Goal: Task Accomplishment & Management: Manage account settings

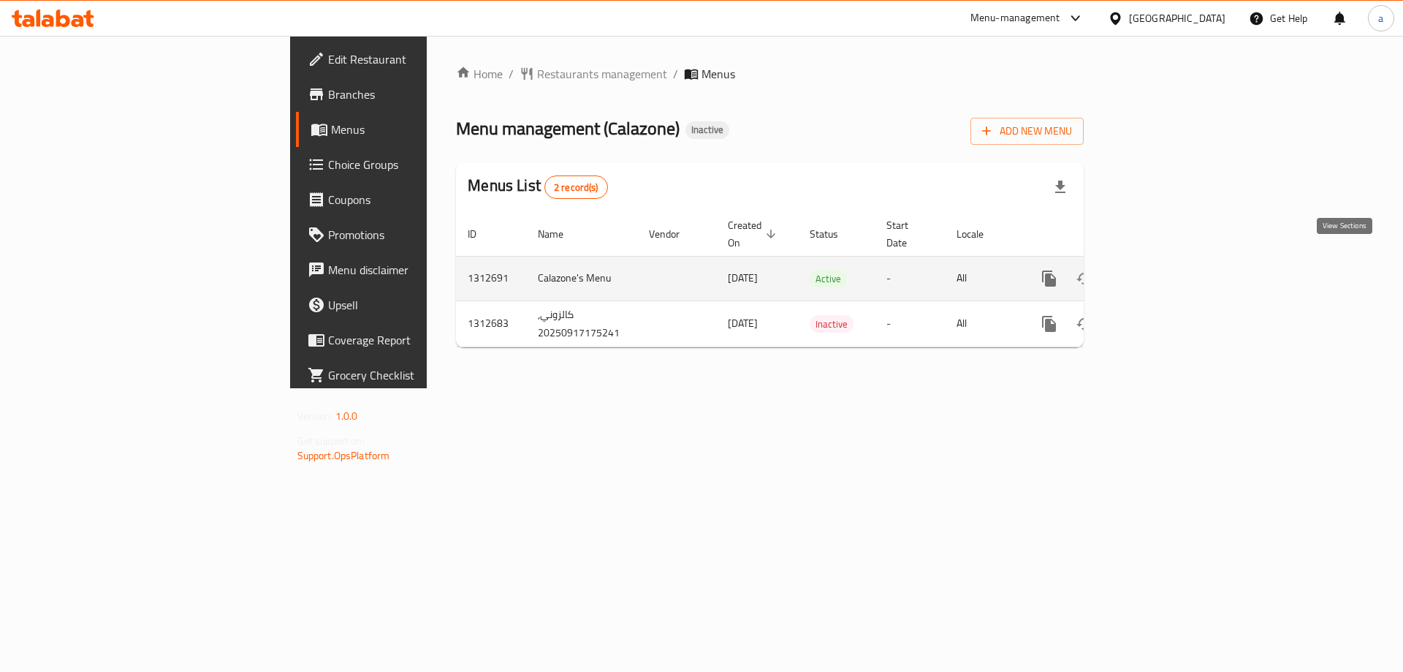
click at [1172, 261] on link "enhanced table" at bounding box center [1154, 278] width 35 height 35
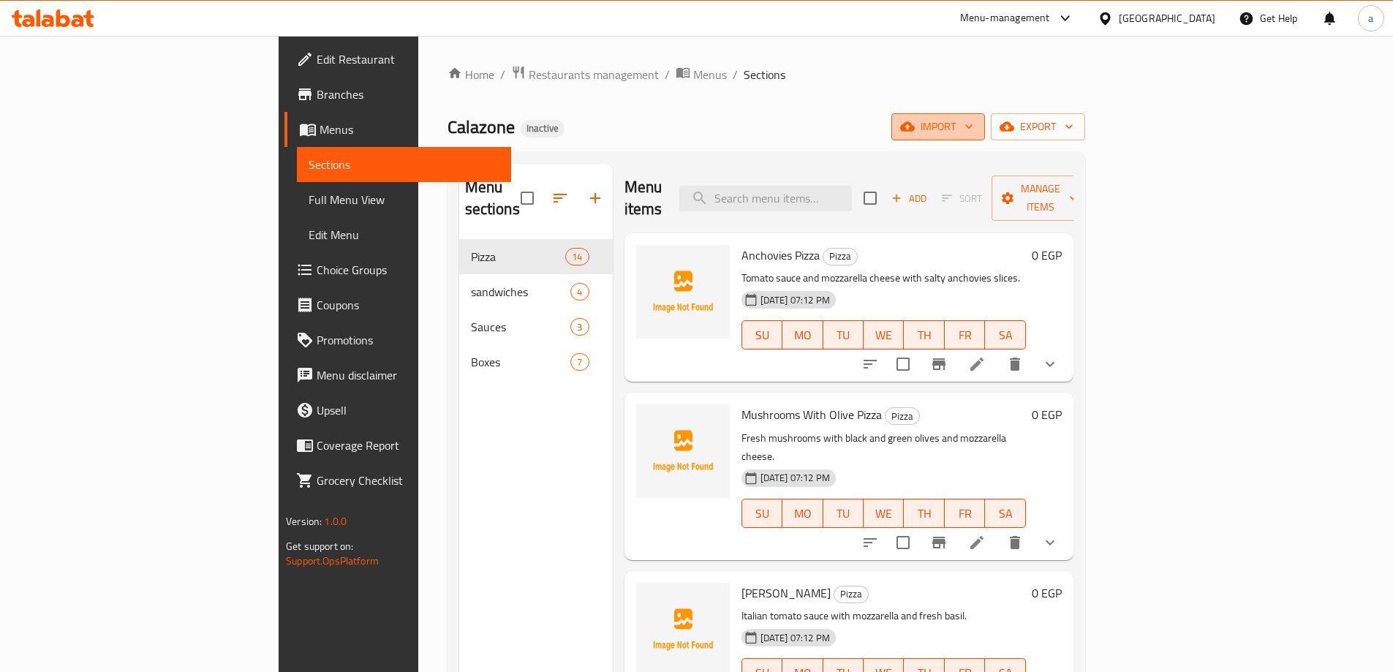
click at [973, 135] on span "import" at bounding box center [938, 127] width 70 height 18
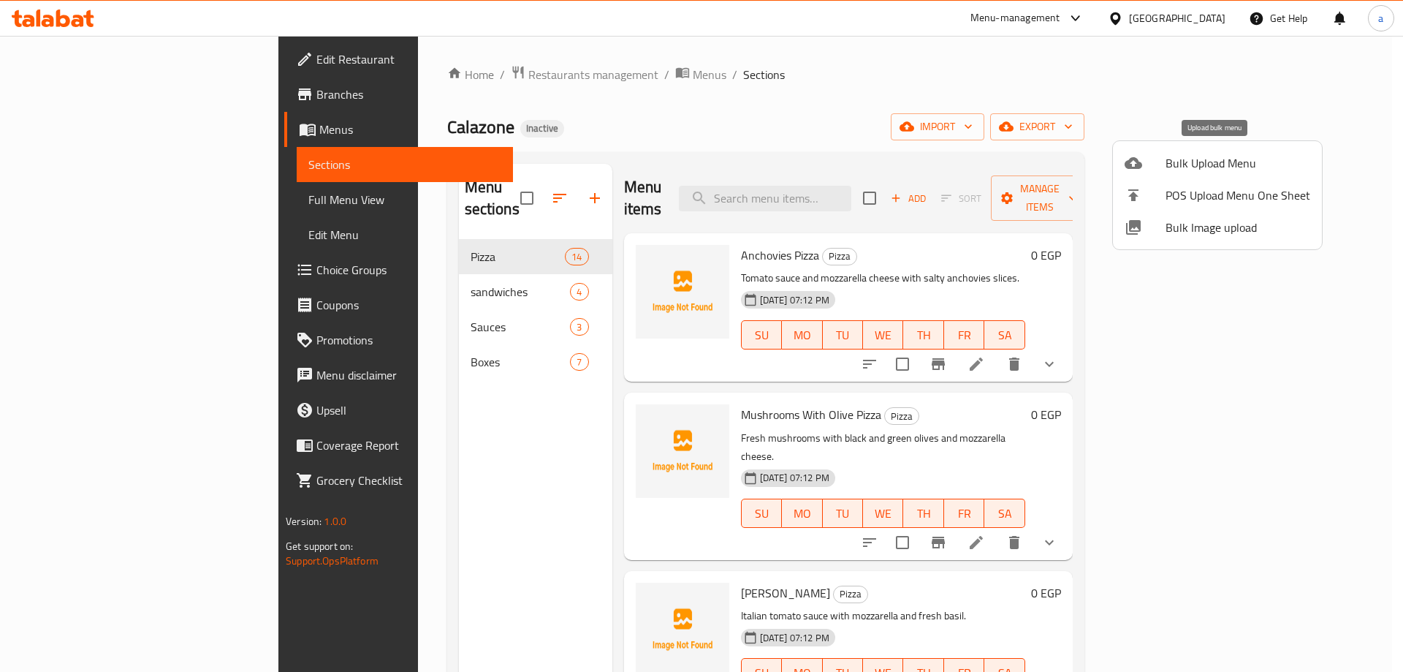
click at [1198, 172] on span "Bulk Upload Menu" at bounding box center [1238, 163] width 145 height 18
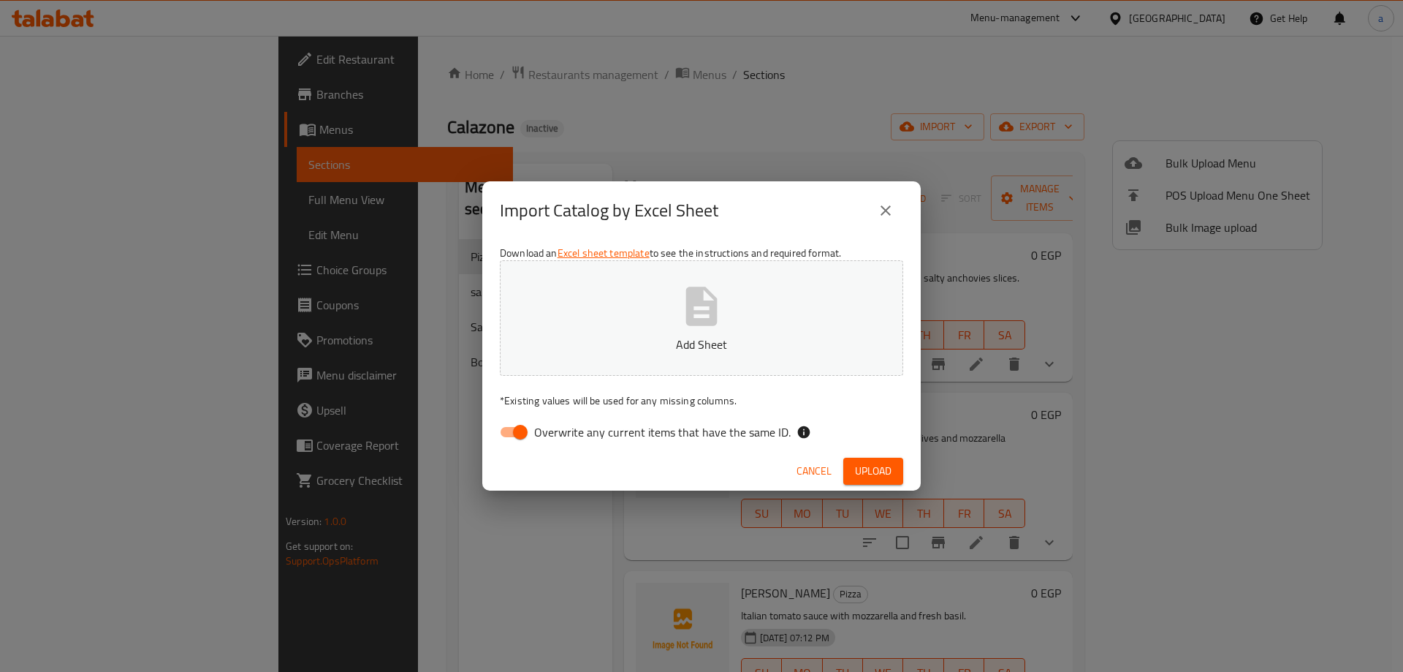
click at [597, 441] on span "Overwrite any current items that have the same ID." at bounding box center [662, 432] width 257 height 18
click at [562, 442] on input "Overwrite any current items that have the same ID." at bounding box center [520, 432] width 83 height 28
checkbox input "false"
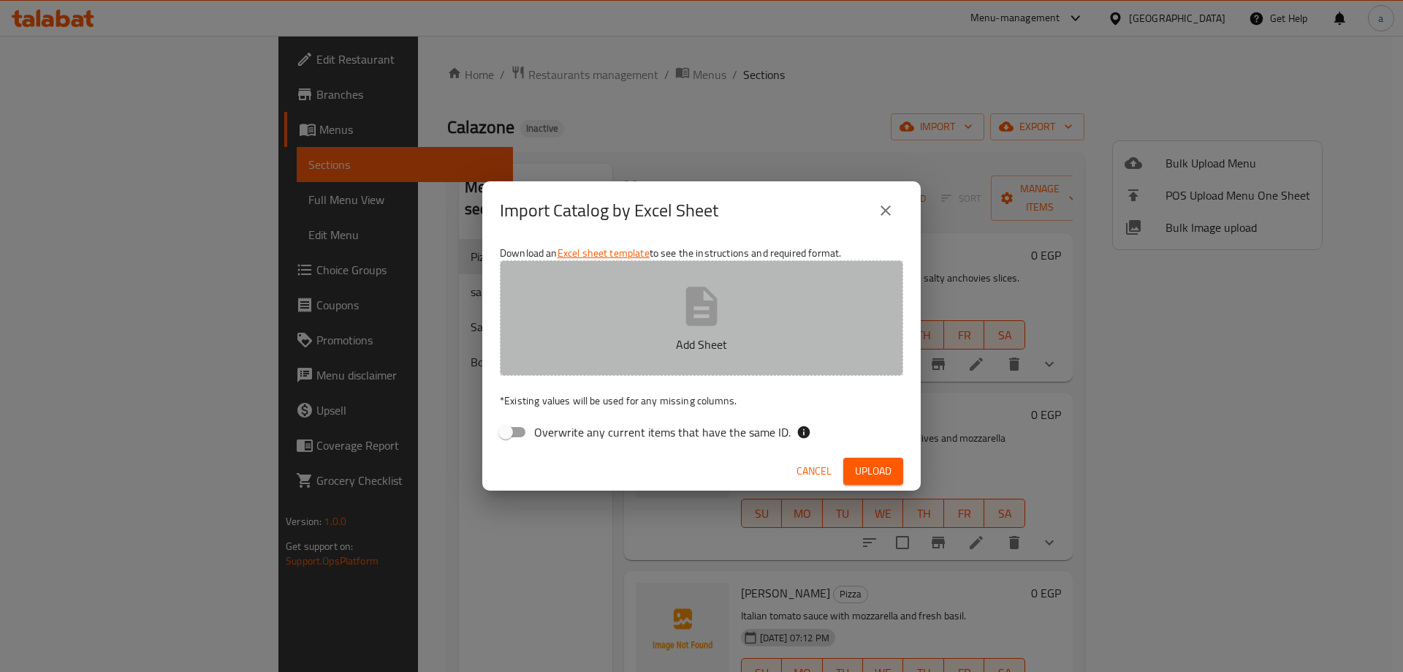
click at [629, 344] on p "Add Sheet" at bounding box center [702, 345] width 358 height 18
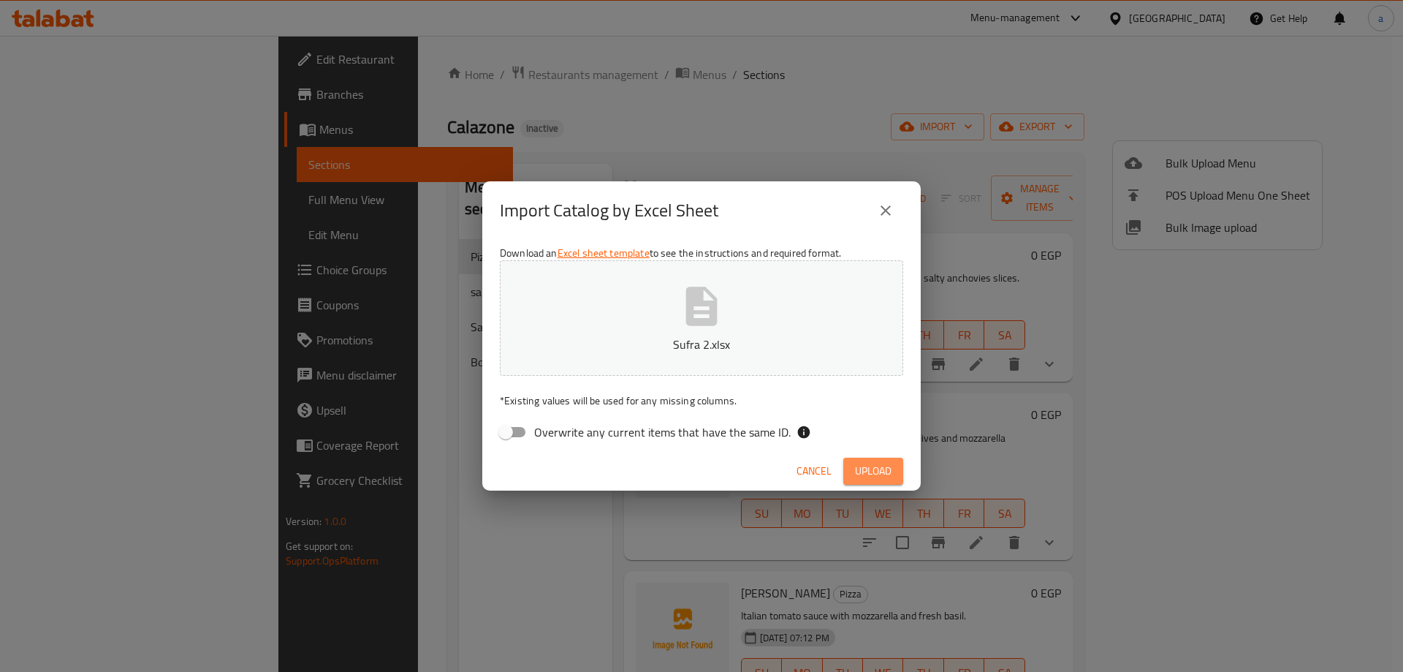
drag, startPoint x: 864, startPoint y: 464, endPoint x: 38, endPoint y: 336, distance: 836.0
click at [860, 463] on span "Upload" at bounding box center [873, 471] width 37 height 18
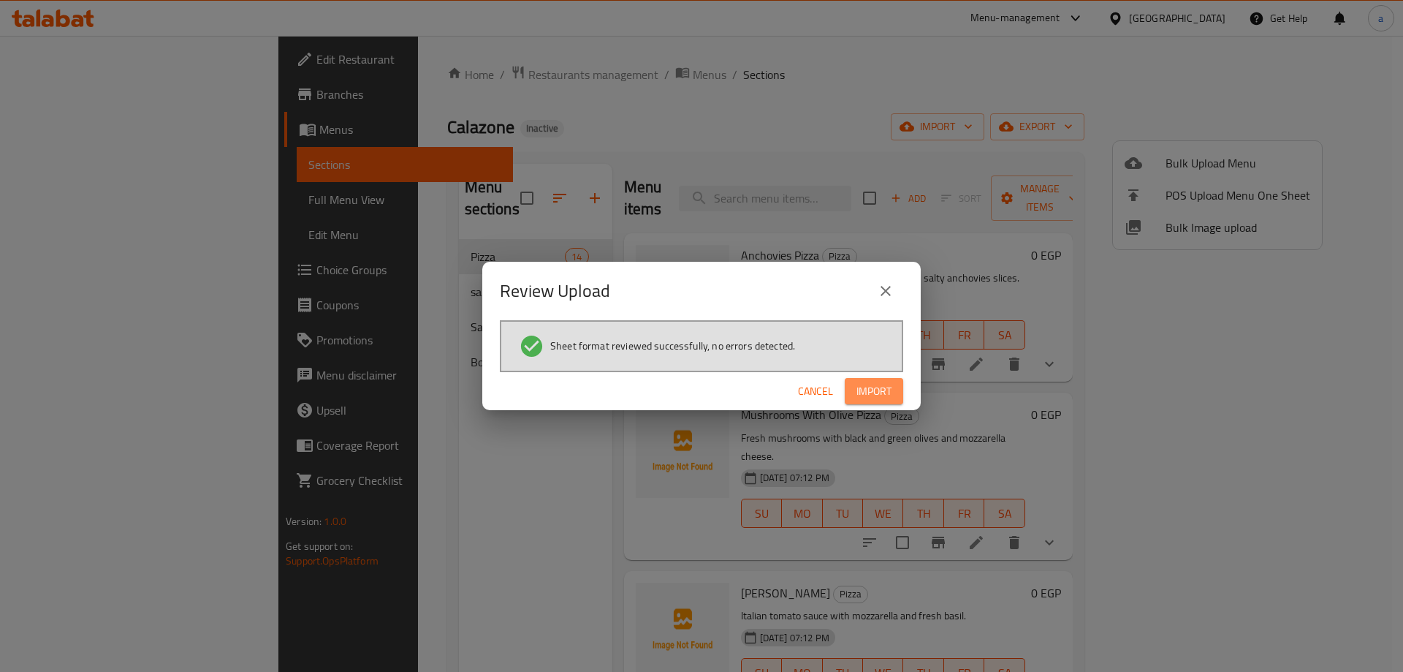
click at [888, 386] on span "Import" at bounding box center [874, 391] width 35 height 18
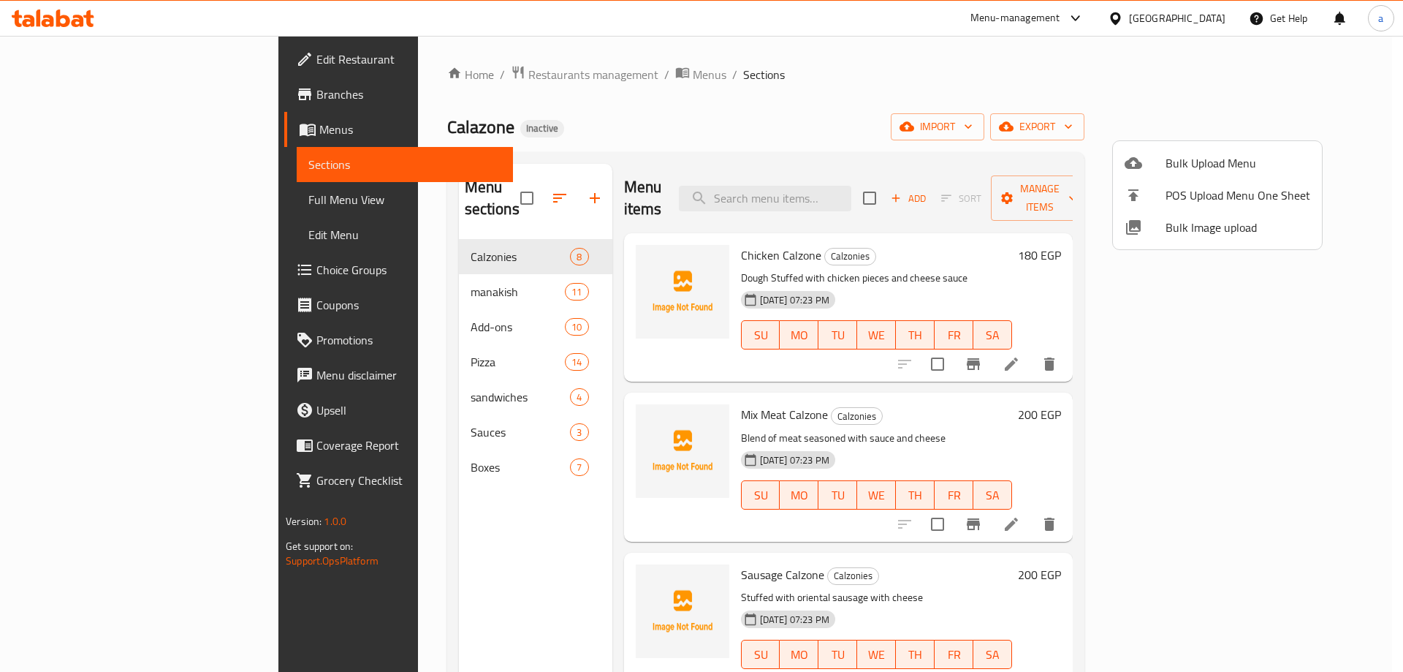
click at [330, 377] on div at bounding box center [701, 336] width 1403 height 672
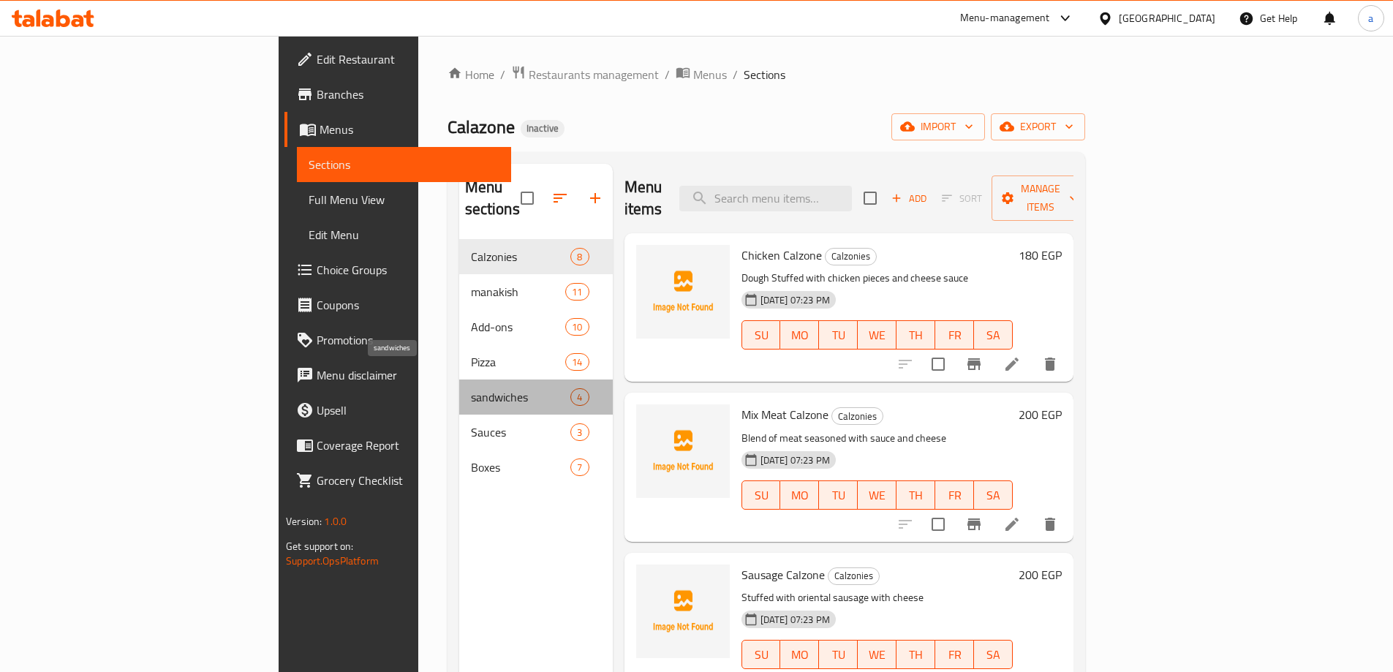
click at [471, 388] on span "sandwiches" at bounding box center [521, 397] width 100 height 18
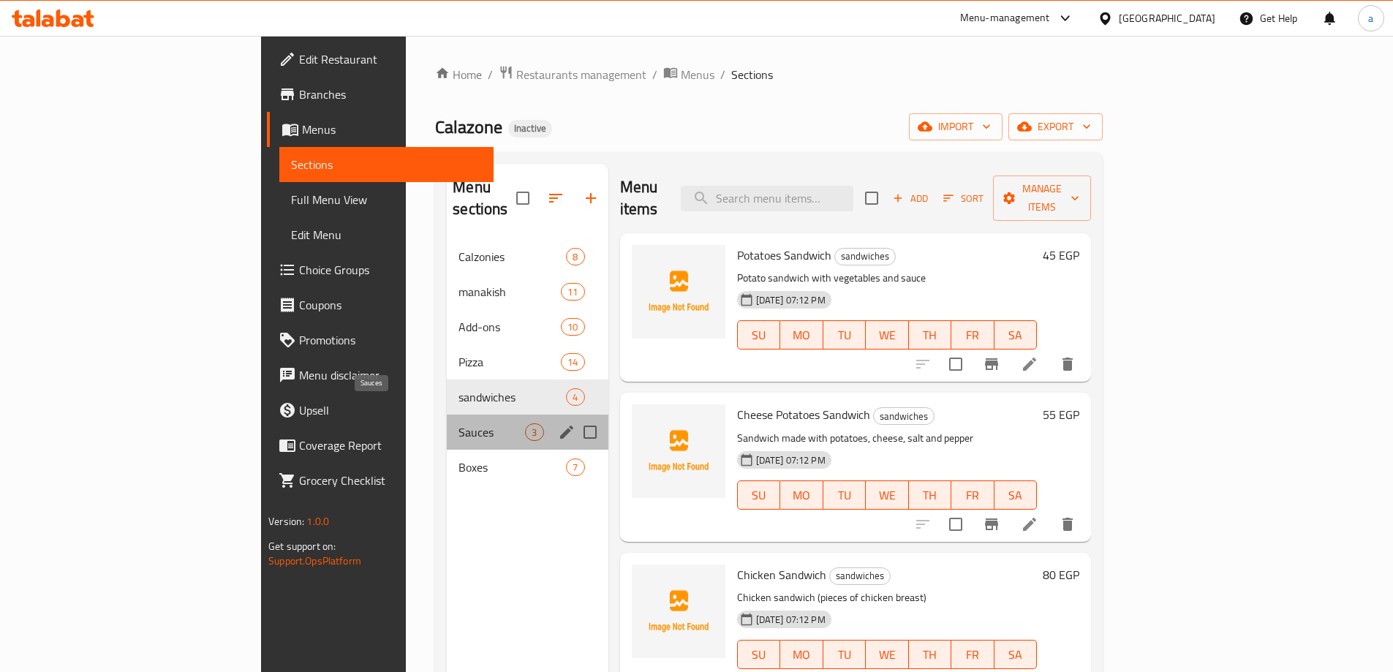
click at [458, 423] on span "Sauces" at bounding box center [491, 432] width 67 height 18
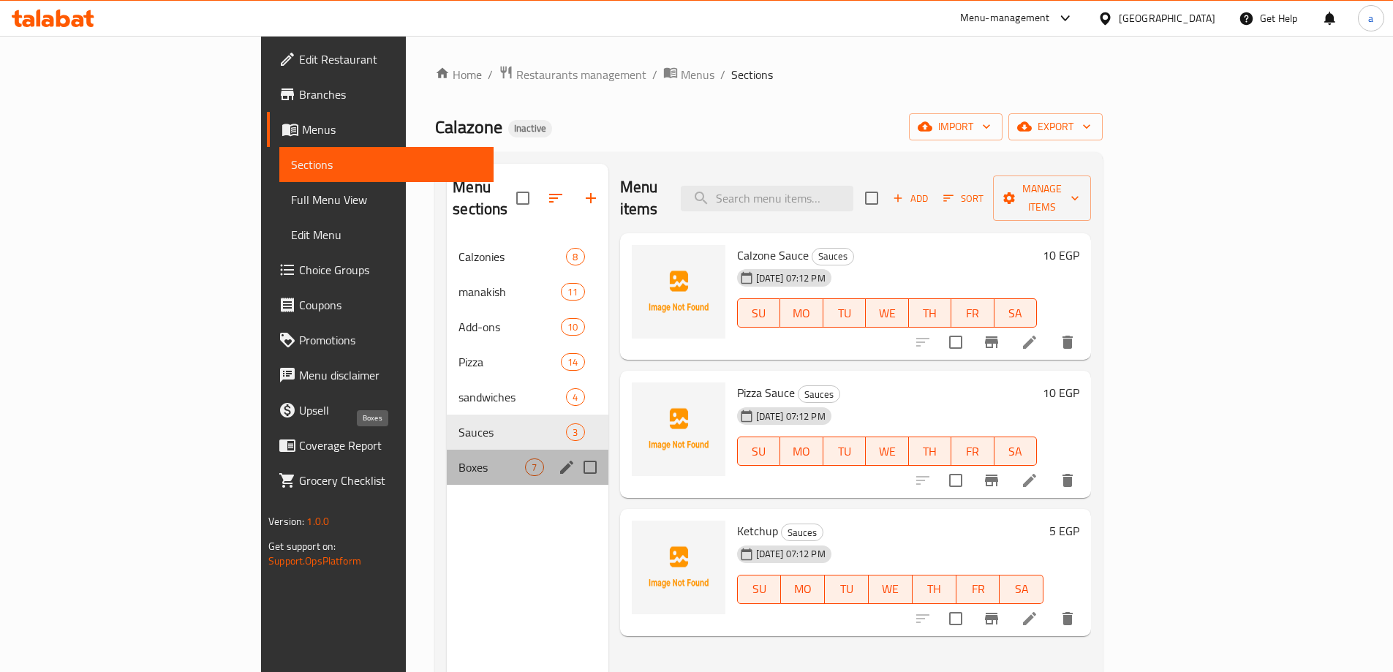
click at [458, 458] on span "Boxes" at bounding box center [491, 467] width 67 height 18
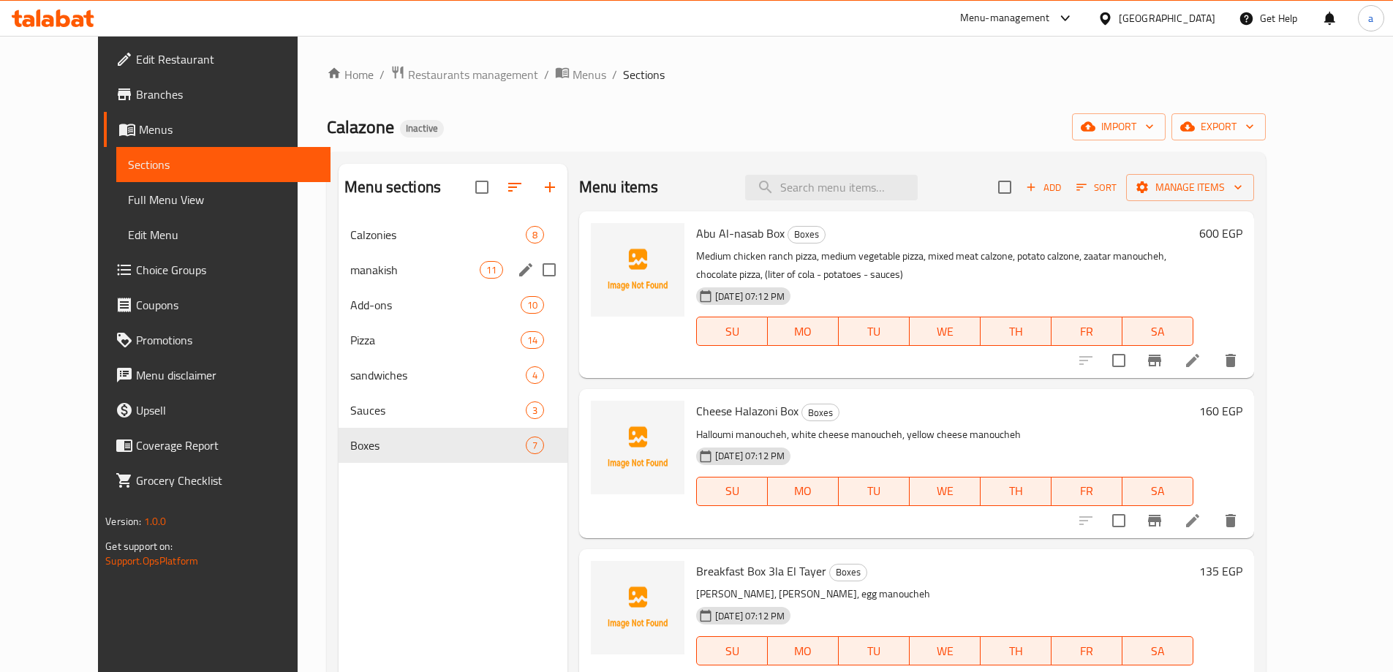
click at [350, 296] on span "Add-ons" at bounding box center [435, 305] width 170 height 18
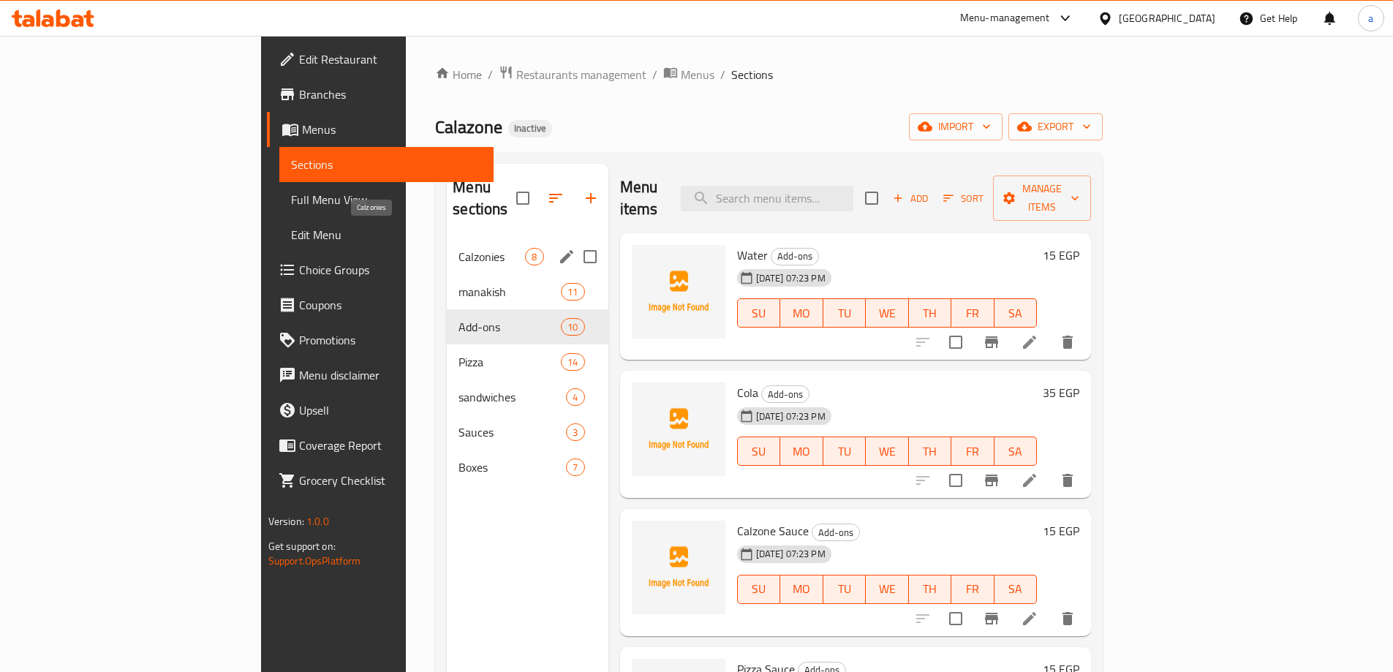
click at [458, 248] on span "Calzonies" at bounding box center [491, 257] width 67 height 18
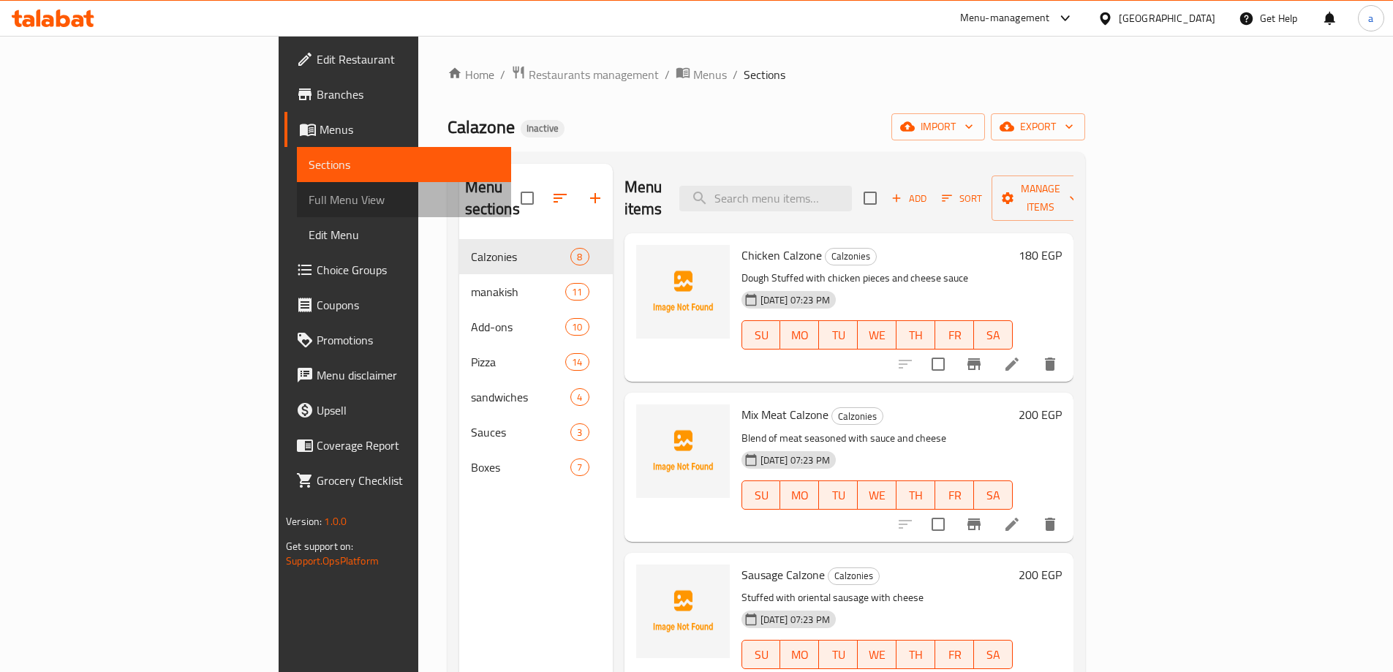
click at [297, 209] on link "Full Menu View" at bounding box center [404, 199] width 214 height 35
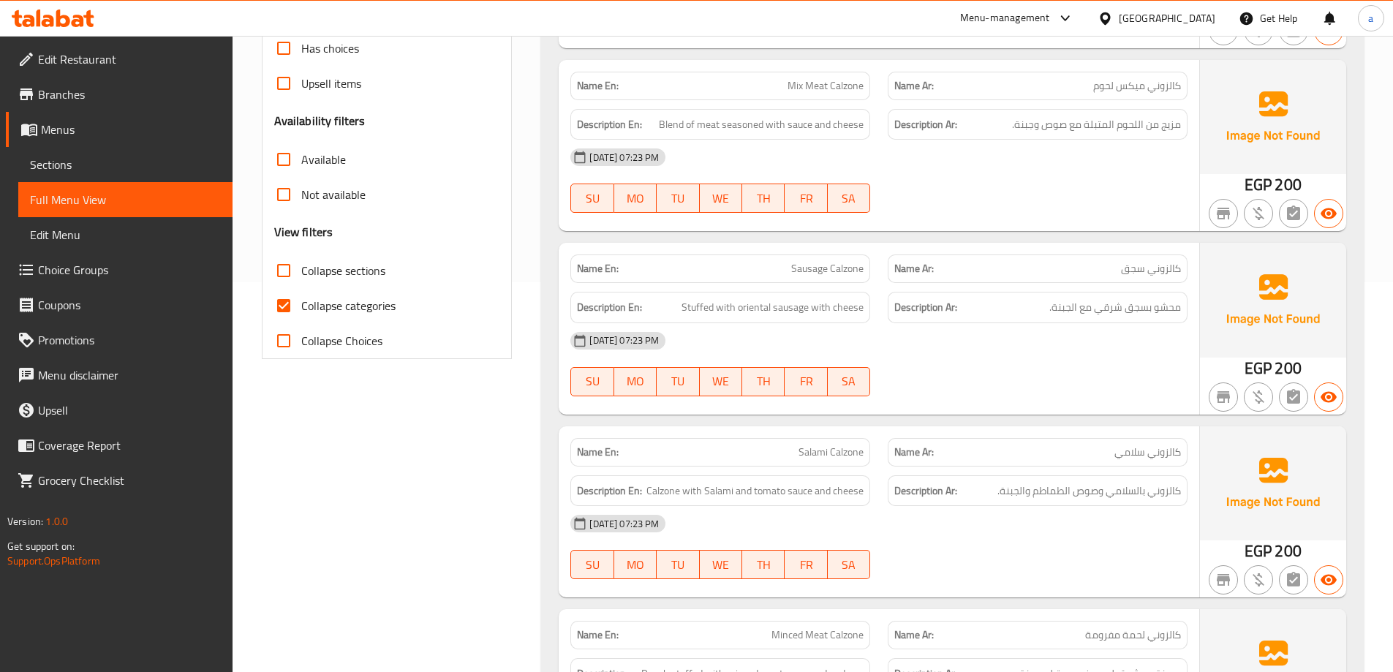
scroll to position [512, 0]
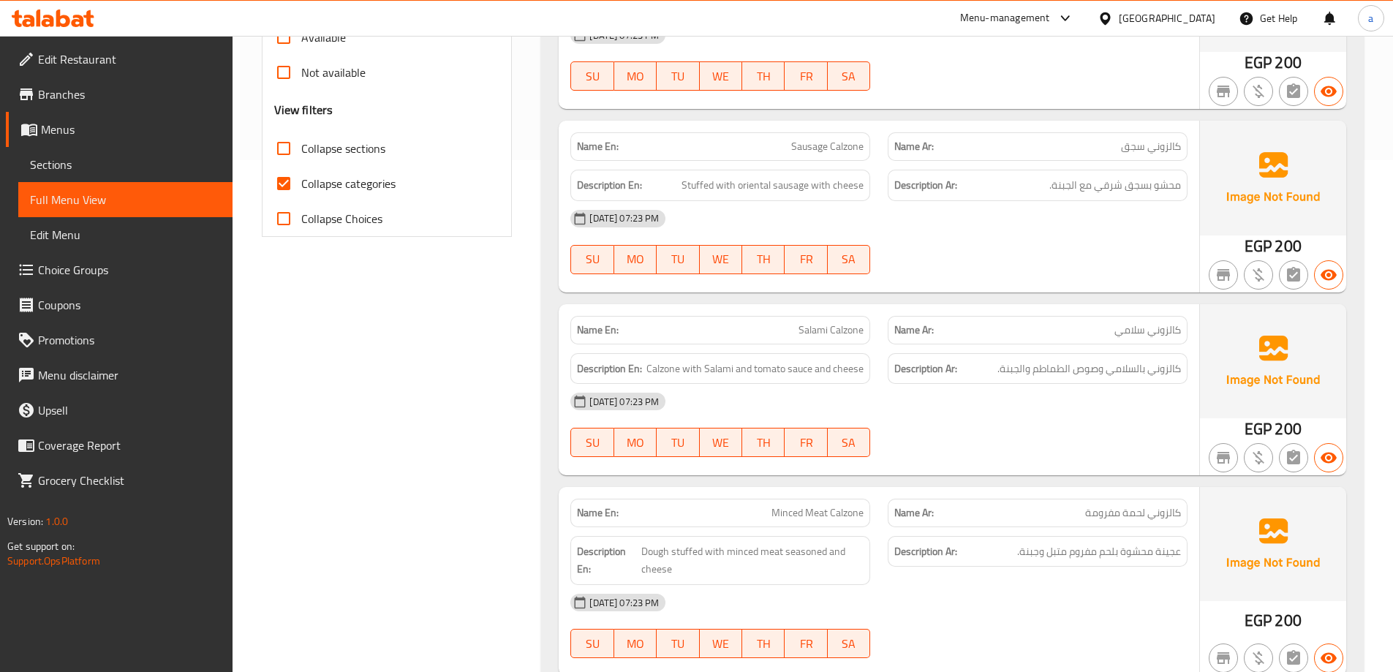
click at [307, 183] on span "Collapse categories" at bounding box center [348, 184] width 94 height 18
click at [301, 183] on input "Collapse categories" at bounding box center [283, 183] width 35 height 35
checkbox input "false"
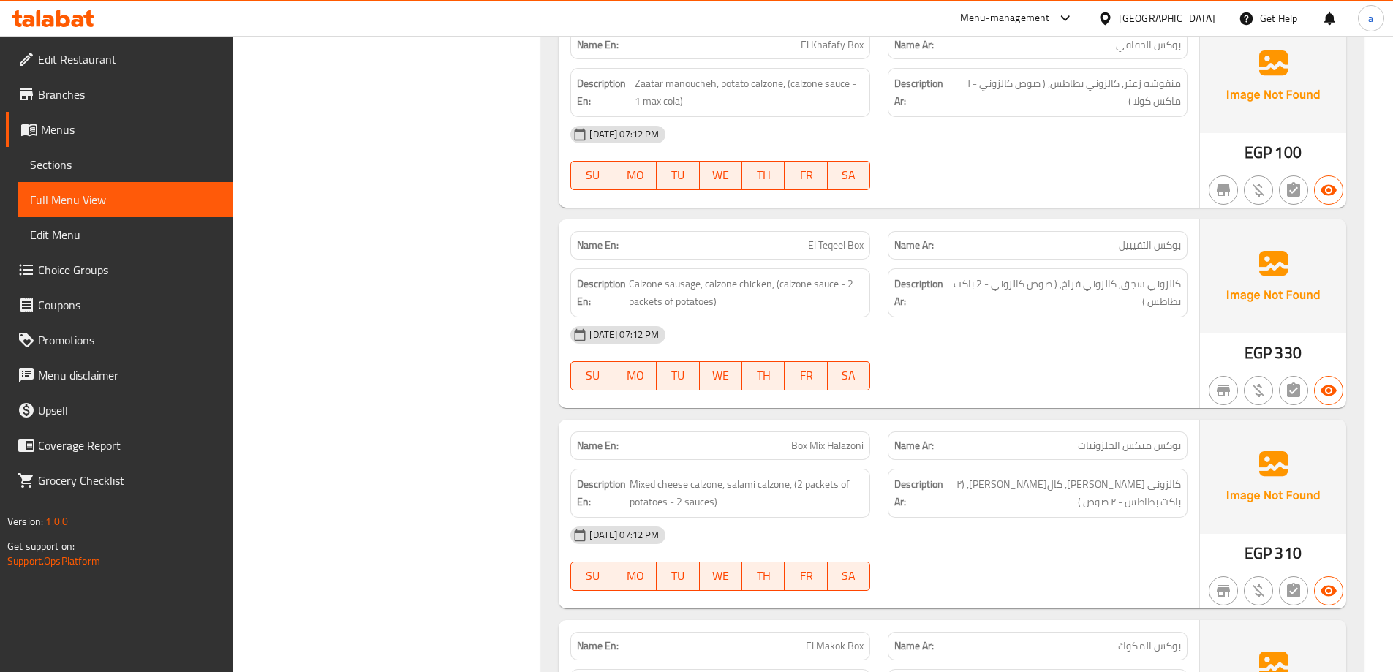
scroll to position [14094, 0]
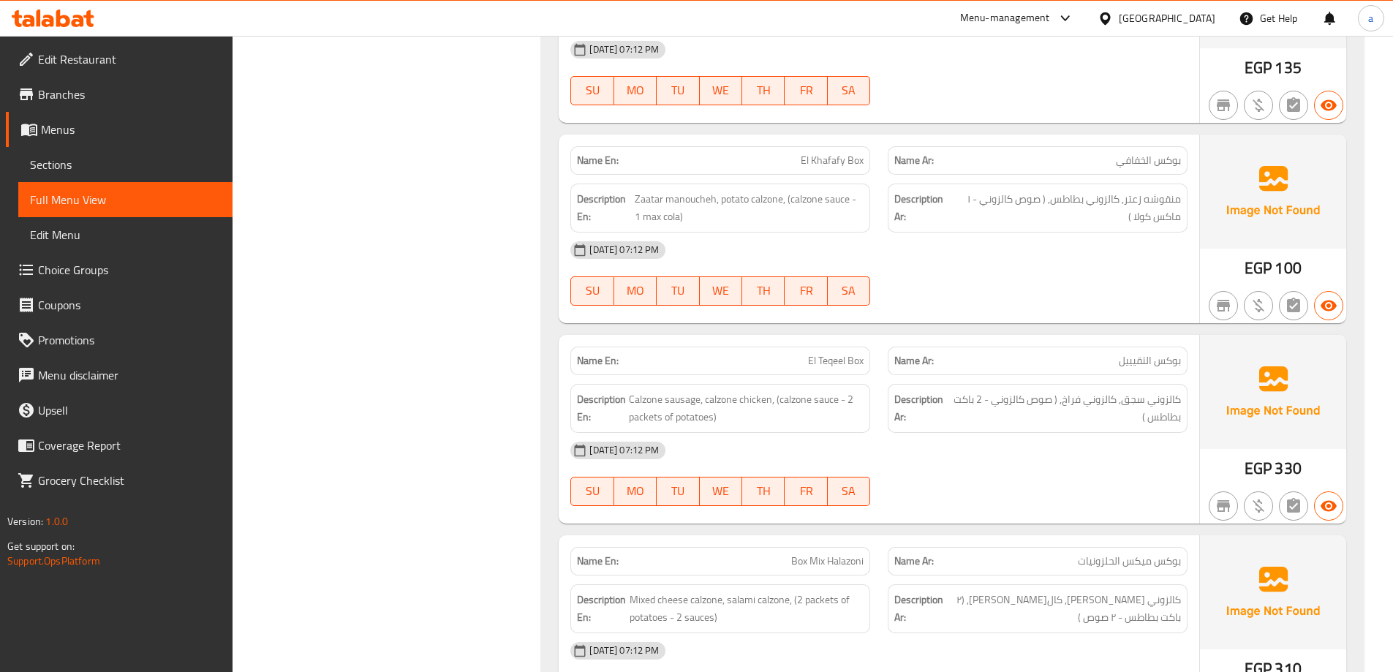
click at [170, 163] on span "Sections" at bounding box center [125, 165] width 191 height 18
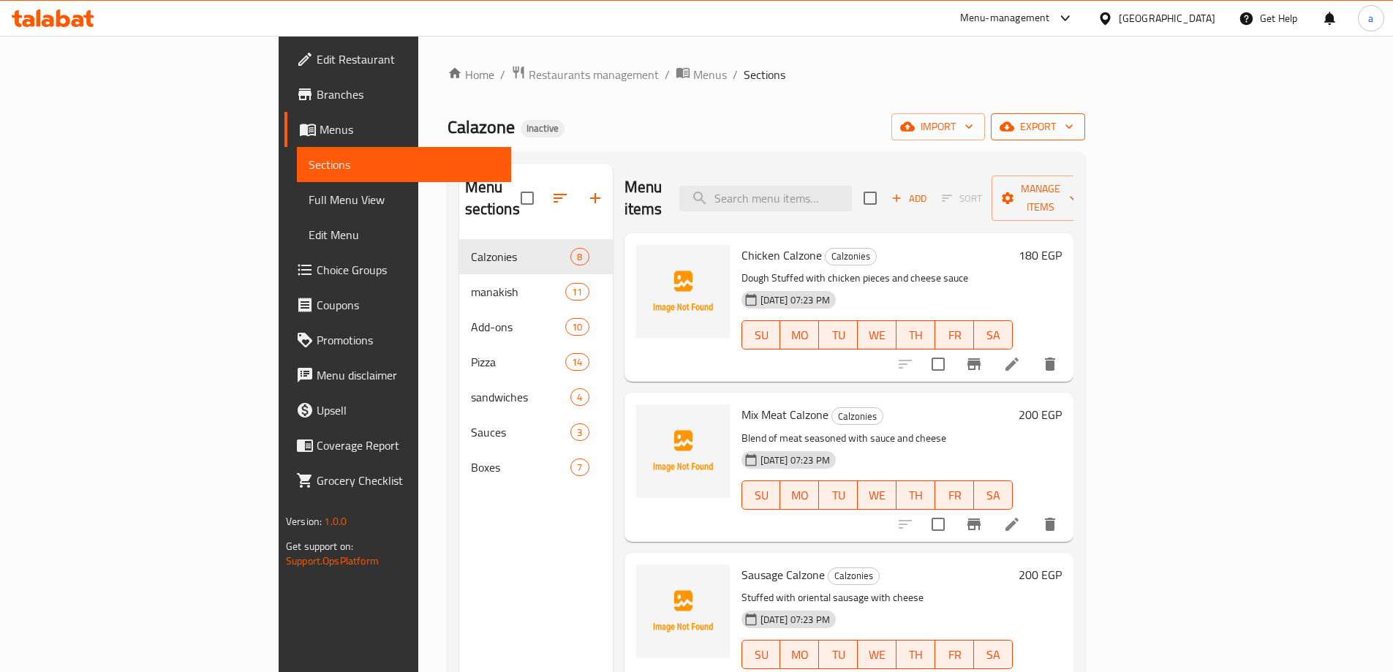
click at [1014, 121] on icon "button" at bounding box center [1006, 126] width 15 height 15
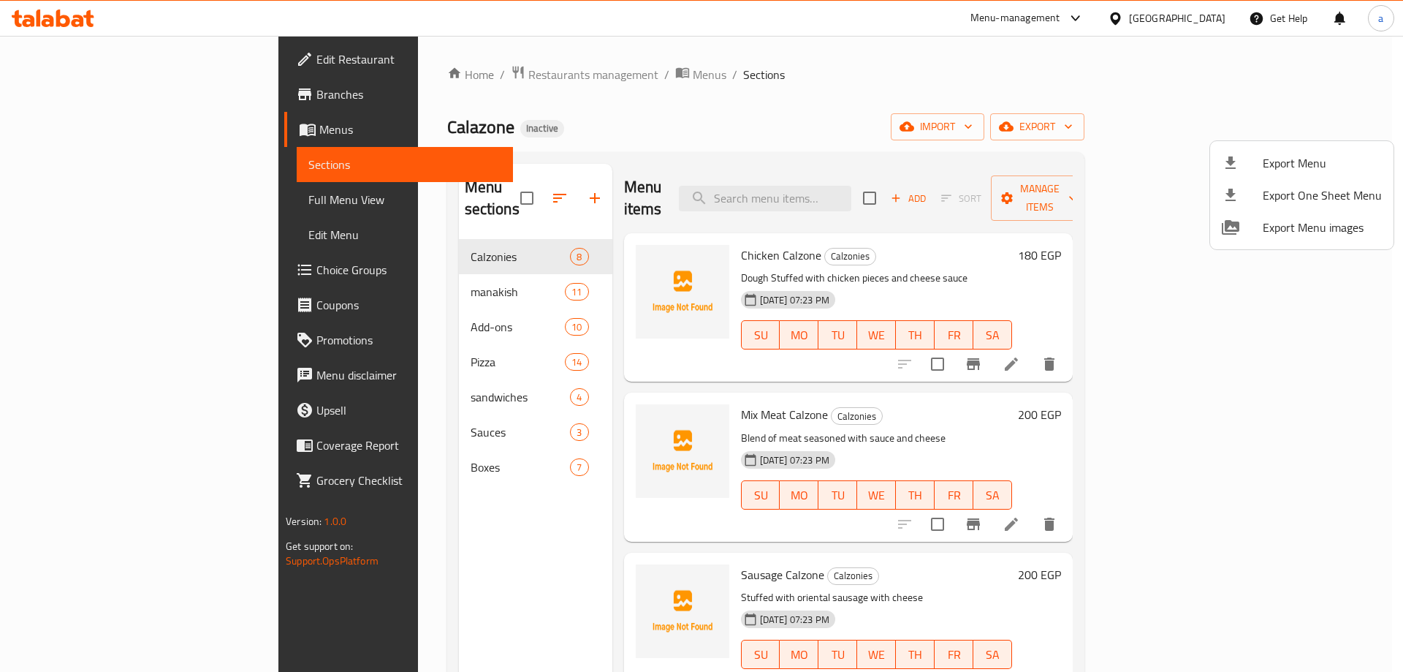
click at [1229, 170] on icon at bounding box center [1231, 163] width 18 height 18
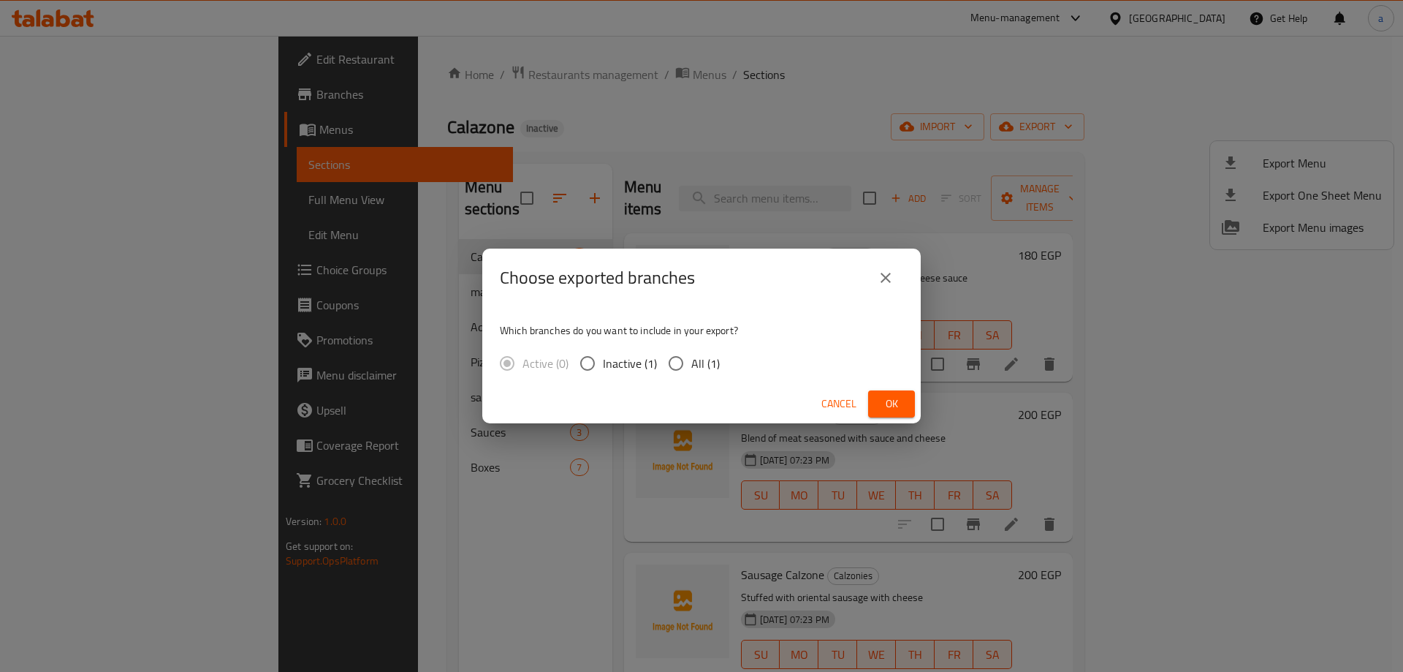
click at [700, 355] on span "All (1)" at bounding box center [706, 364] width 29 height 18
click at [692, 355] on input "All (1)" at bounding box center [676, 363] width 31 height 31
radio input "true"
click at [888, 403] on span "Ok" at bounding box center [891, 404] width 23 height 18
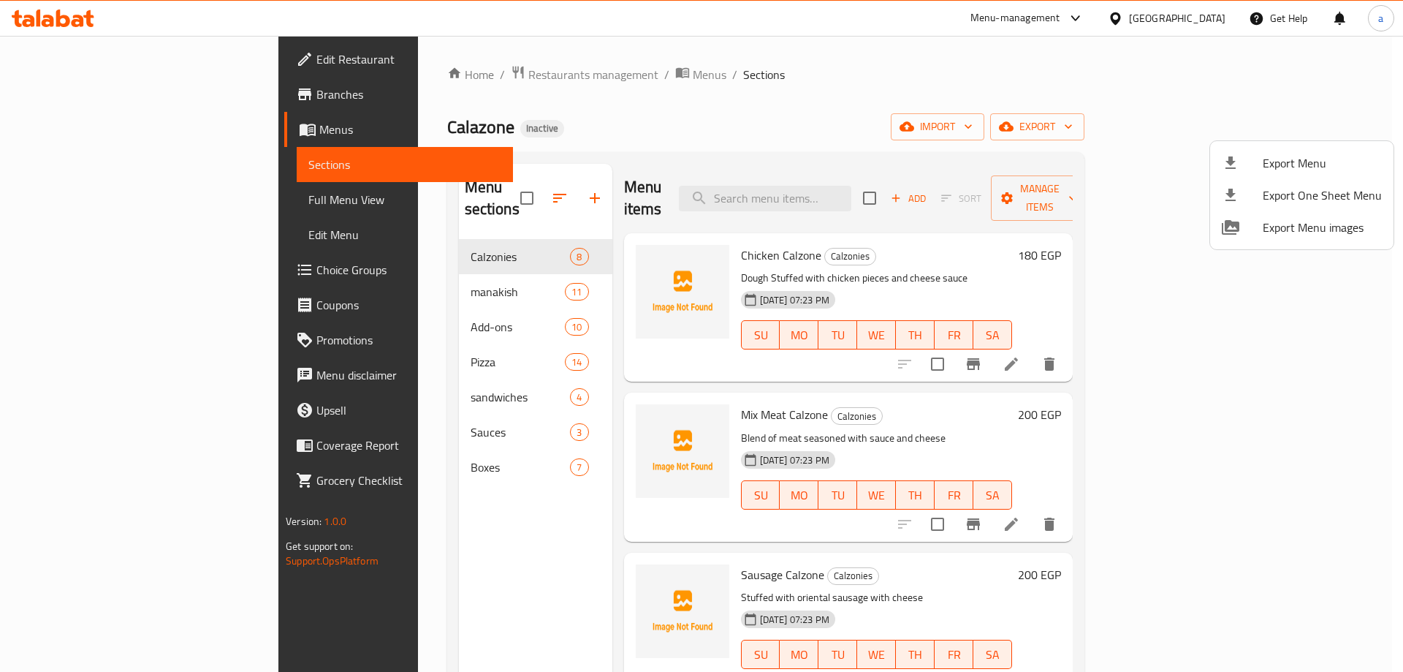
click at [357, 300] on div at bounding box center [701, 336] width 1403 height 672
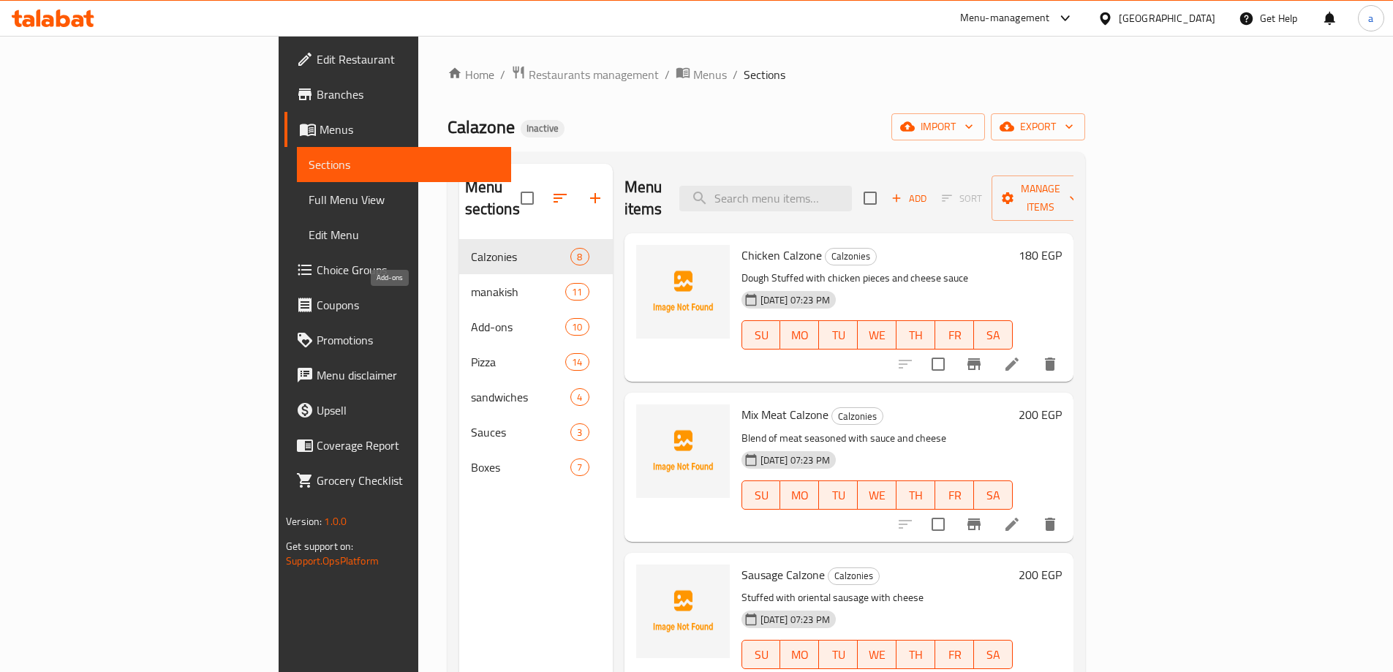
click at [471, 318] on span "Add-ons" at bounding box center [518, 327] width 95 height 18
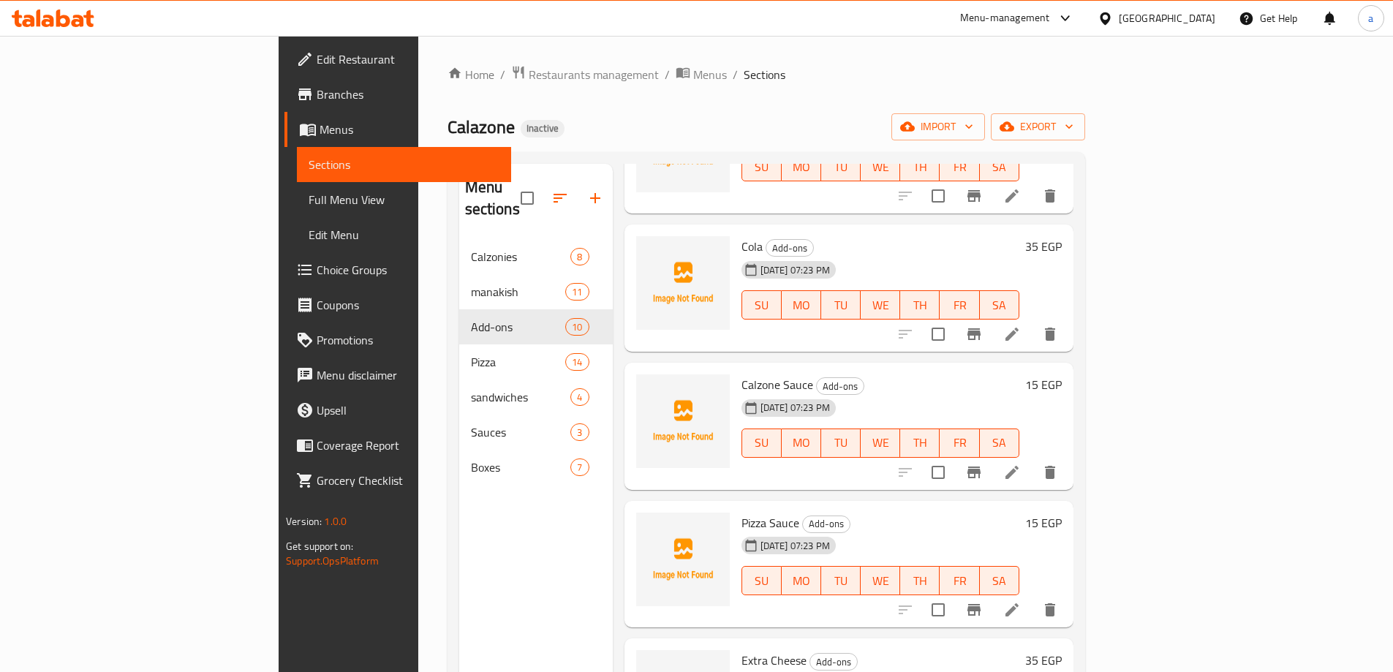
scroll to position [292, 0]
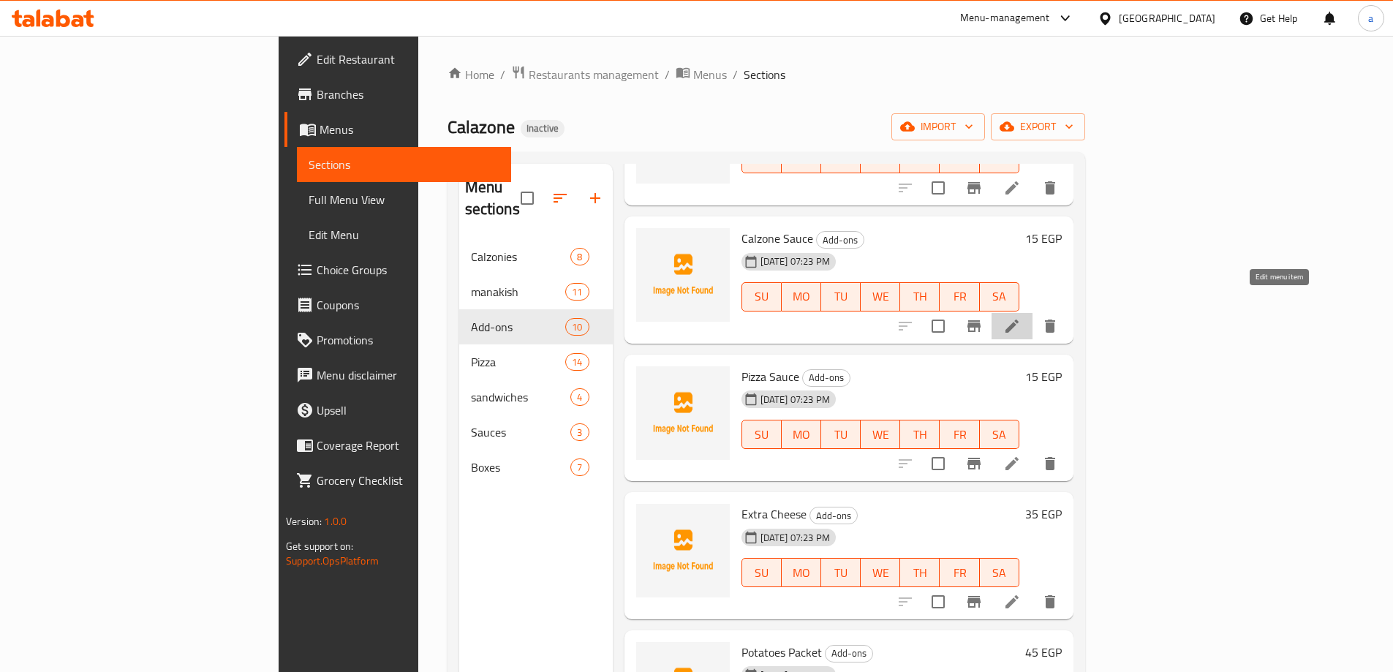
click at [1020, 317] on icon at bounding box center [1012, 326] width 18 height 18
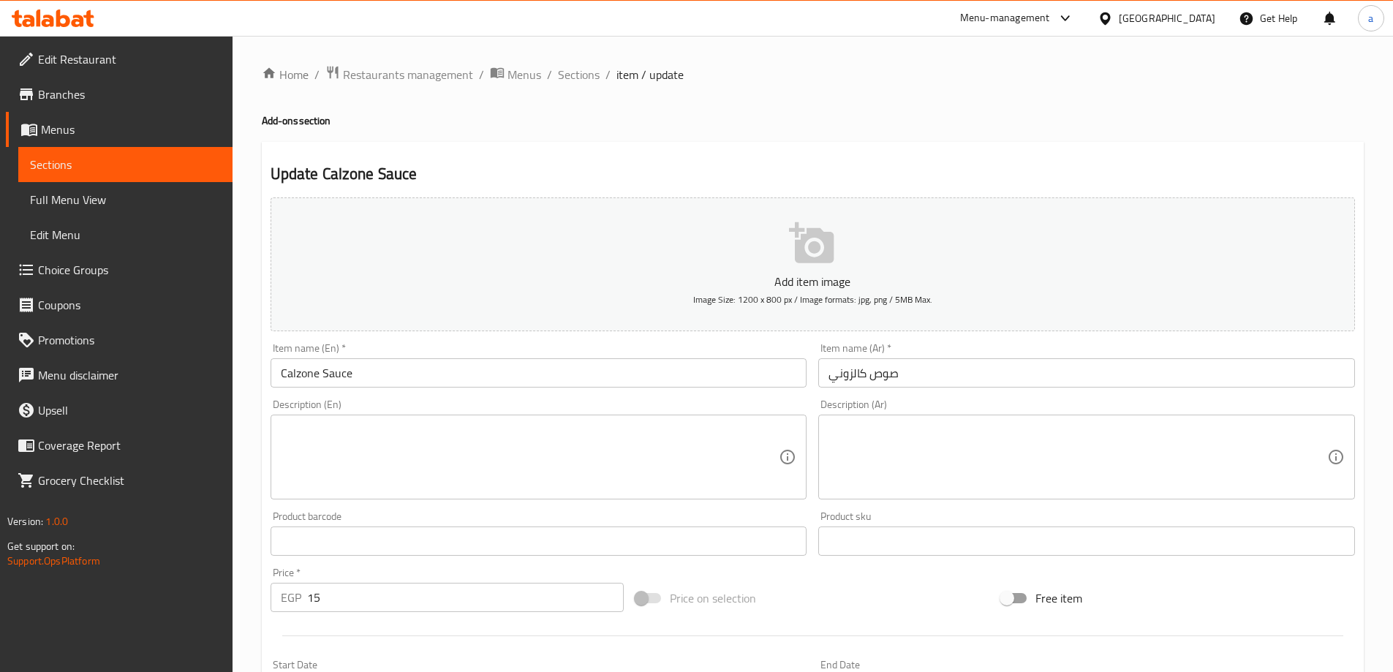
click at [1027, 376] on input "صوص كالزوني" at bounding box center [1086, 372] width 537 height 29
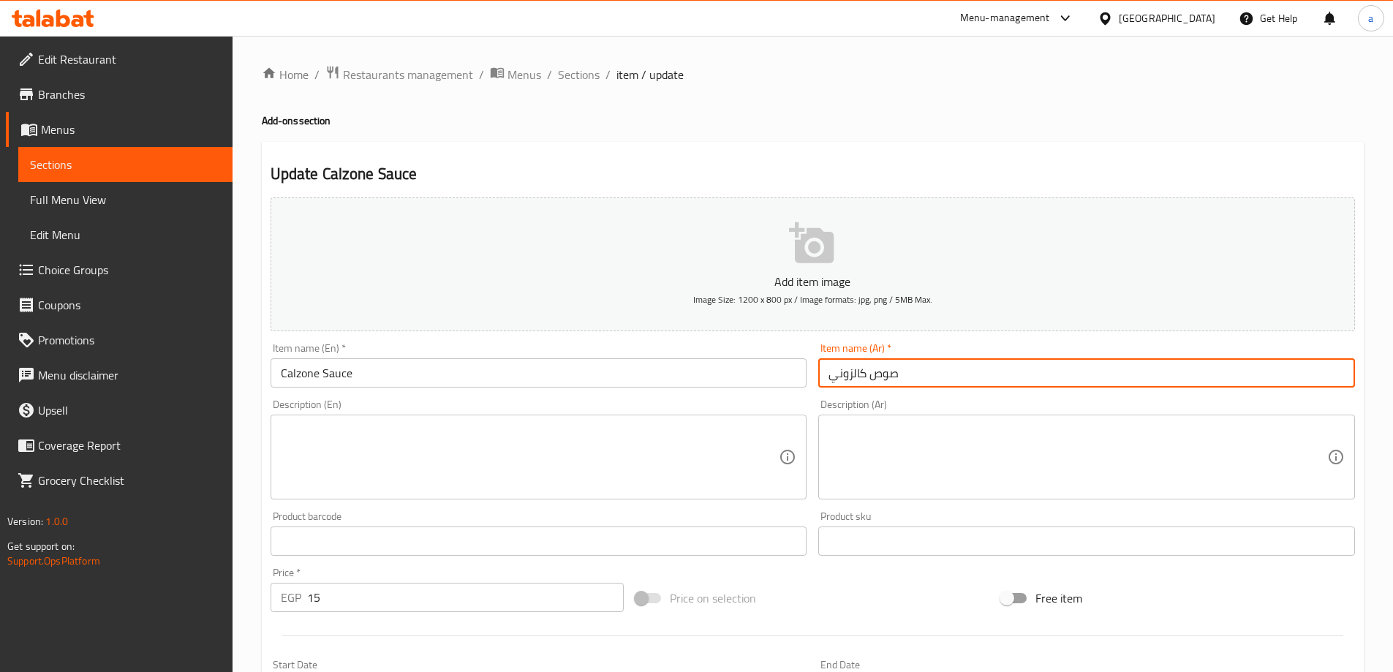
click at [1027, 376] on input "صوص كالزوني" at bounding box center [1086, 372] width 537 height 29
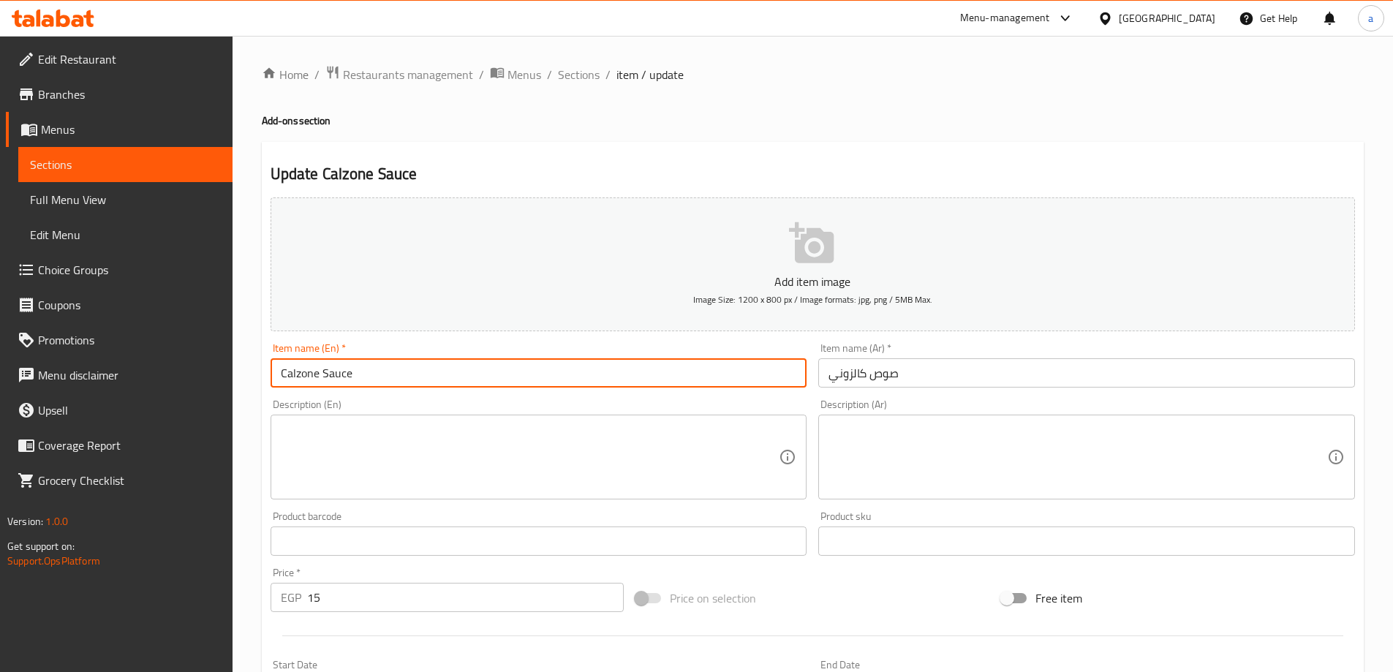
click at [292, 365] on input "Calzone Sauce" at bounding box center [538, 372] width 537 height 29
type input "Add Calzone Sauce"
click at [937, 365] on input "صوص كالزوني" at bounding box center [1086, 372] width 537 height 29
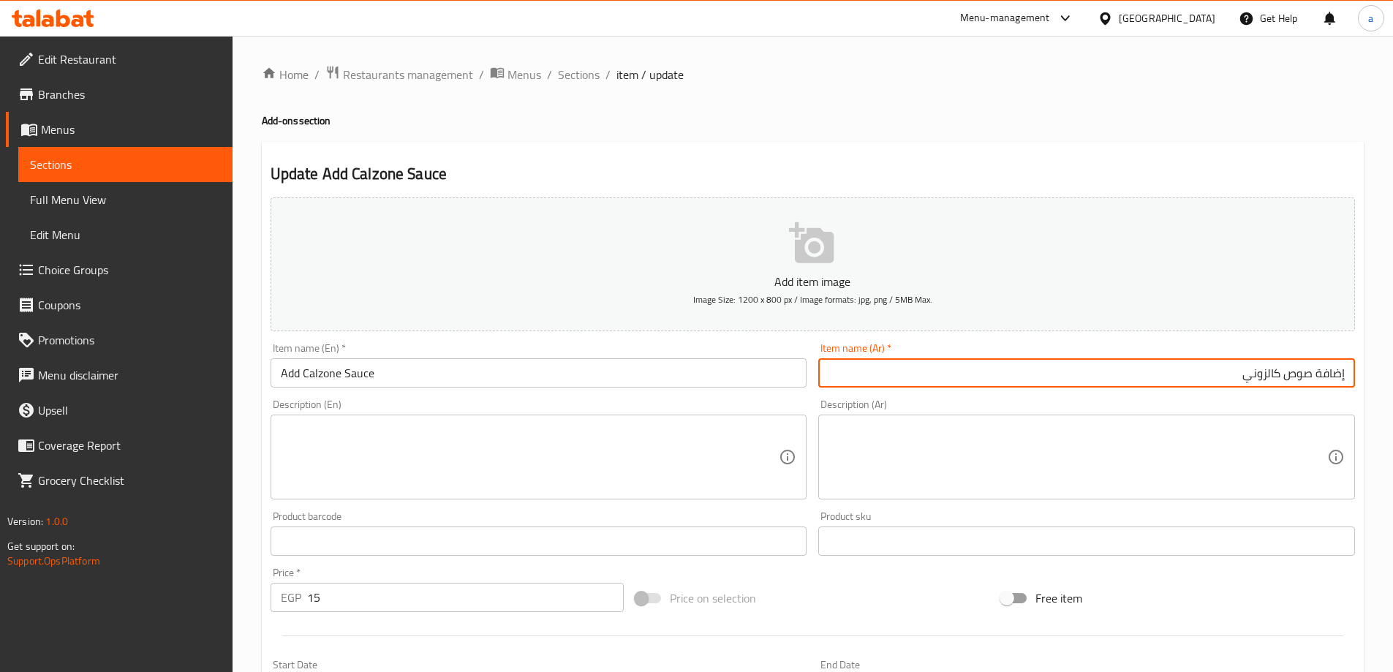
type input "إضافة صوص كالزوني"
click at [305, 371] on input "Add Calzone Sauce" at bounding box center [538, 372] width 537 height 29
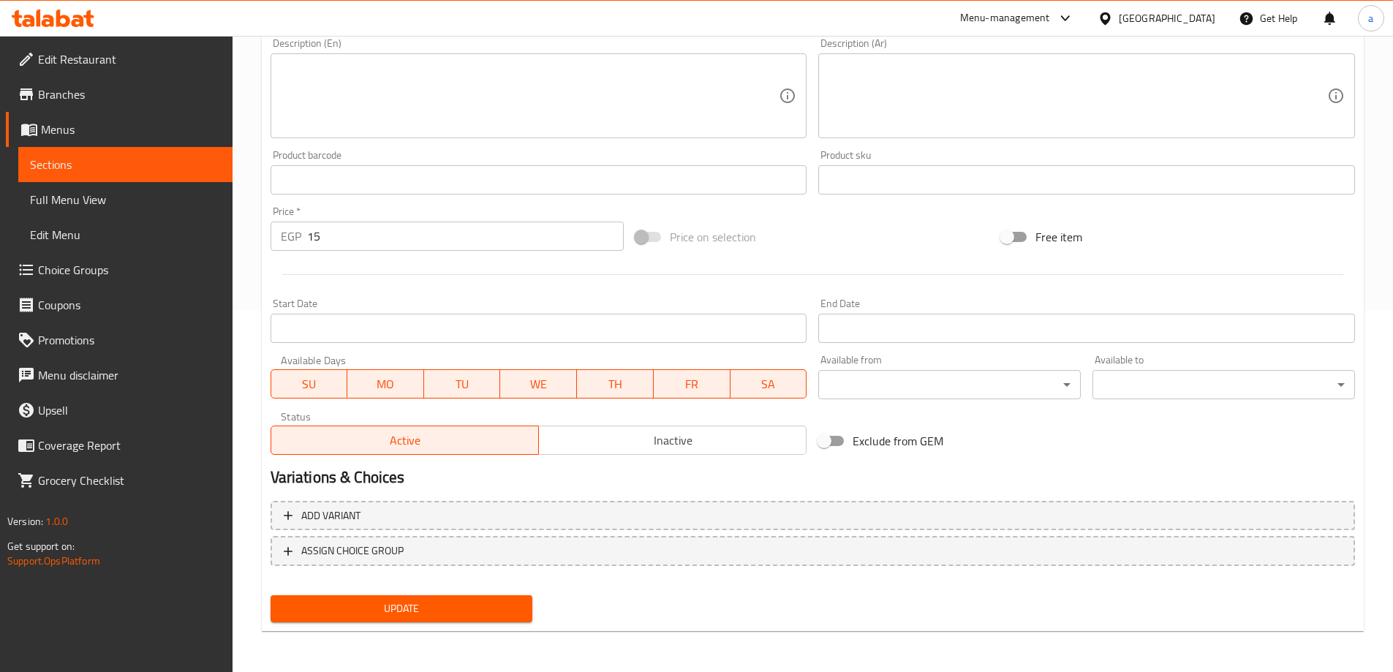
click at [474, 621] on button "Update" at bounding box center [401, 608] width 262 height 27
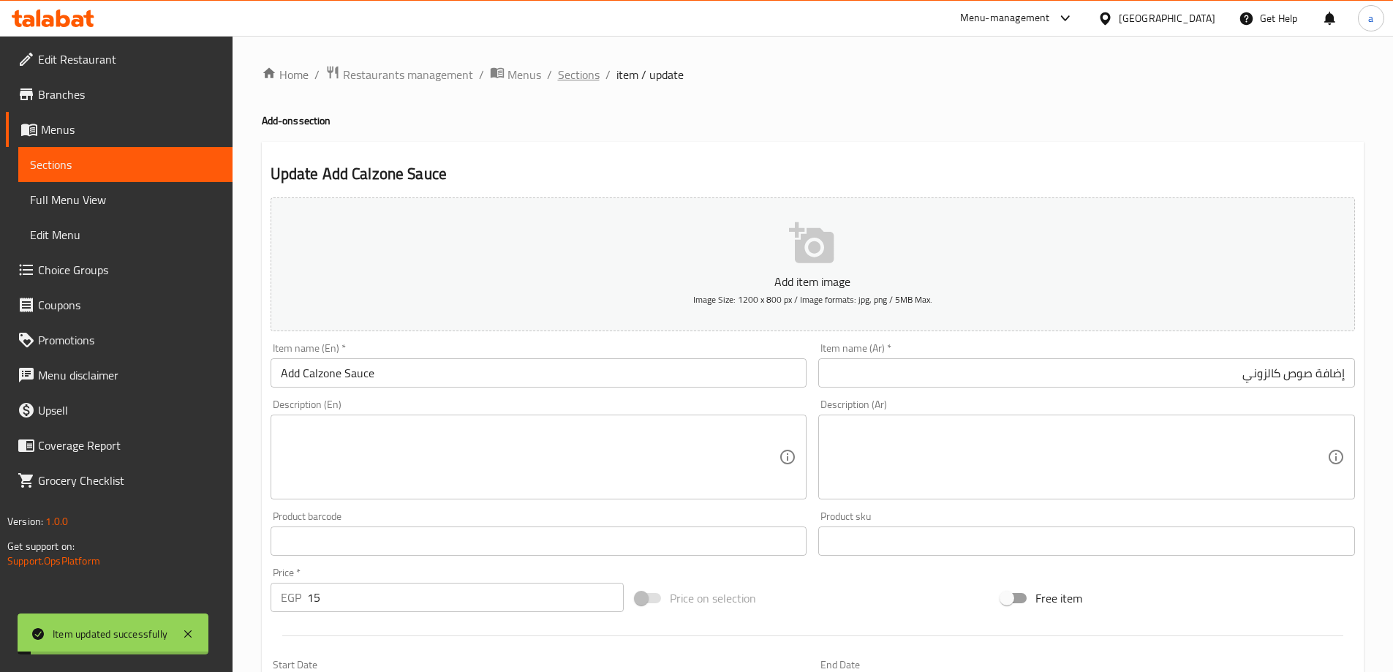
click at [580, 75] on span "Sections" at bounding box center [579, 75] width 42 height 18
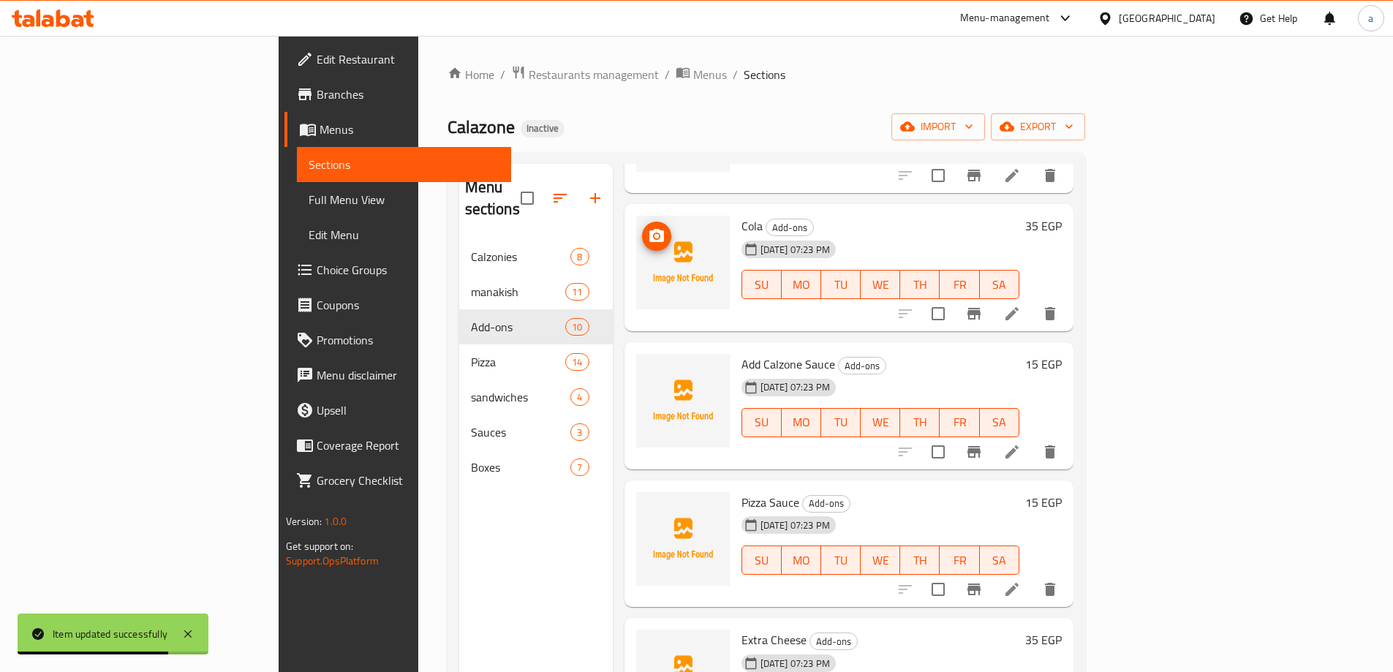
scroll to position [292, 0]
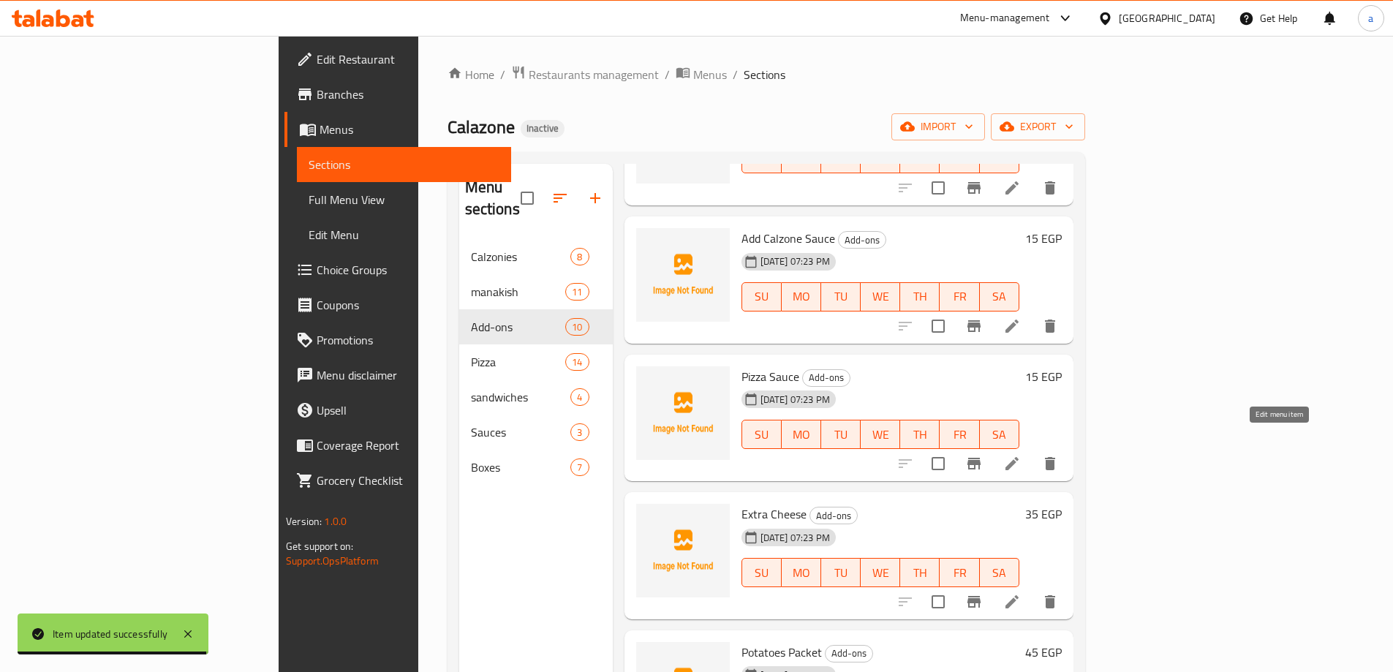
click at [1020, 455] on icon at bounding box center [1012, 464] width 18 height 18
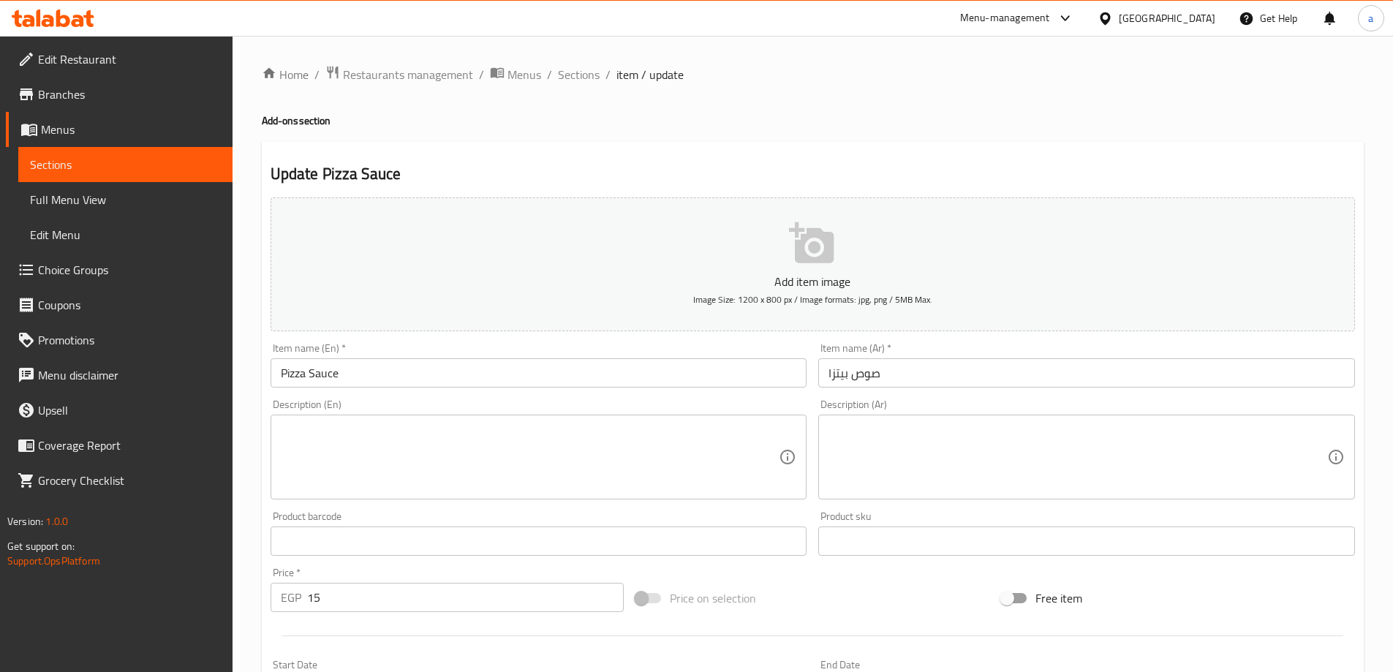
click at [284, 368] on input "Pizza Sauce" at bounding box center [538, 372] width 537 height 29
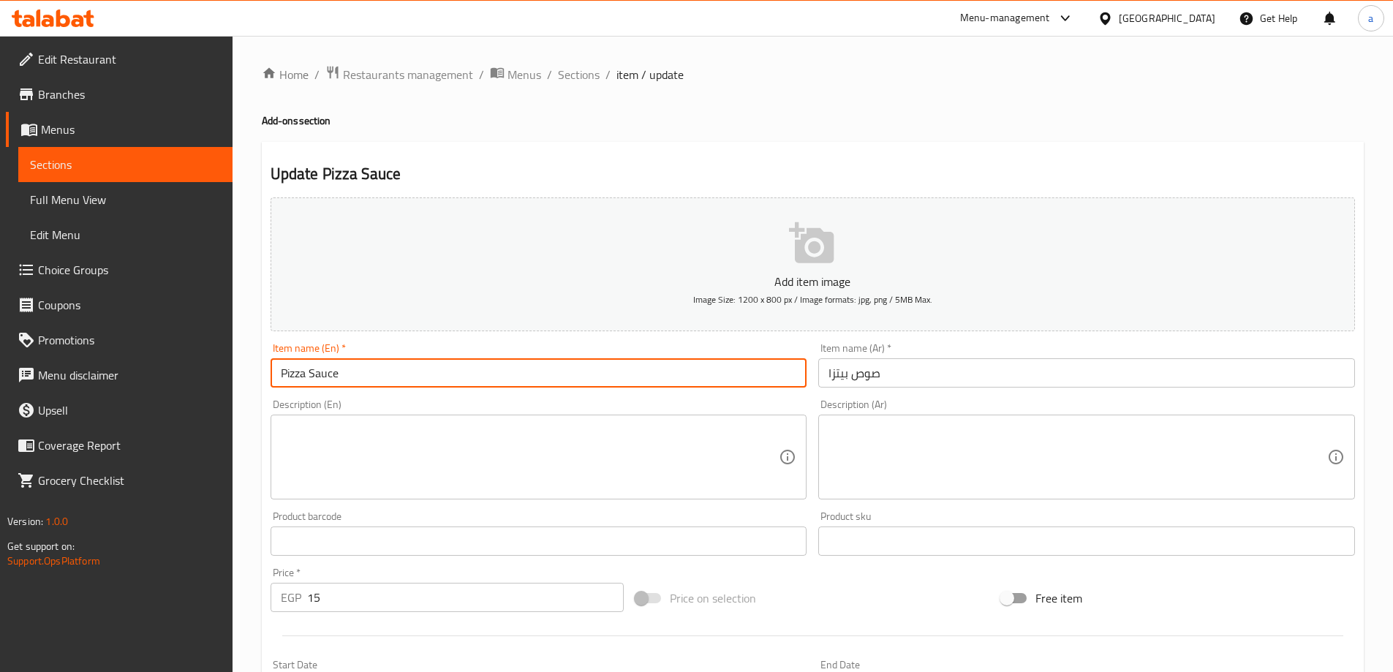
paste input "Add"
type input "Add Pizza Sauce"
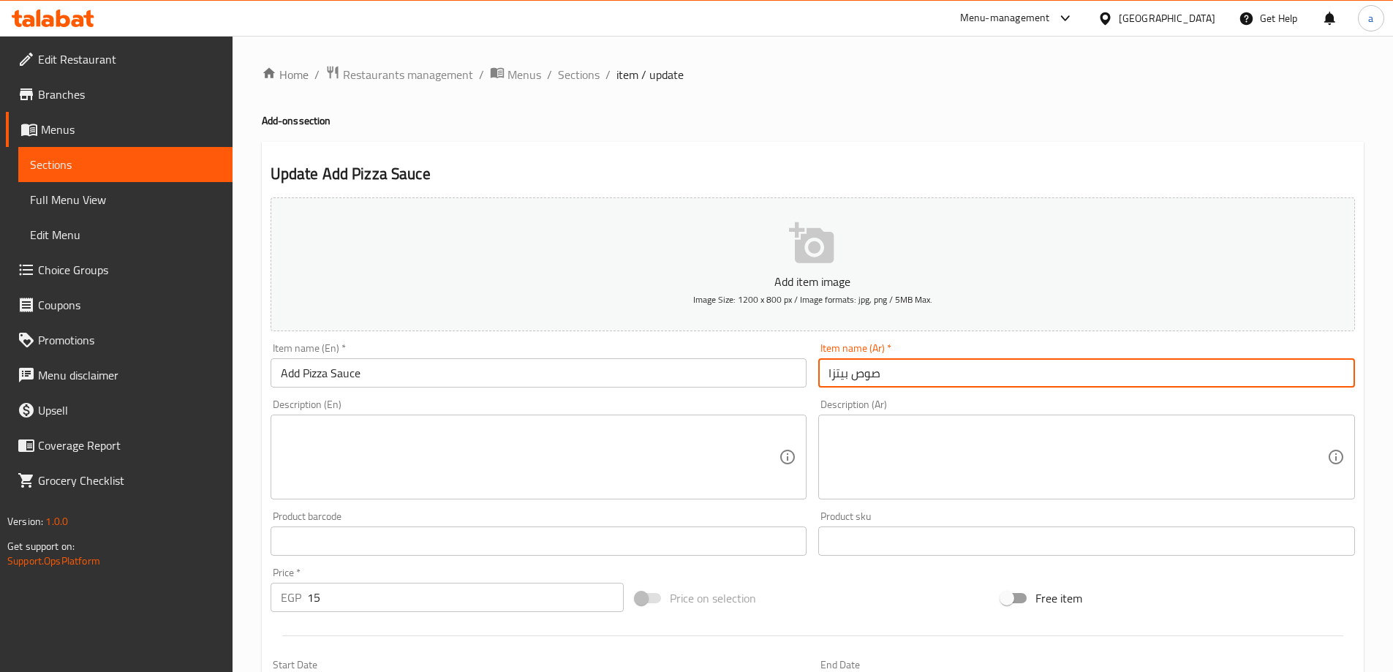
click at [948, 363] on input "صوص بيتزا" at bounding box center [1086, 372] width 537 height 29
paste input "إضافة"
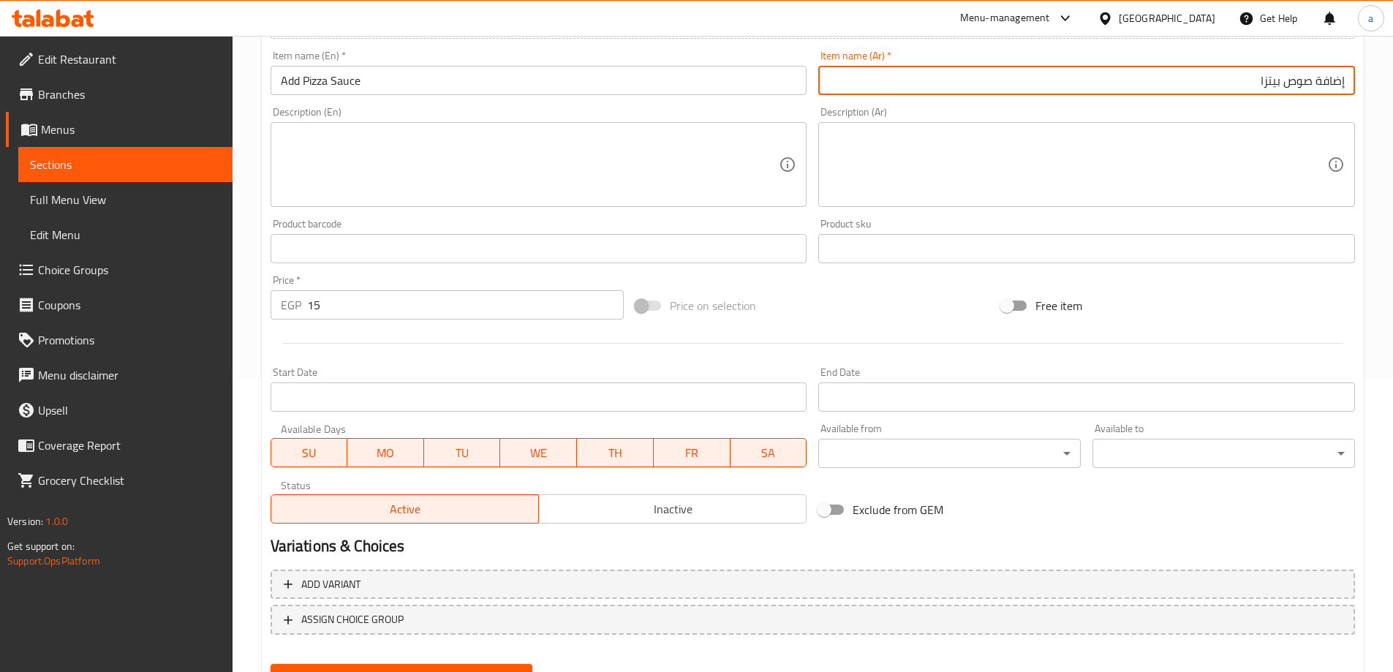
scroll to position [361, 0]
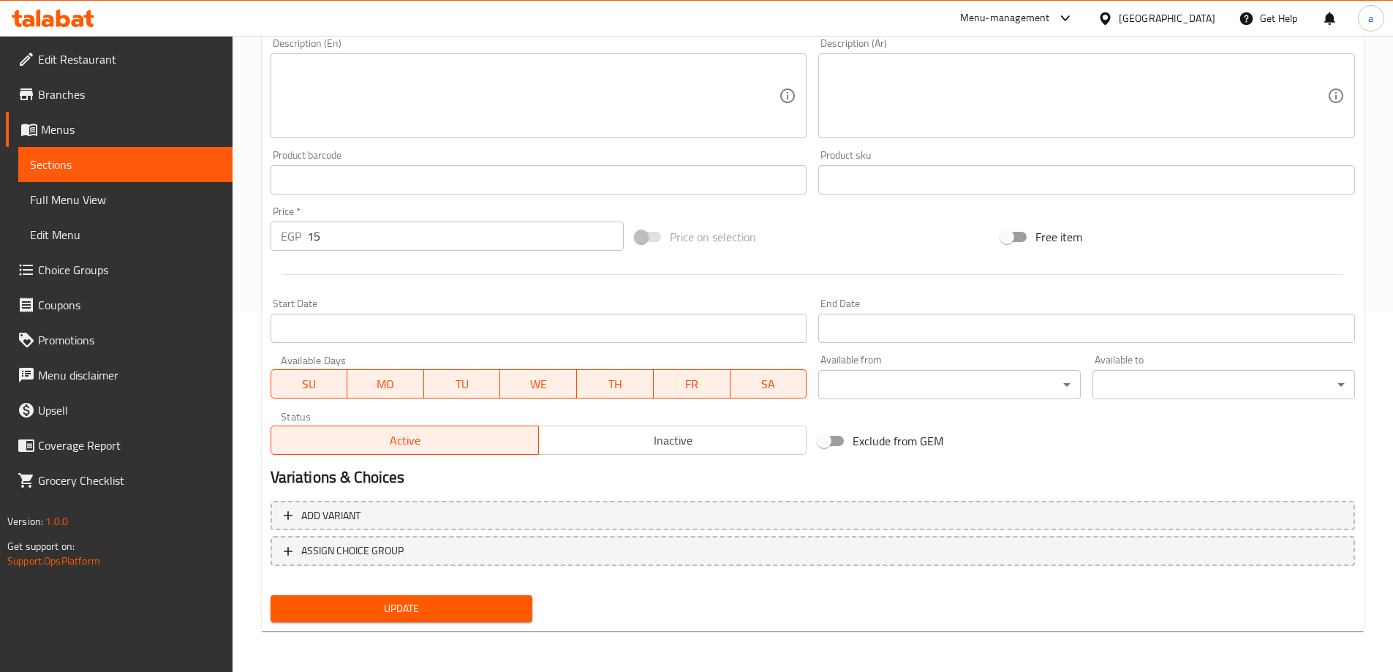
type input "إضافة صوص بيتزا"
click at [400, 607] on span "Update" at bounding box center [401, 608] width 239 height 18
click at [147, 174] on link "Sections" at bounding box center [125, 164] width 214 height 35
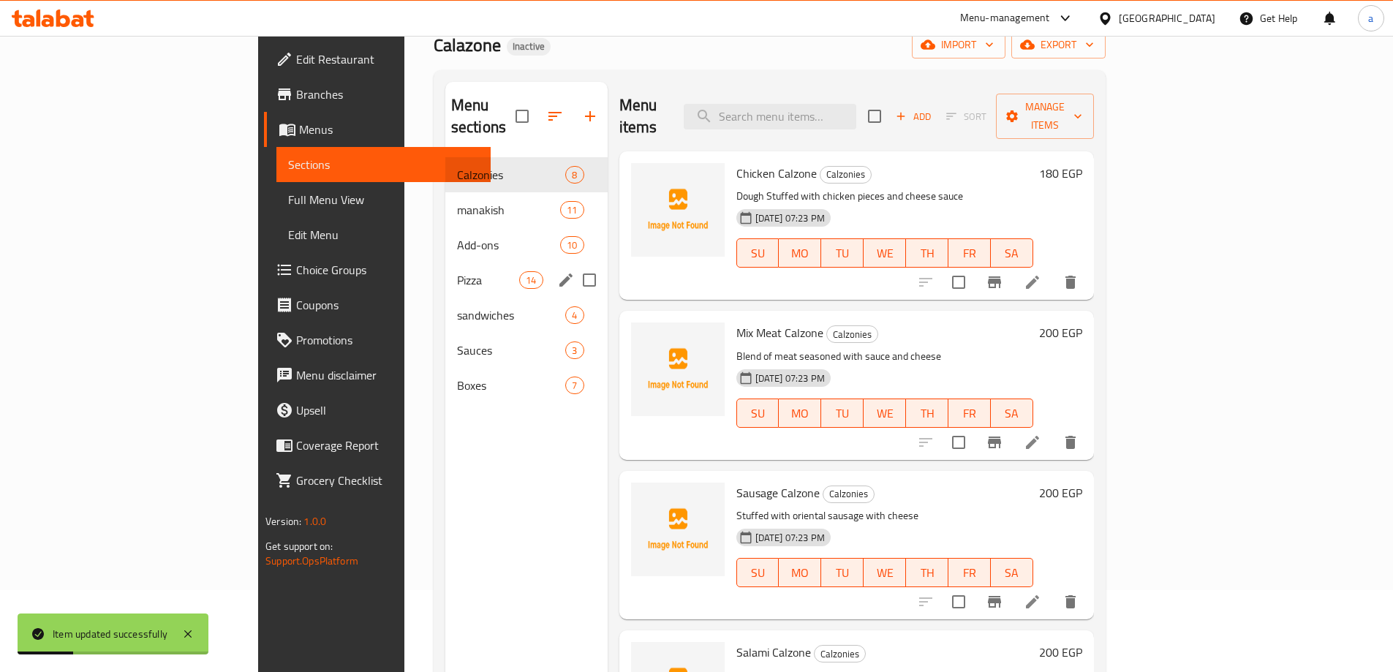
scroll to position [58, 0]
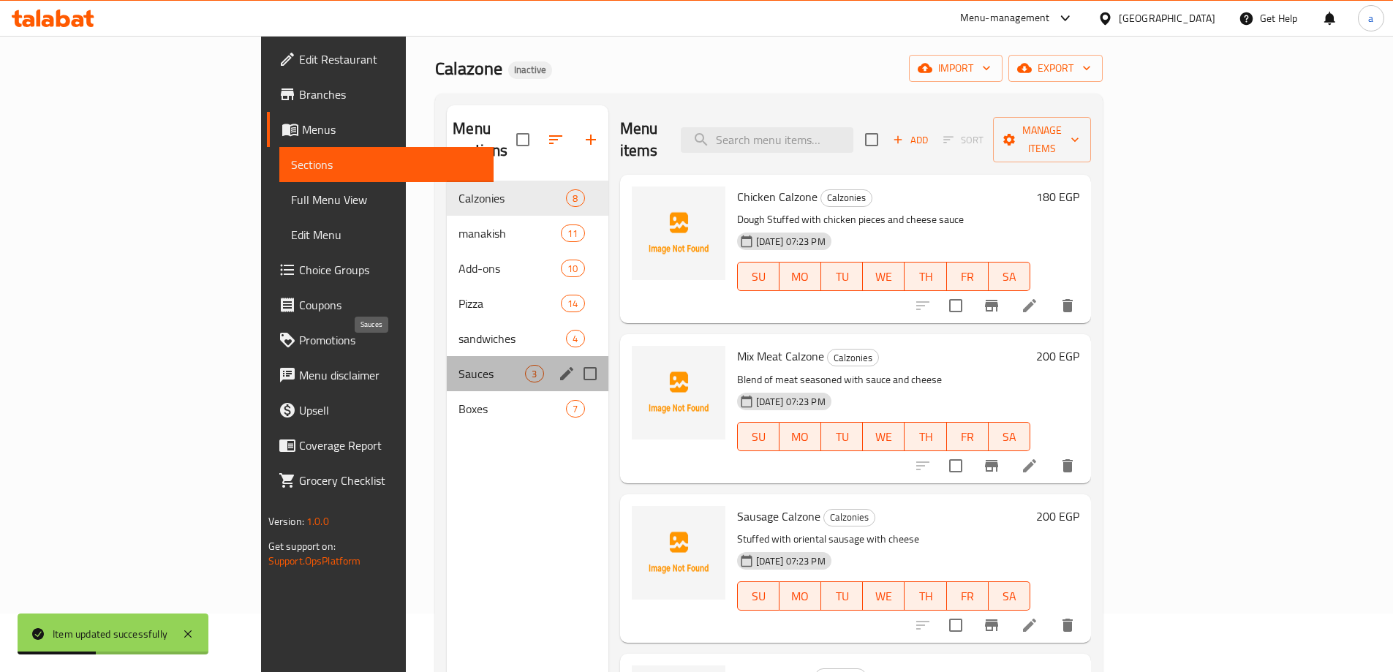
click at [458, 365] on span "Sauces" at bounding box center [491, 374] width 67 height 18
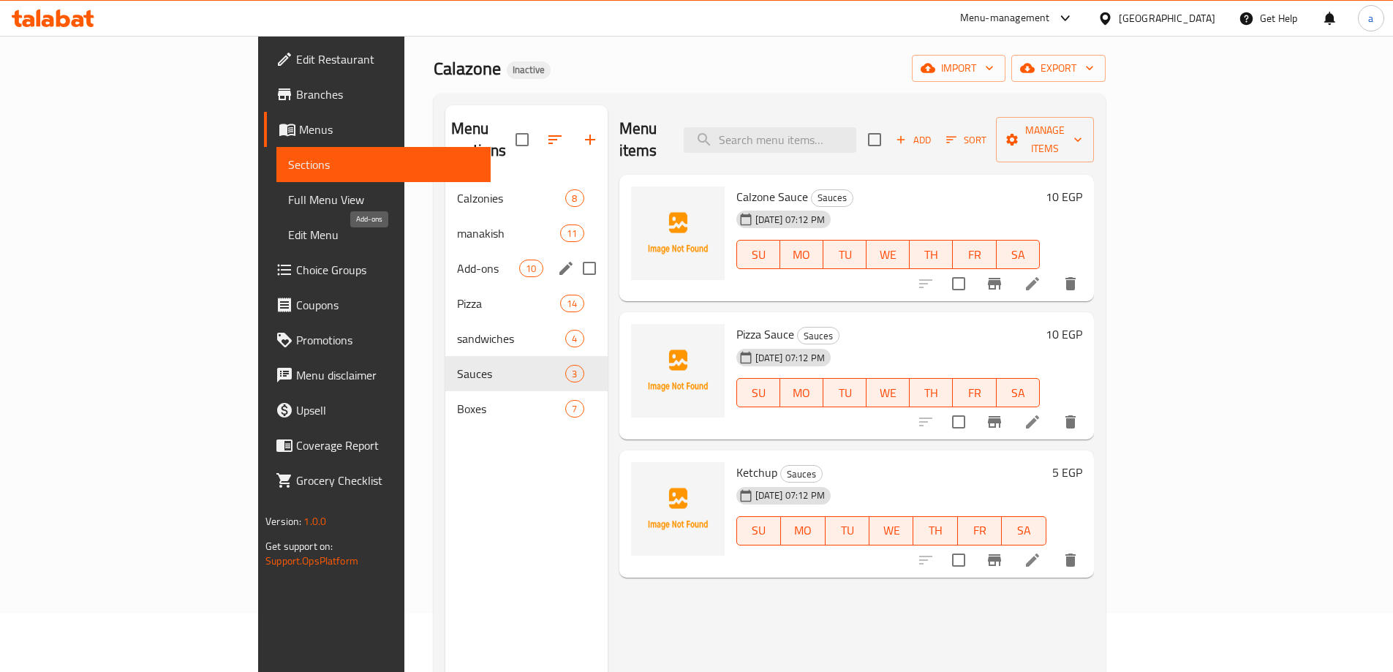
click at [457, 259] on span "Add-ons" at bounding box center [488, 268] width 62 height 18
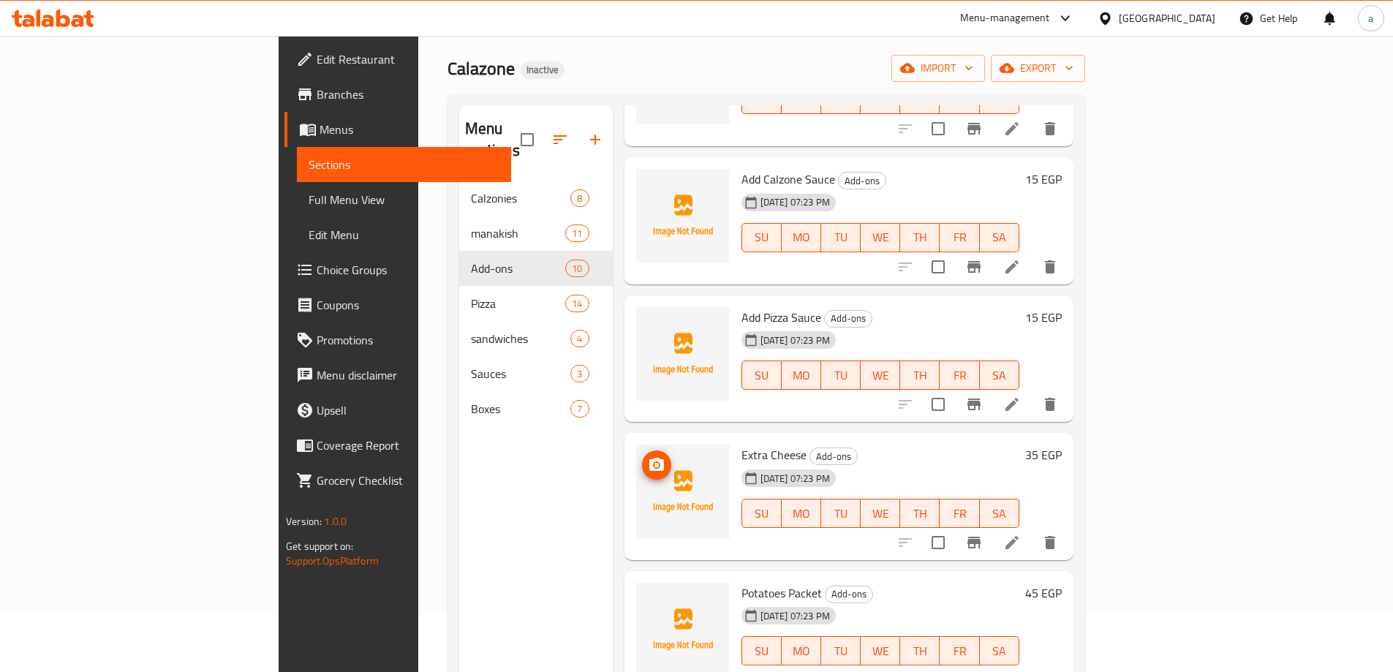
scroll to position [292, 0]
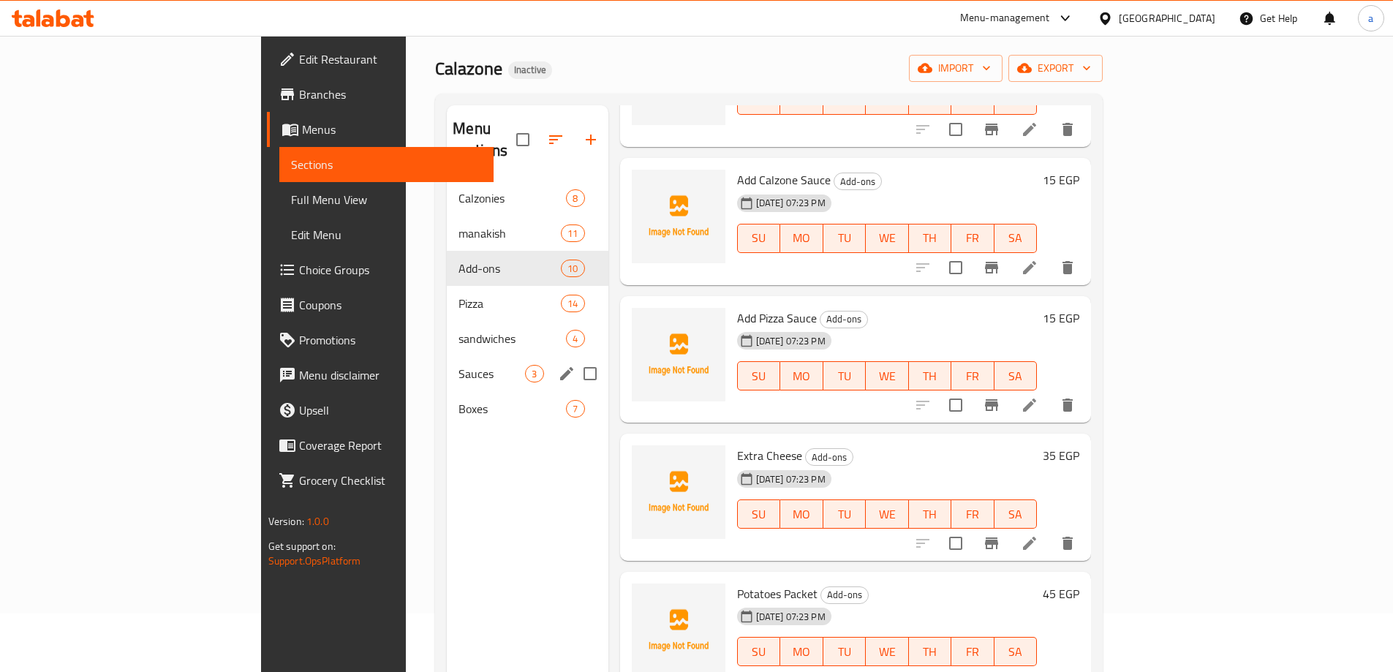
drag, startPoint x: 334, startPoint y: 361, endPoint x: 380, endPoint y: 355, distance: 46.4
click at [447, 361] on div "Sauces 3" at bounding box center [527, 373] width 161 height 35
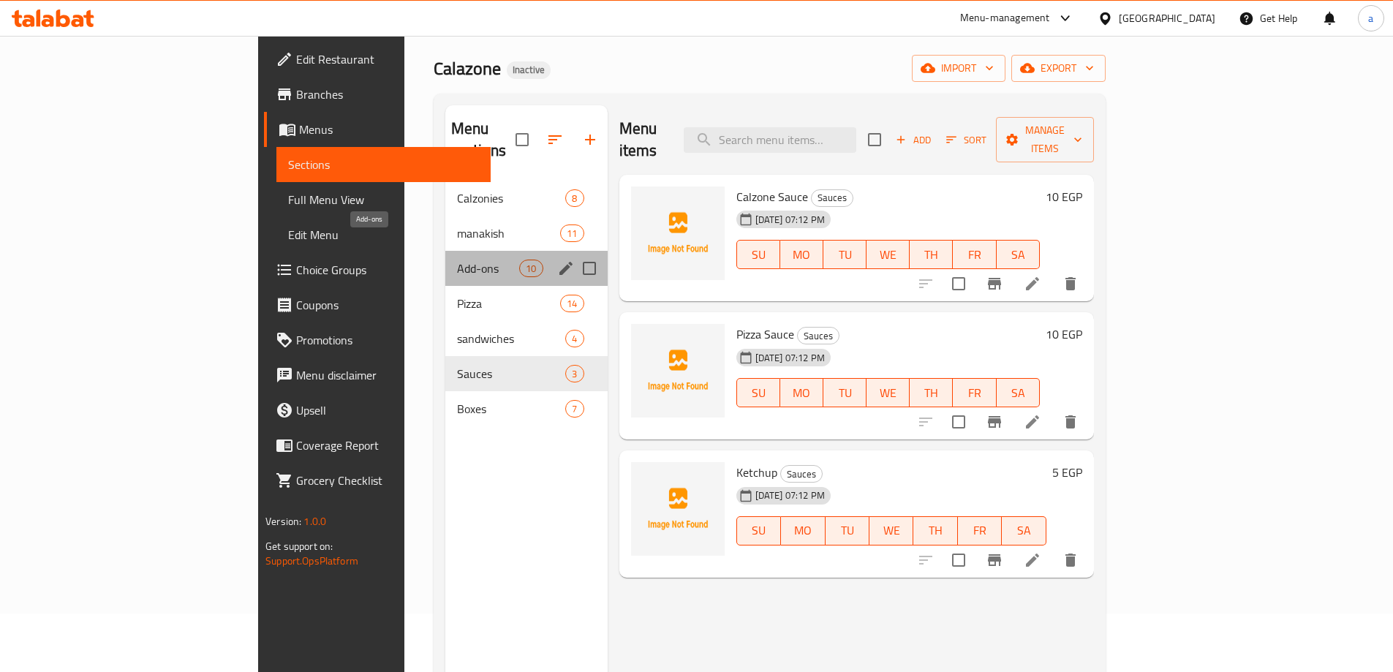
click at [457, 259] on span "Add-ons" at bounding box center [488, 268] width 62 height 18
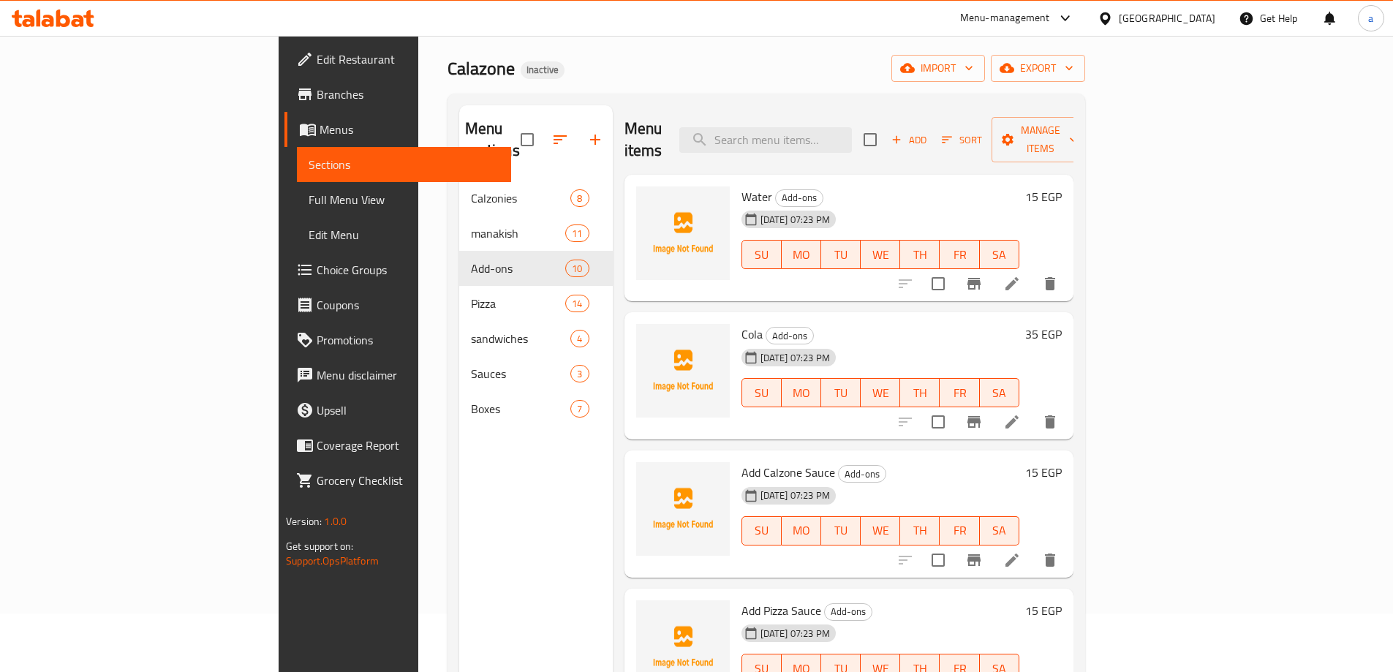
scroll to position [219, 0]
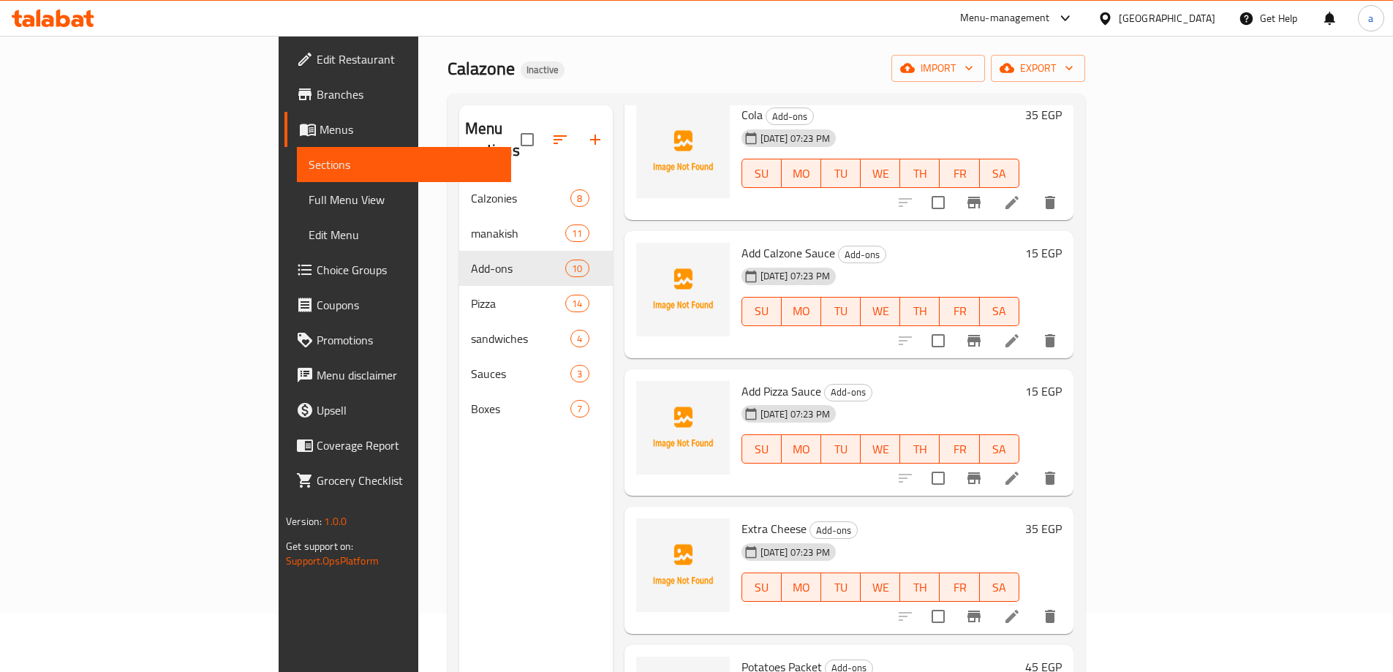
click at [297, 219] on link "Edit Menu" at bounding box center [404, 234] width 214 height 35
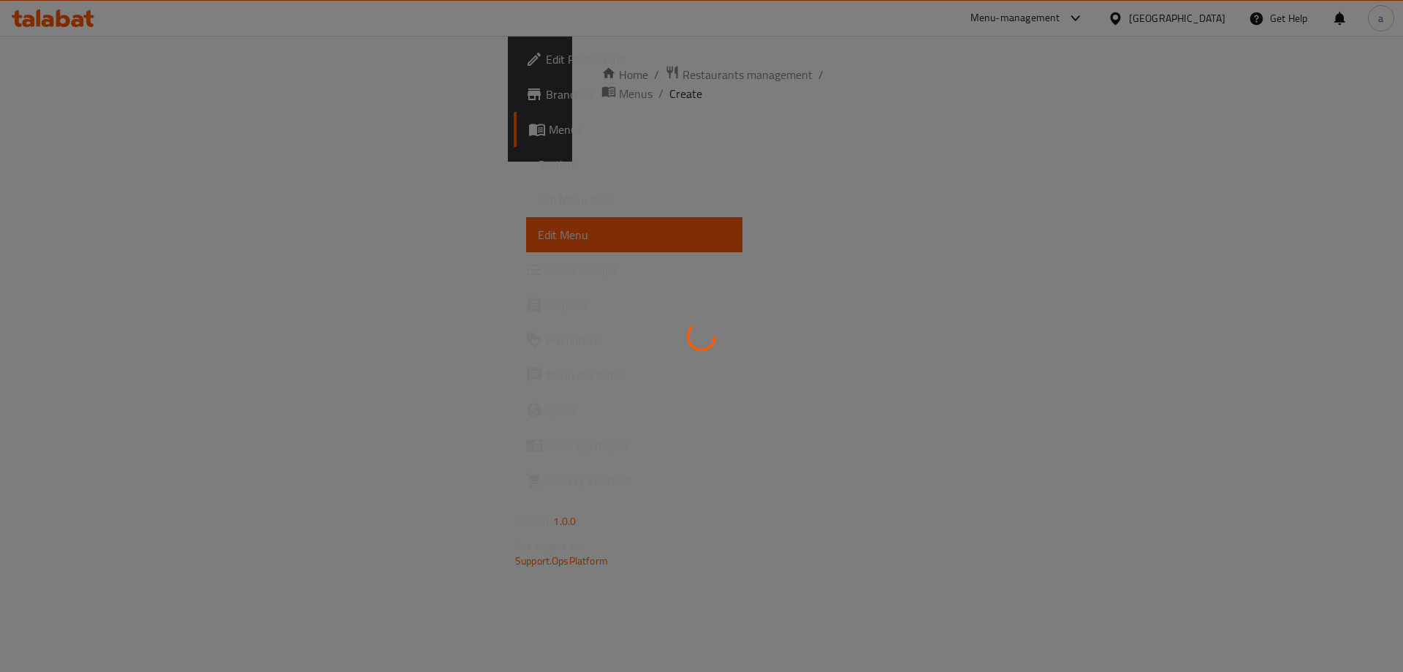
click at [122, 198] on div at bounding box center [701, 336] width 1403 height 672
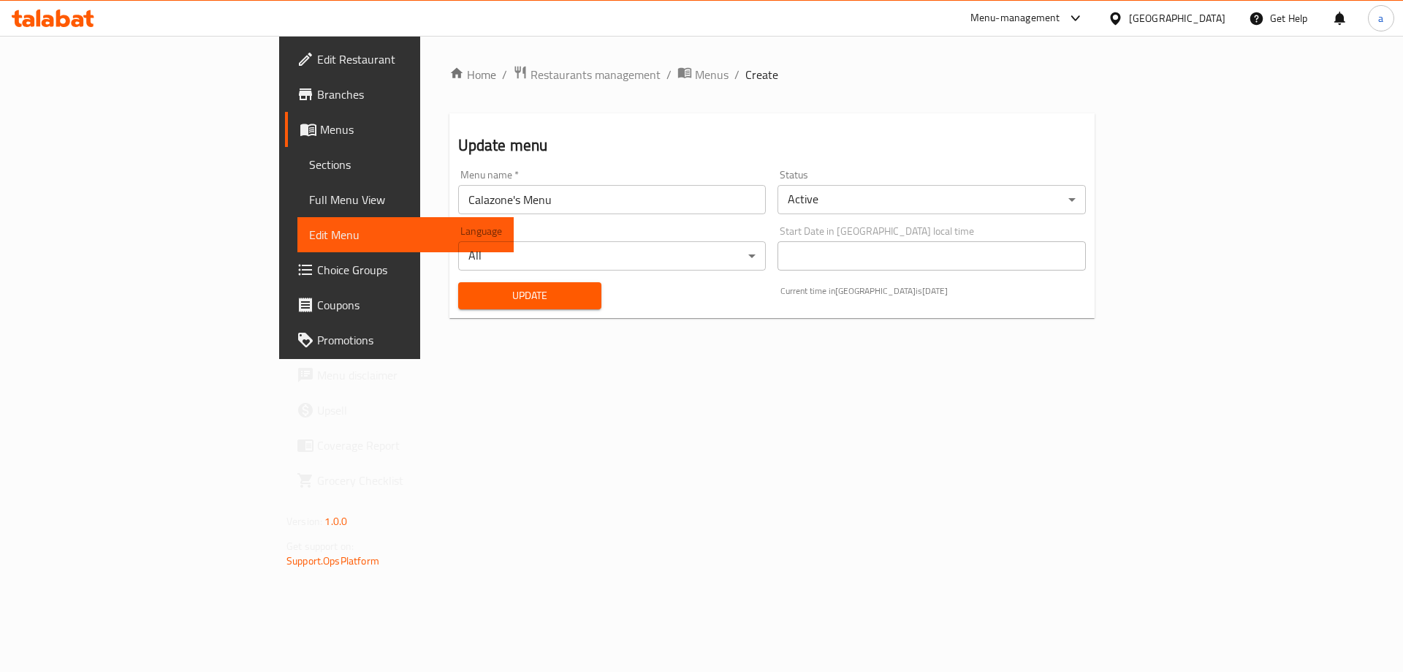
click at [309, 199] on span "Full Menu View" at bounding box center [405, 200] width 193 height 18
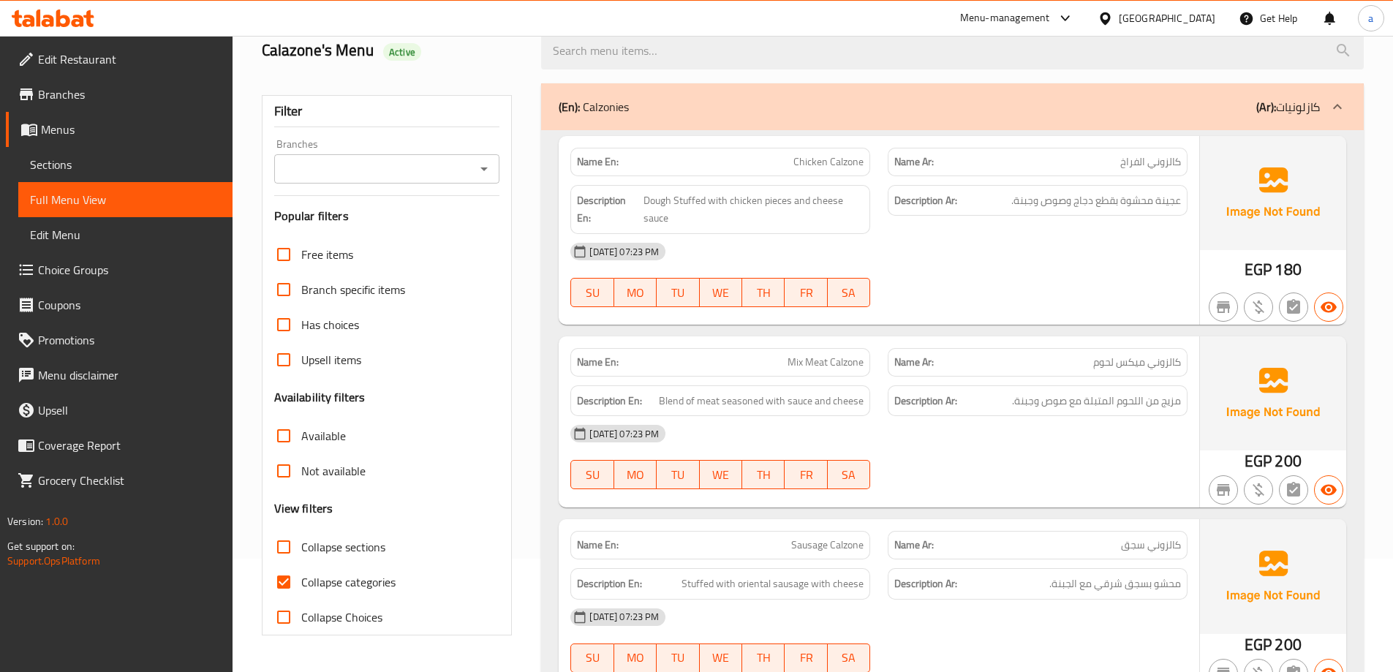
scroll to position [219, 0]
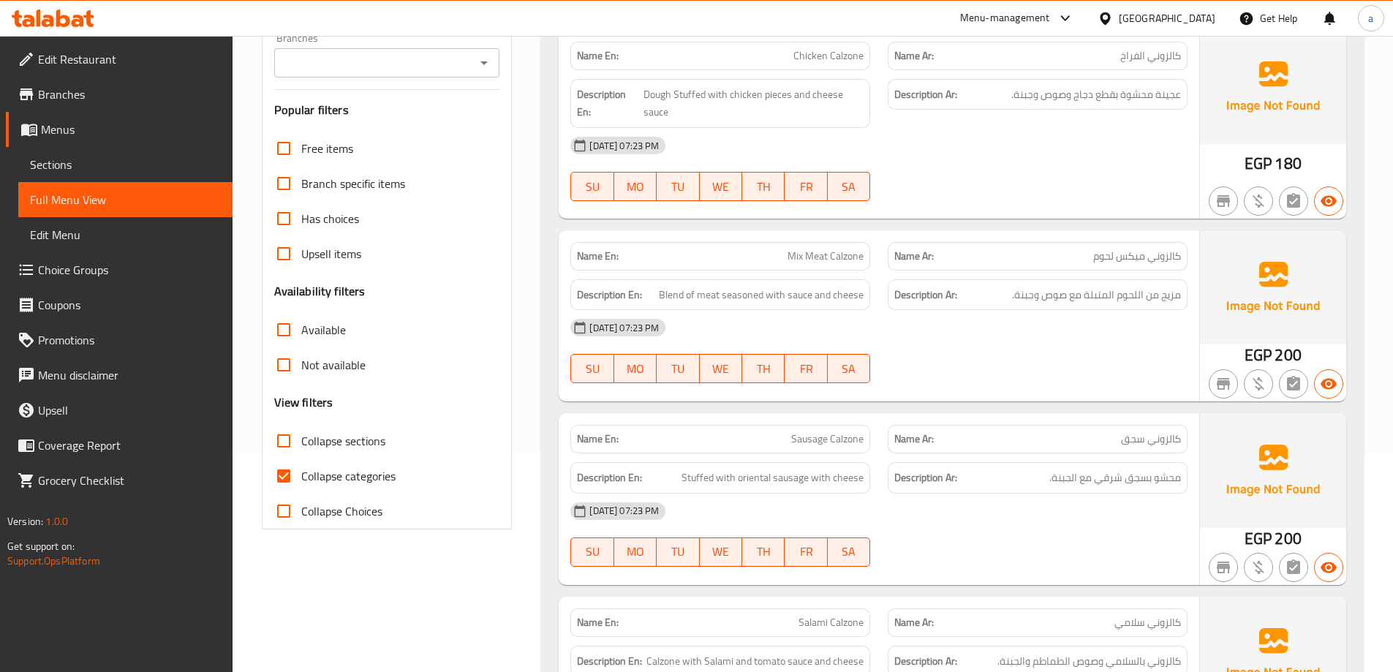
click at [350, 469] on span "Collapse categories" at bounding box center [348, 476] width 94 height 18
click at [301, 469] on input "Collapse categories" at bounding box center [283, 475] width 35 height 35
checkbox input "false"
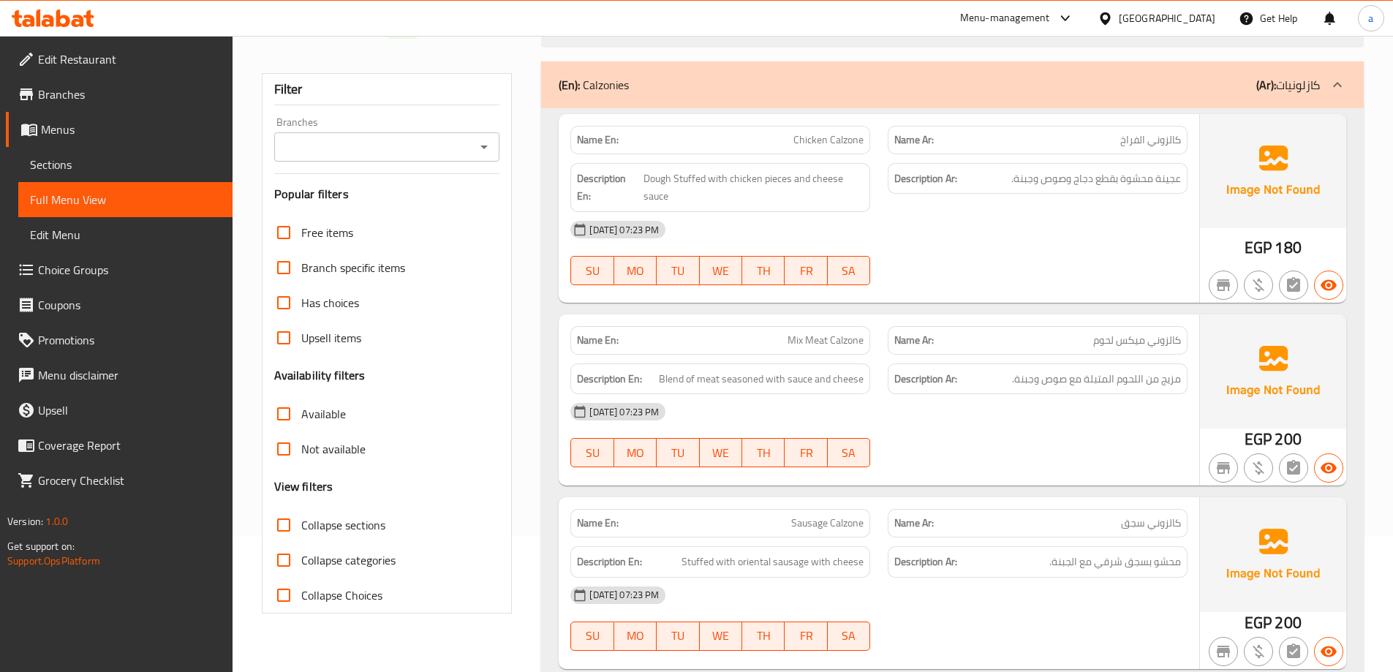
scroll to position [0, 0]
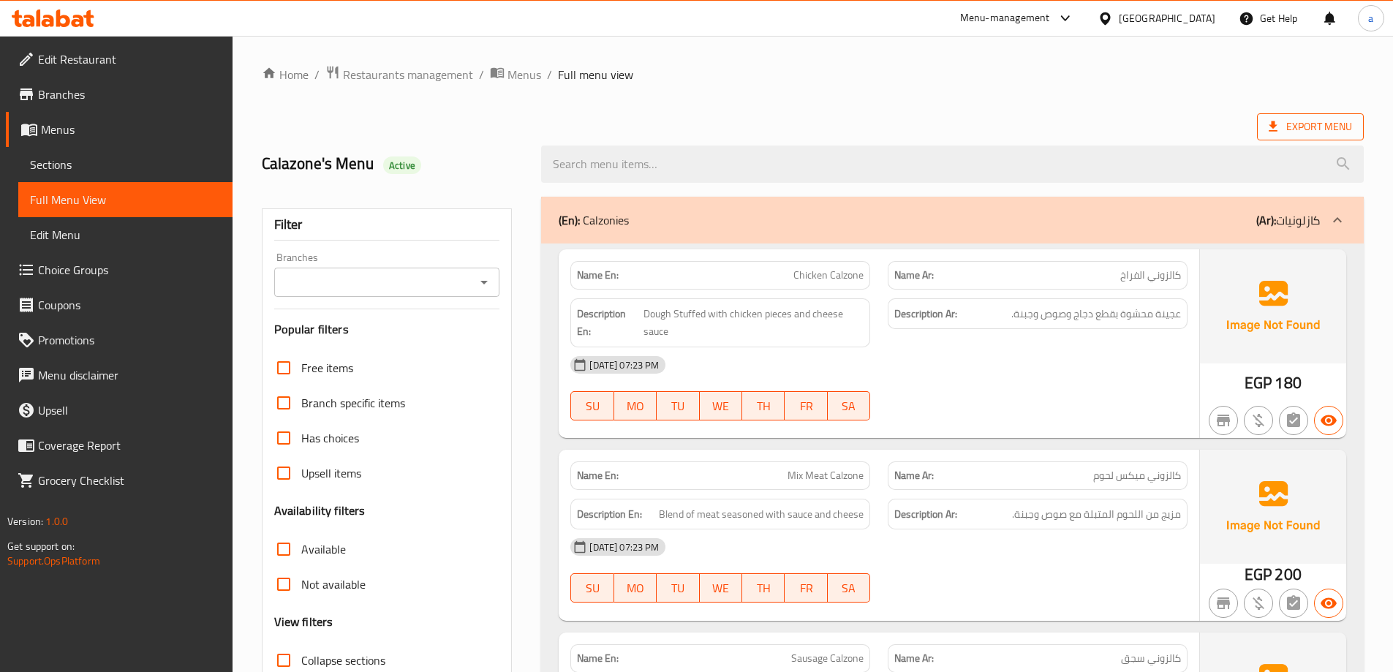
click at [1279, 135] on span "Export Menu" at bounding box center [1309, 127] width 83 height 18
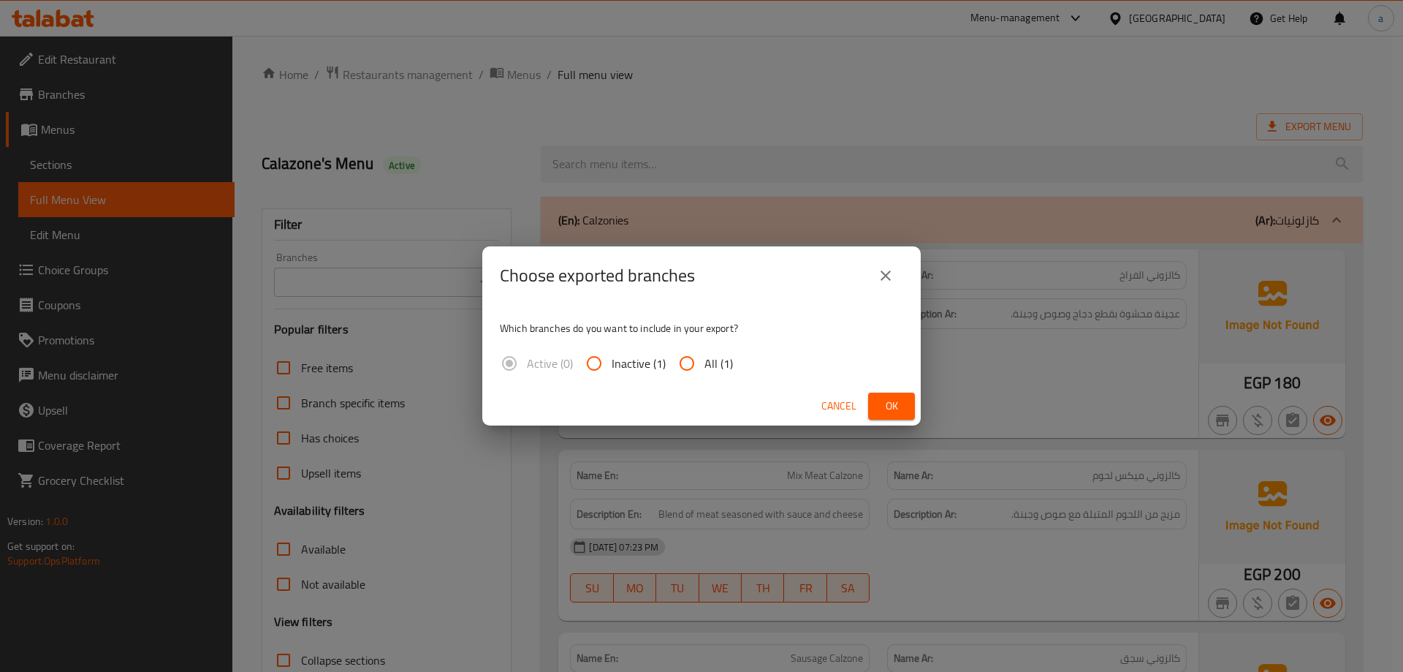
click at [716, 361] on span "All (1)" at bounding box center [719, 364] width 29 height 18
click at [705, 361] on input "All (1)" at bounding box center [687, 363] width 35 height 35
radio input "true"
click at [887, 406] on span "Ok" at bounding box center [891, 406] width 23 height 18
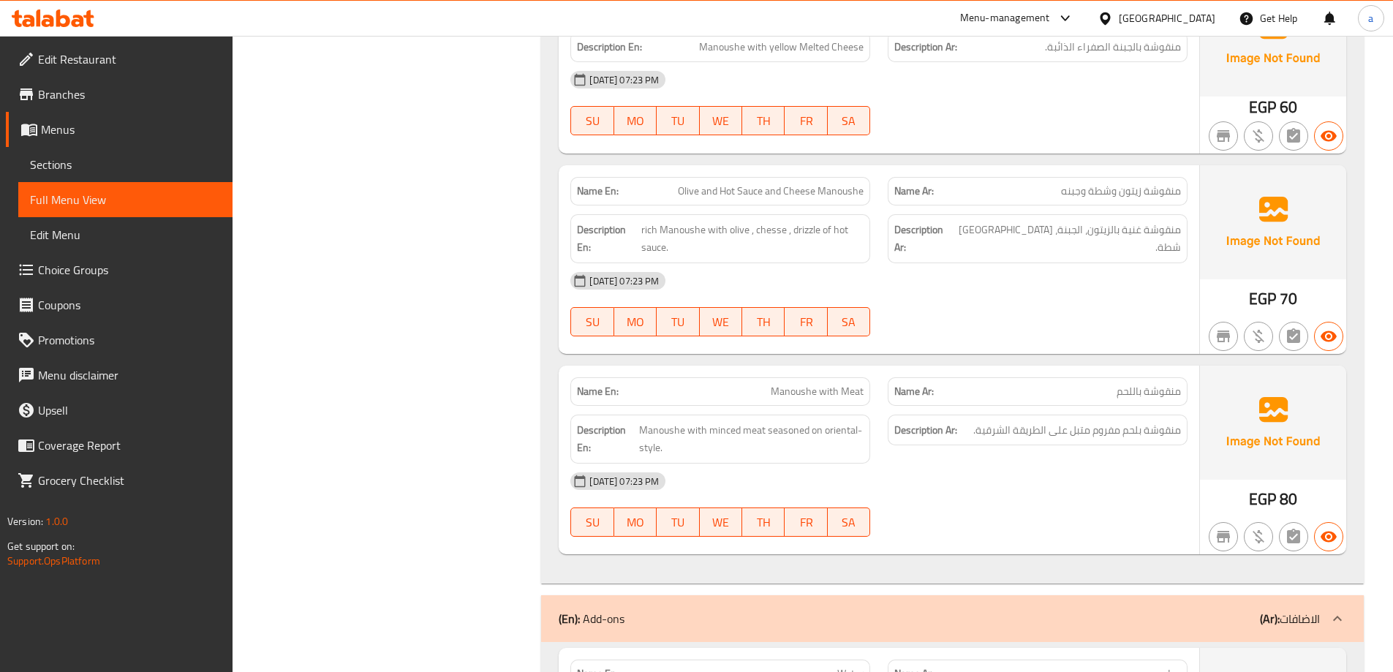
scroll to position [3363, 0]
click at [94, 170] on span "Sections" at bounding box center [125, 165] width 191 height 18
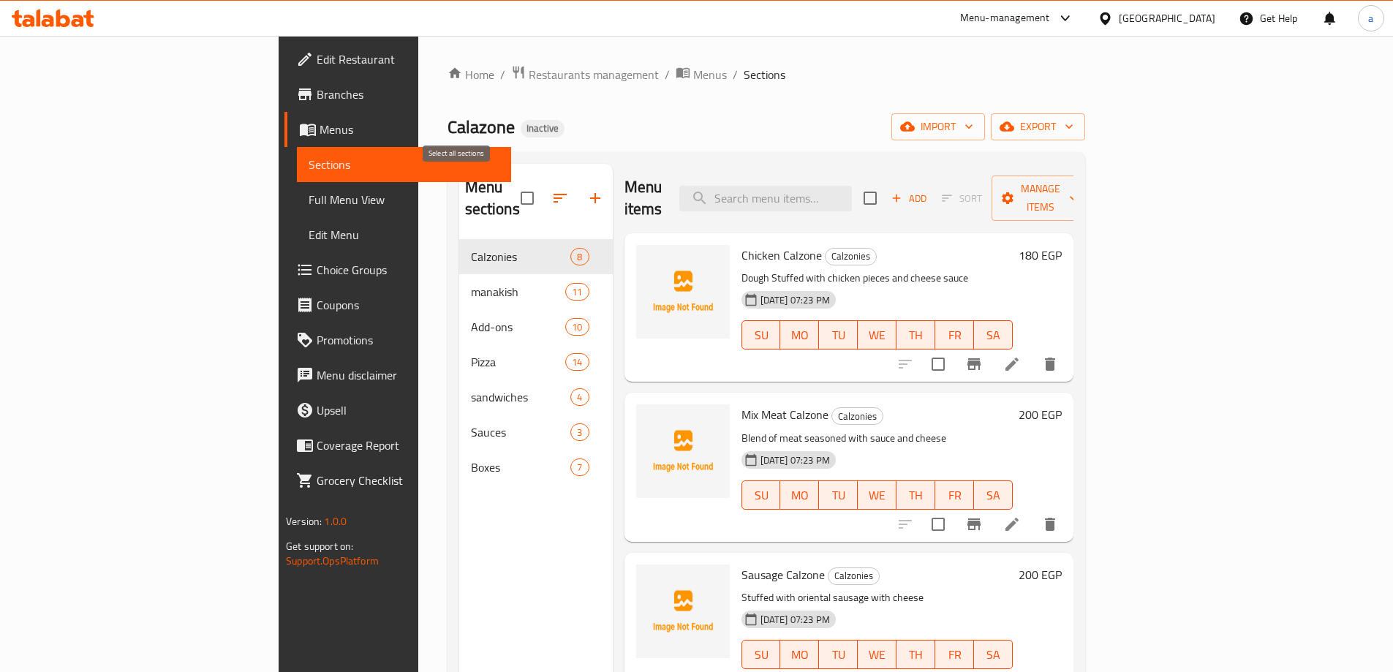
click at [512, 183] on input "checkbox" at bounding box center [527, 198] width 31 height 31
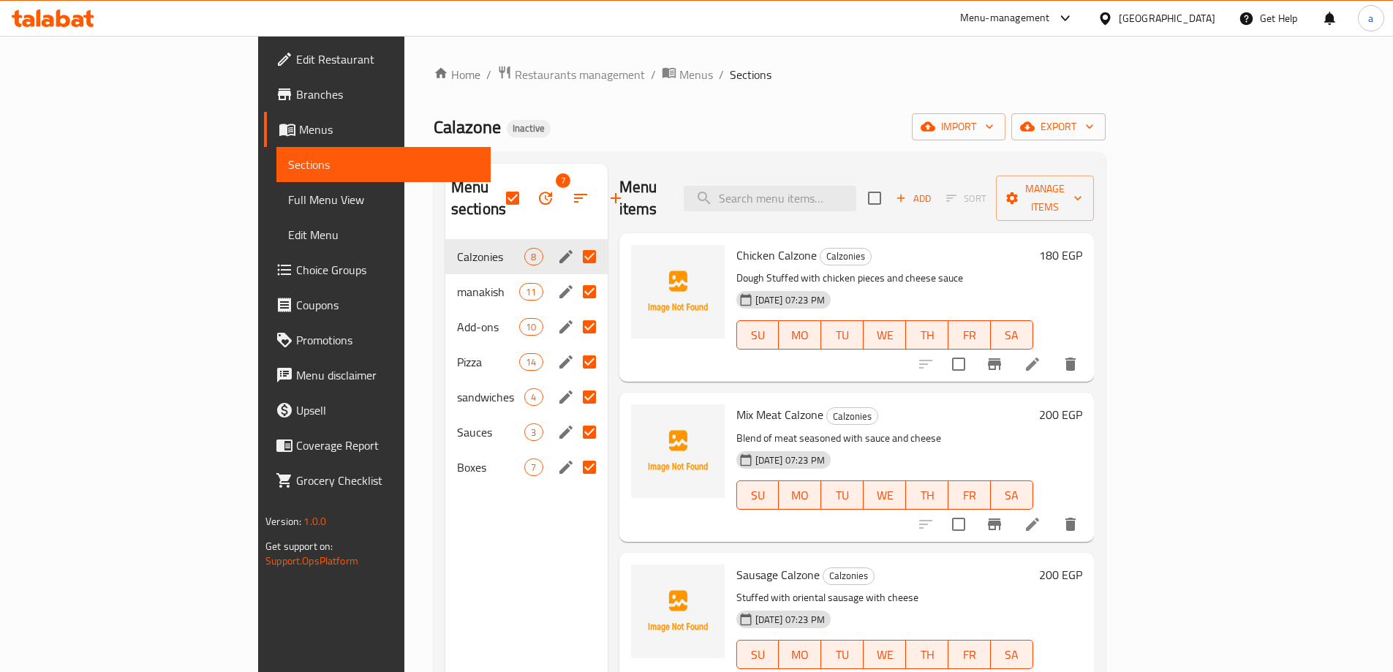
click at [574, 276] on input "Menu sections" at bounding box center [589, 291] width 31 height 31
checkbox input "false"
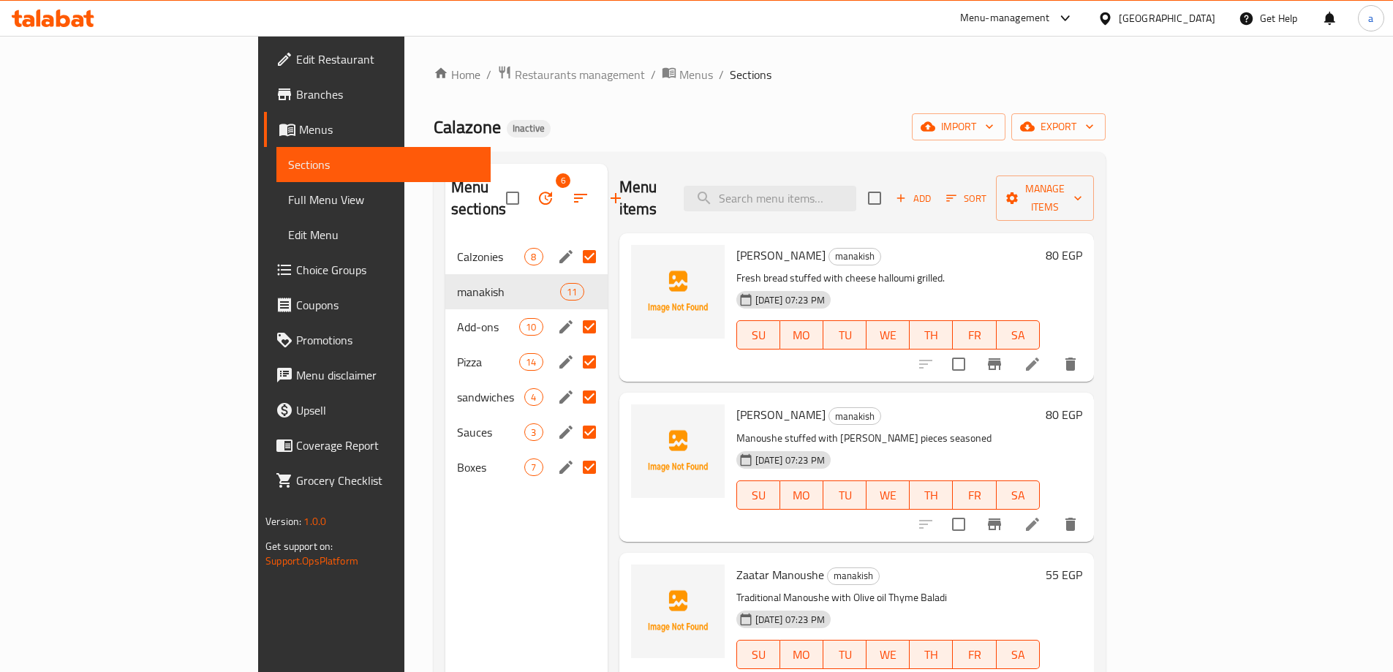
click at [574, 311] on input "Menu sections" at bounding box center [589, 326] width 31 height 31
checkbox input "false"
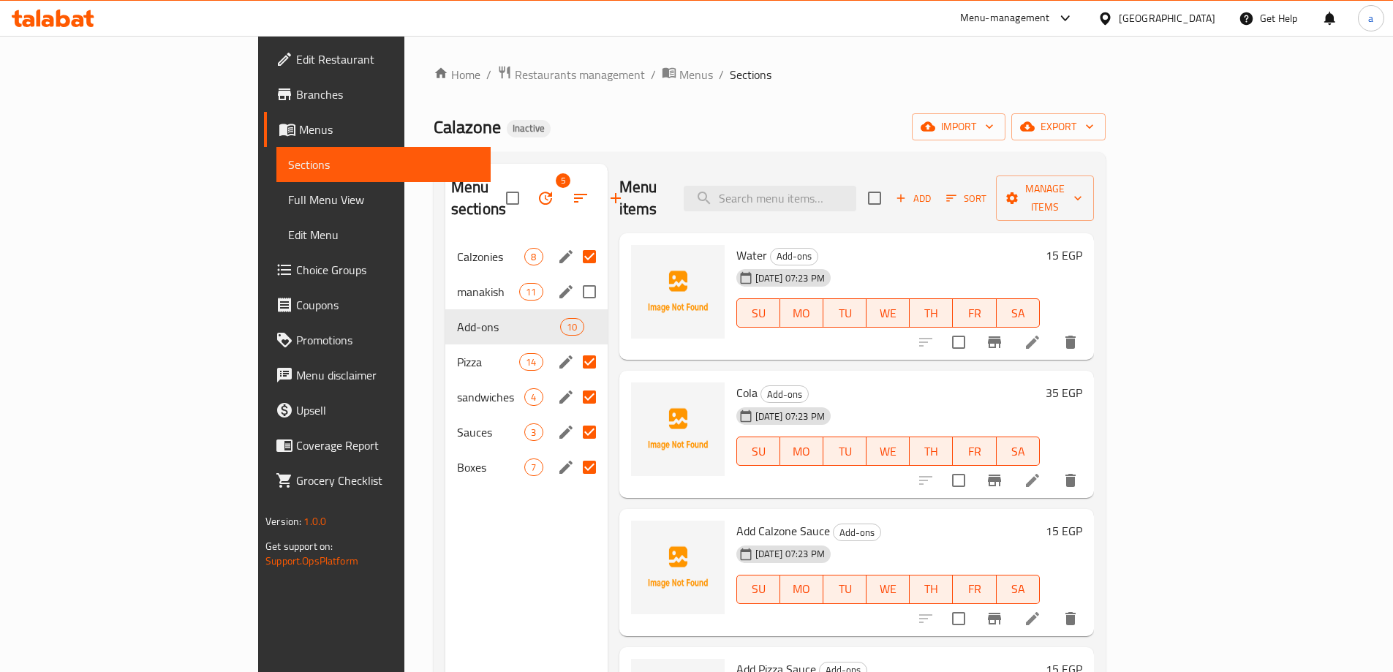
click at [574, 276] on input "Menu sections" at bounding box center [589, 291] width 31 height 31
checkbox input "true"
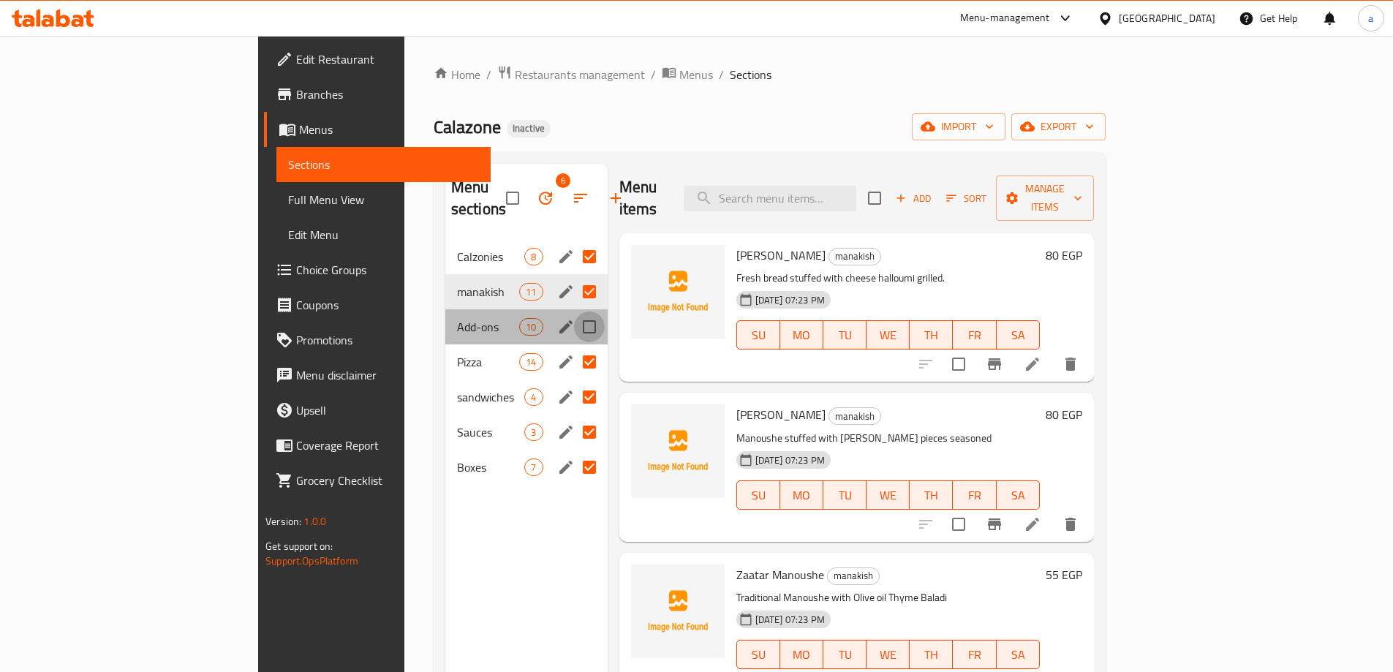
click at [574, 311] on input "Menu sections" at bounding box center [589, 326] width 31 height 31
checkbox input "true"
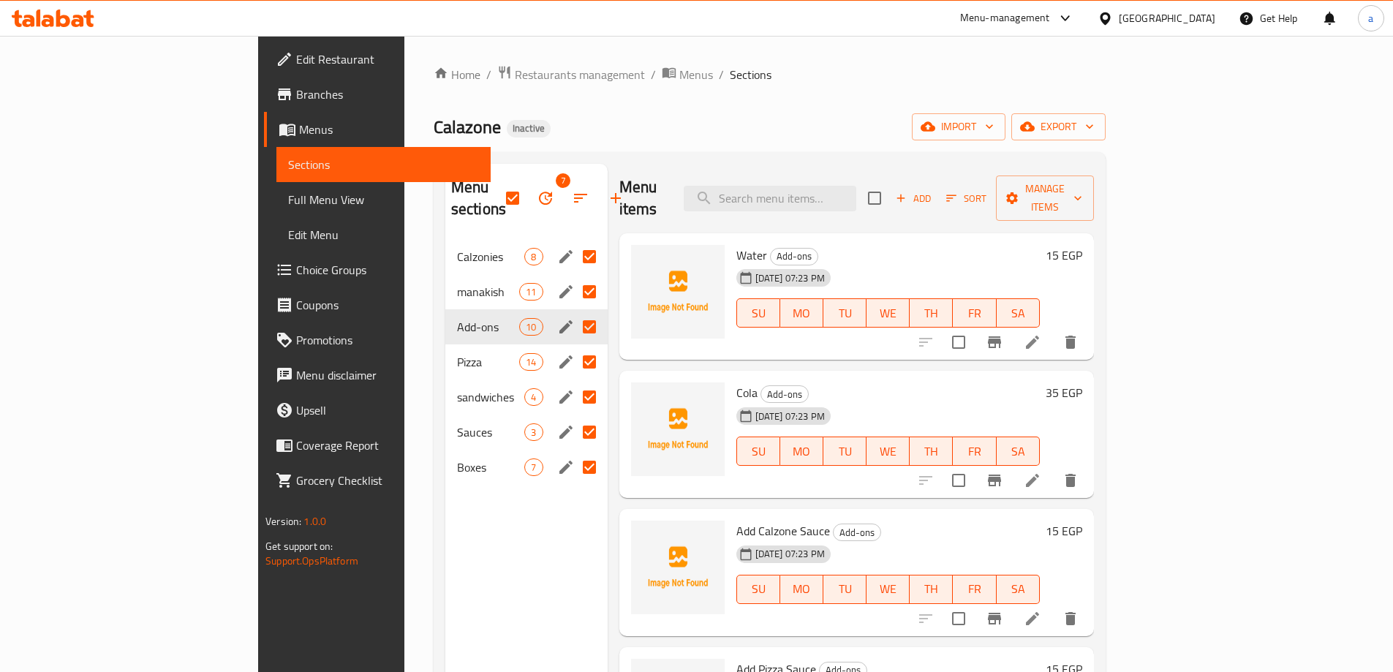
click at [574, 346] on input "Menu sections" at bounding box center [589, 361] width 31 height 31
checkbox input "false"
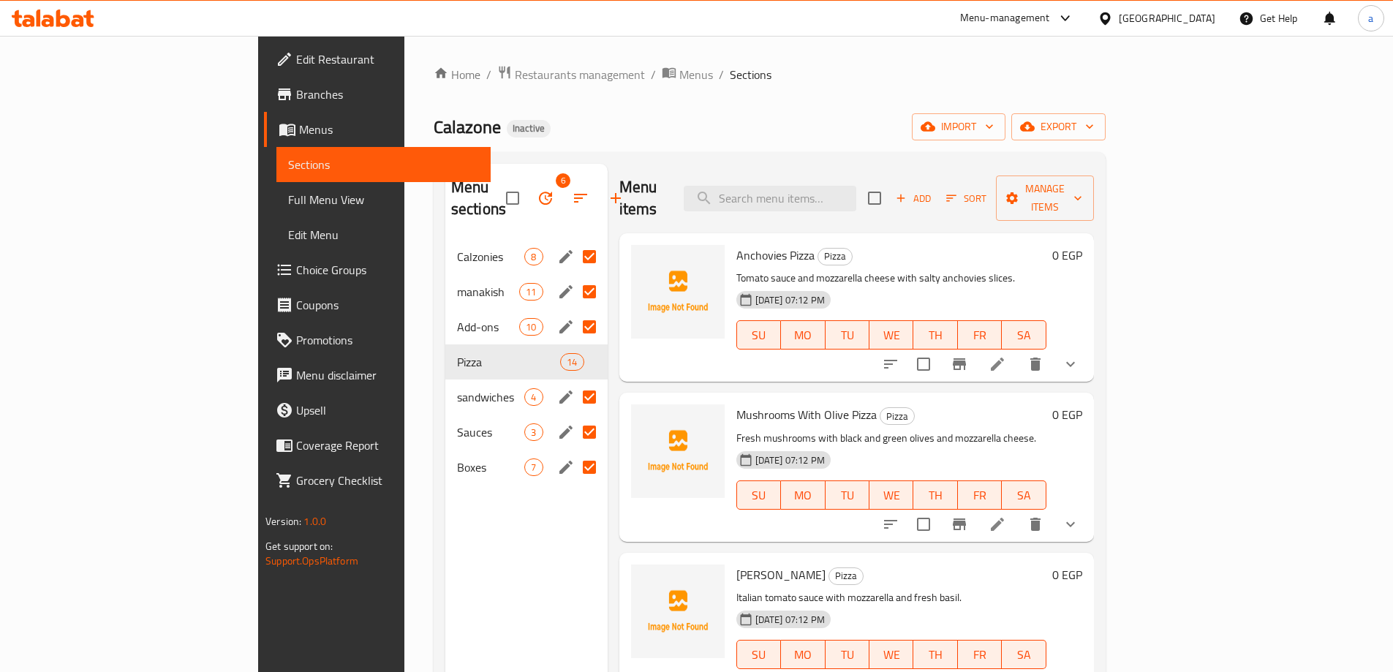
click at [574, 382] on input "Menu sections" at bounding box center [589, 397] width 31 height 31
checkbox input "false"
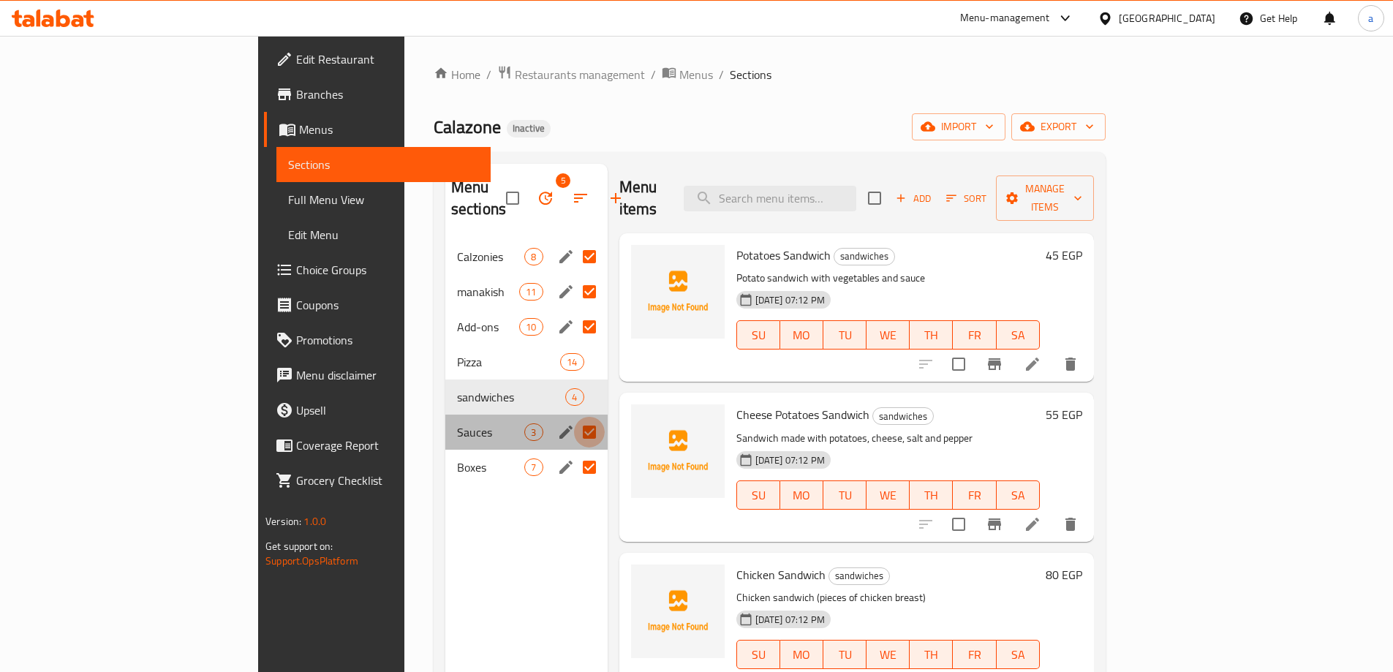
click at [574, 417] on input "Menu sections" at bounding box center [589, 432] width 31 height 31
checkbox input "false"
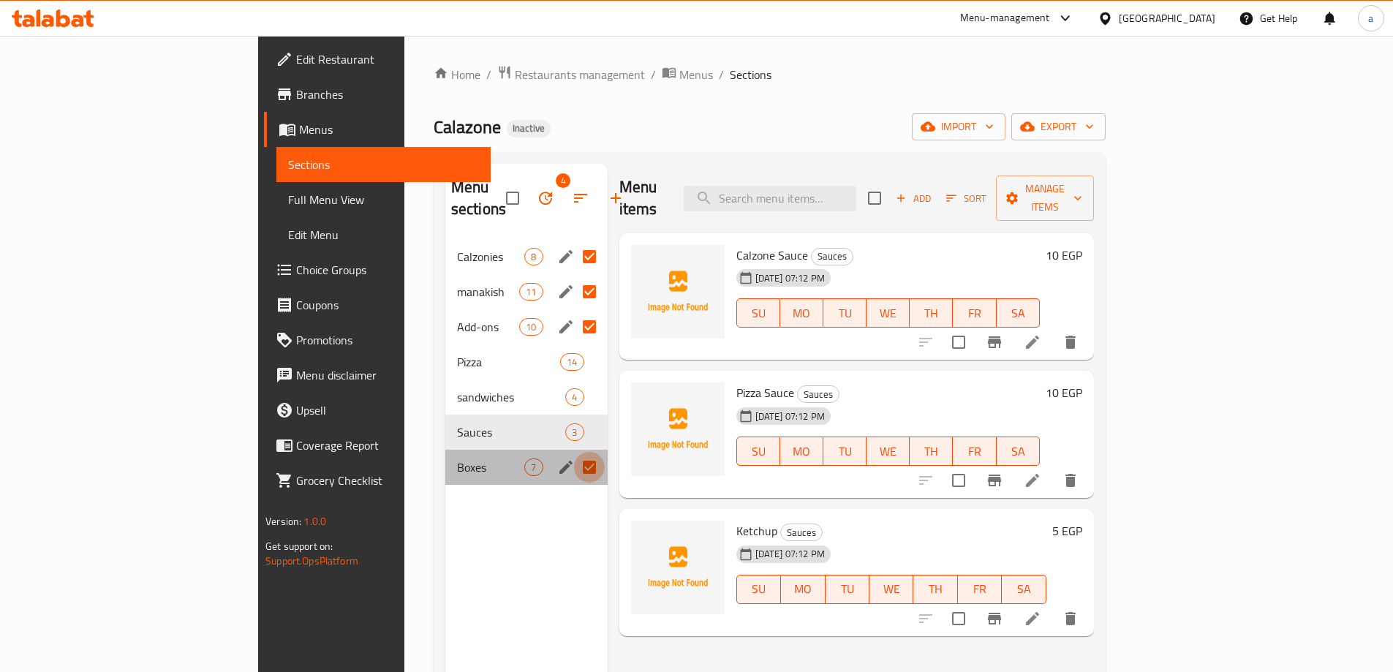
click at [574, 452] on input "Menu sections" at bounding box center [589, 467] width 31 height 31
checkbox input "false"
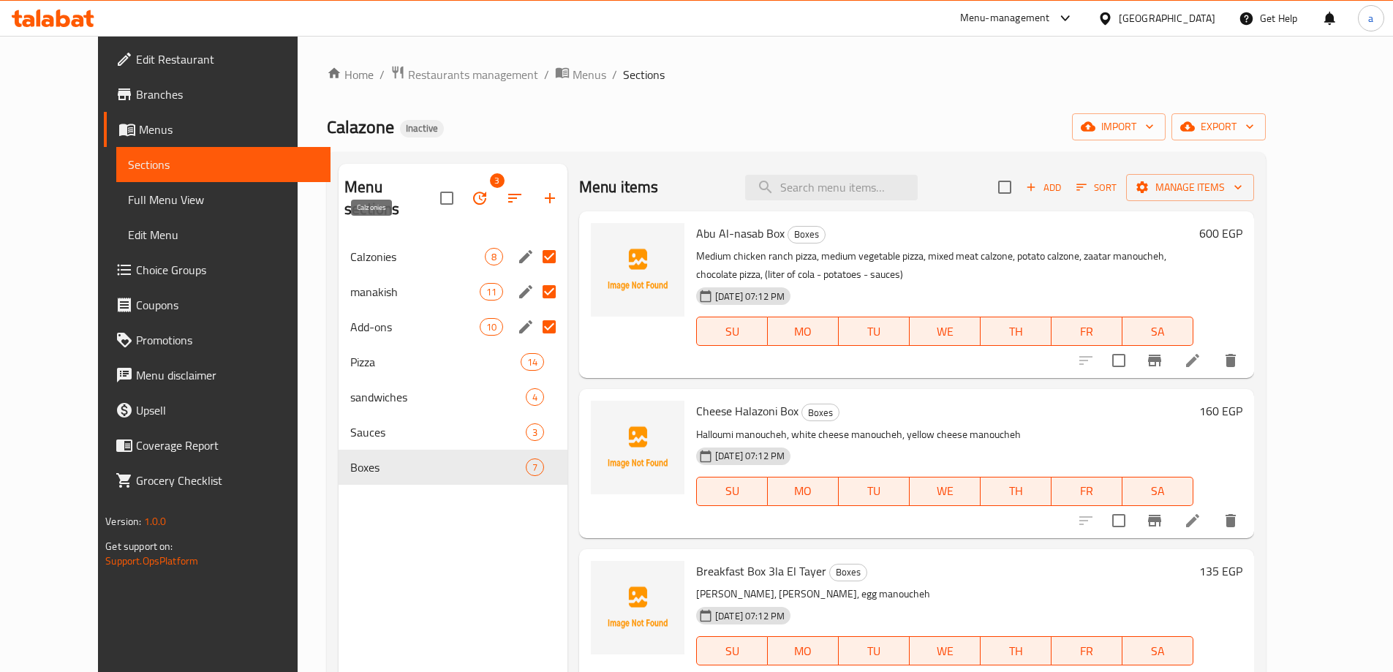
click at [433, 248] on span "Calzonies" at bounding box center [417, 257] width 135 height 18
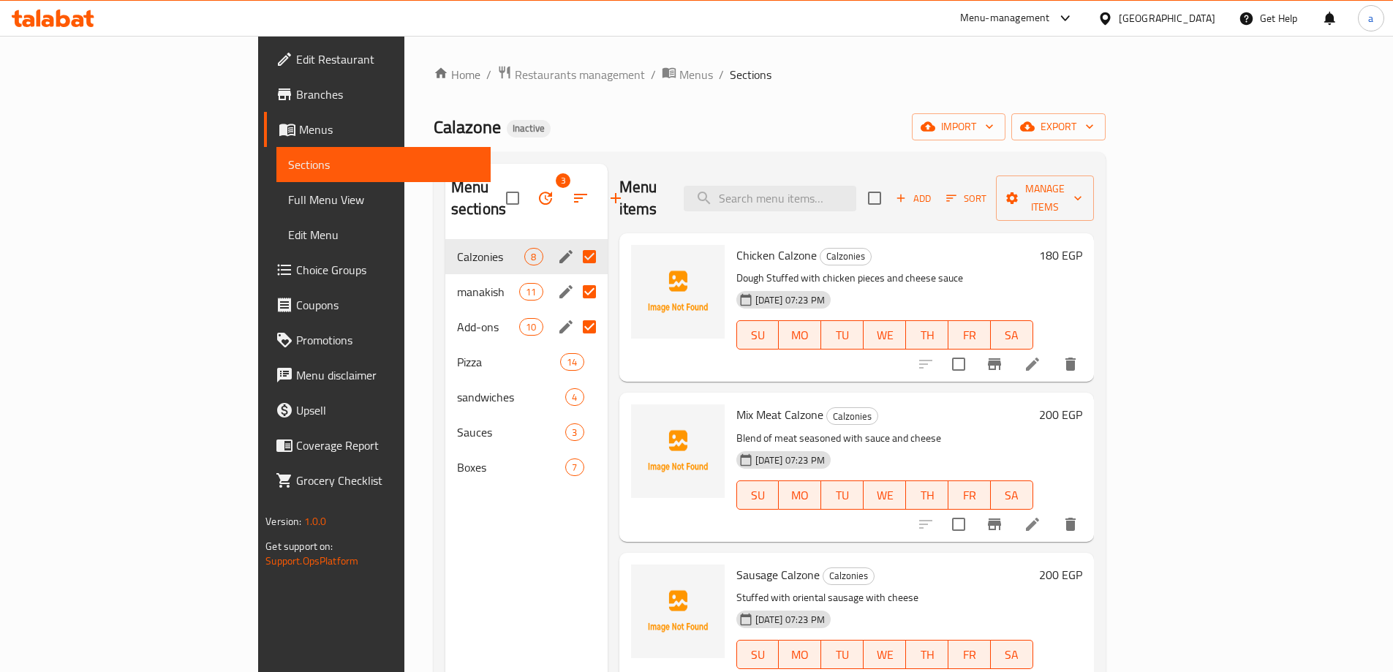
click at [445, 274] on div "manakish 11" at bounding box center [526, 291] width 162 height 35
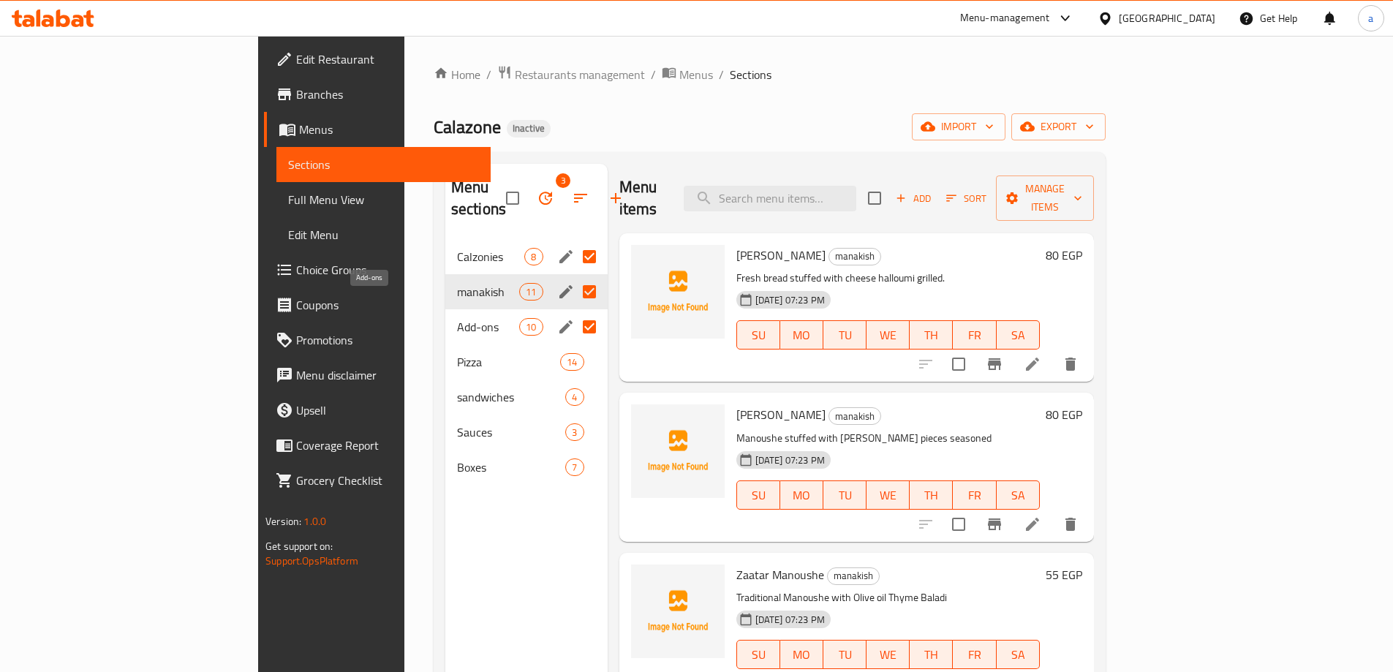
click at [457, 318] on span "Add-ons" at bounding box center [488, 327] width 62 height 18
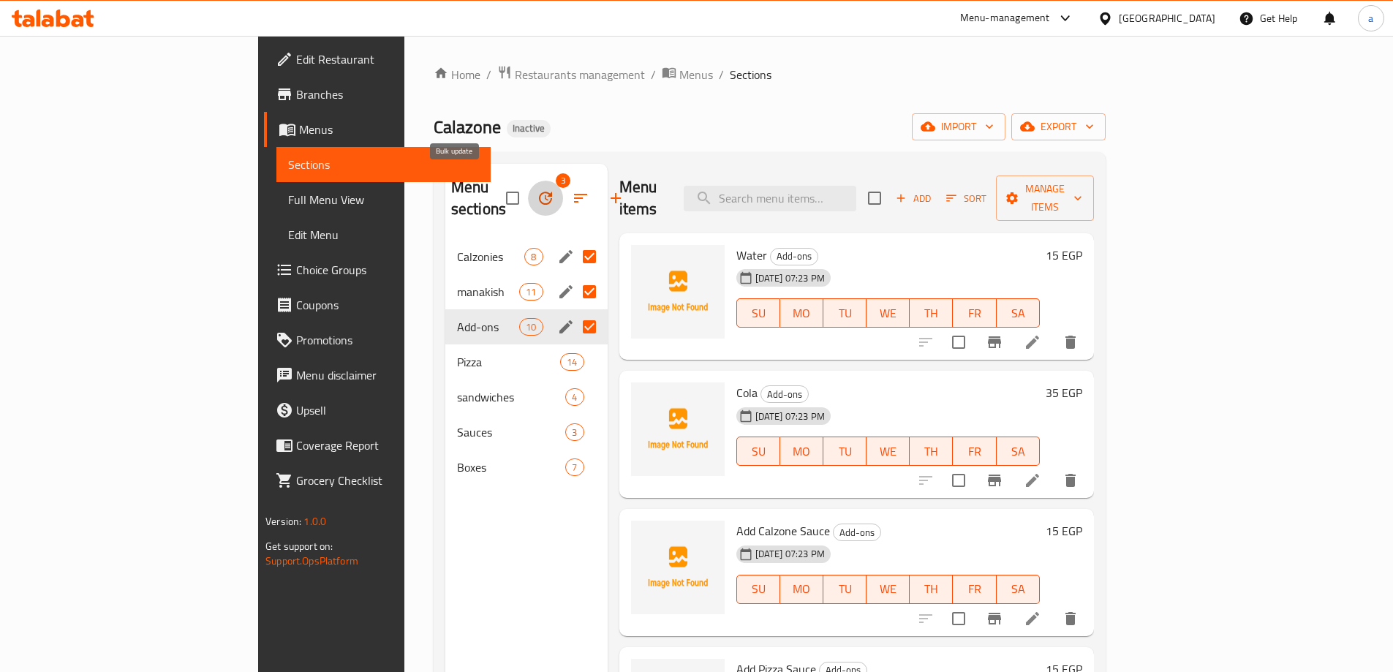
click at [528, 197] on button "button" at bounding box center [545, 198] width 35 height 35
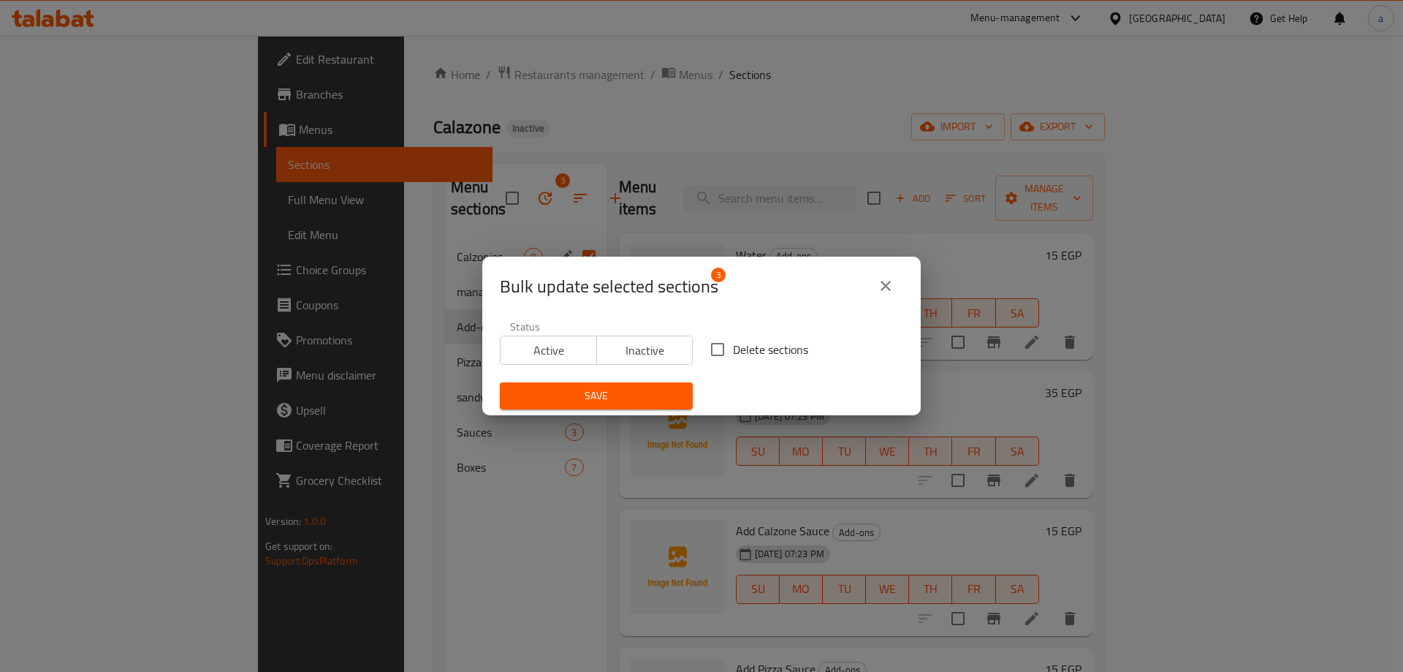
click at [733, 348] on span "Delete sections" at bounding box center [770, 350] width 75 height 18
click at [730, 348] on input "Delete sections" at bounding box center [717, 349] width 31 height 31
checkbox input "true"
click at [626, 390] on span "Save" at bounding box center [597, 396] width 170 height 18
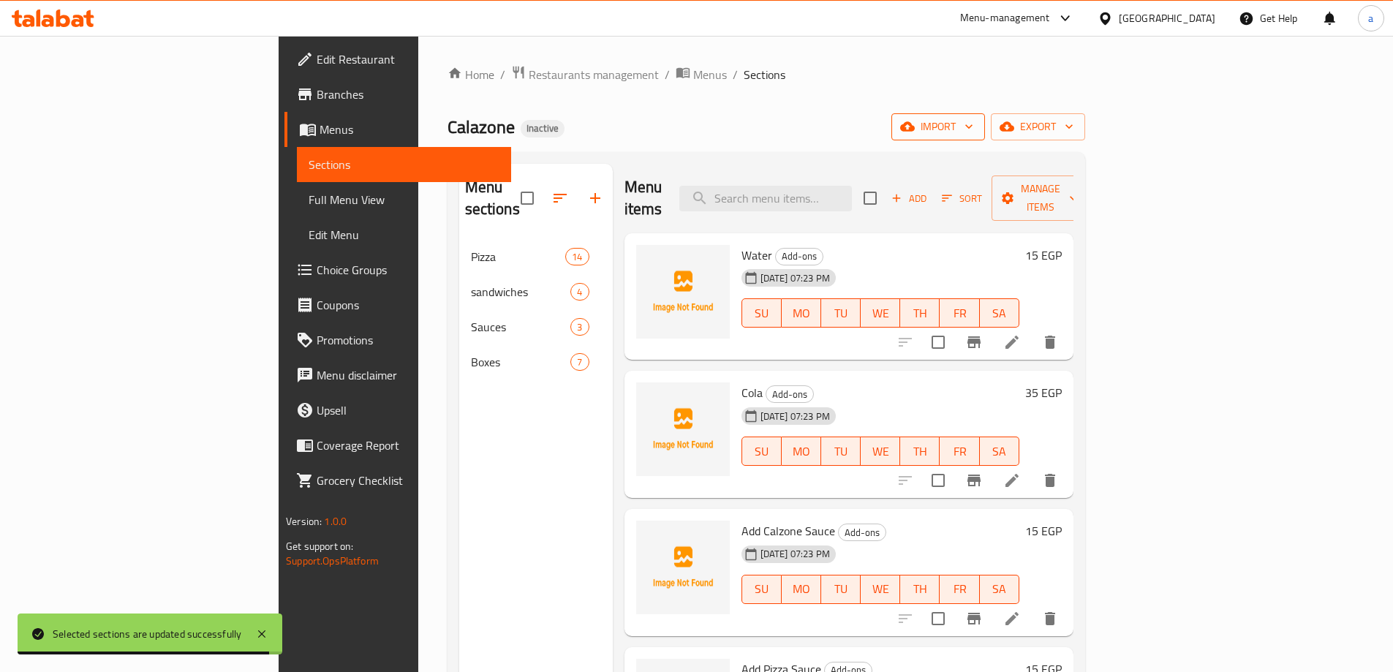
click at [976, 131] on icon "button" at bounding box center [968, 126] width 15 height 15
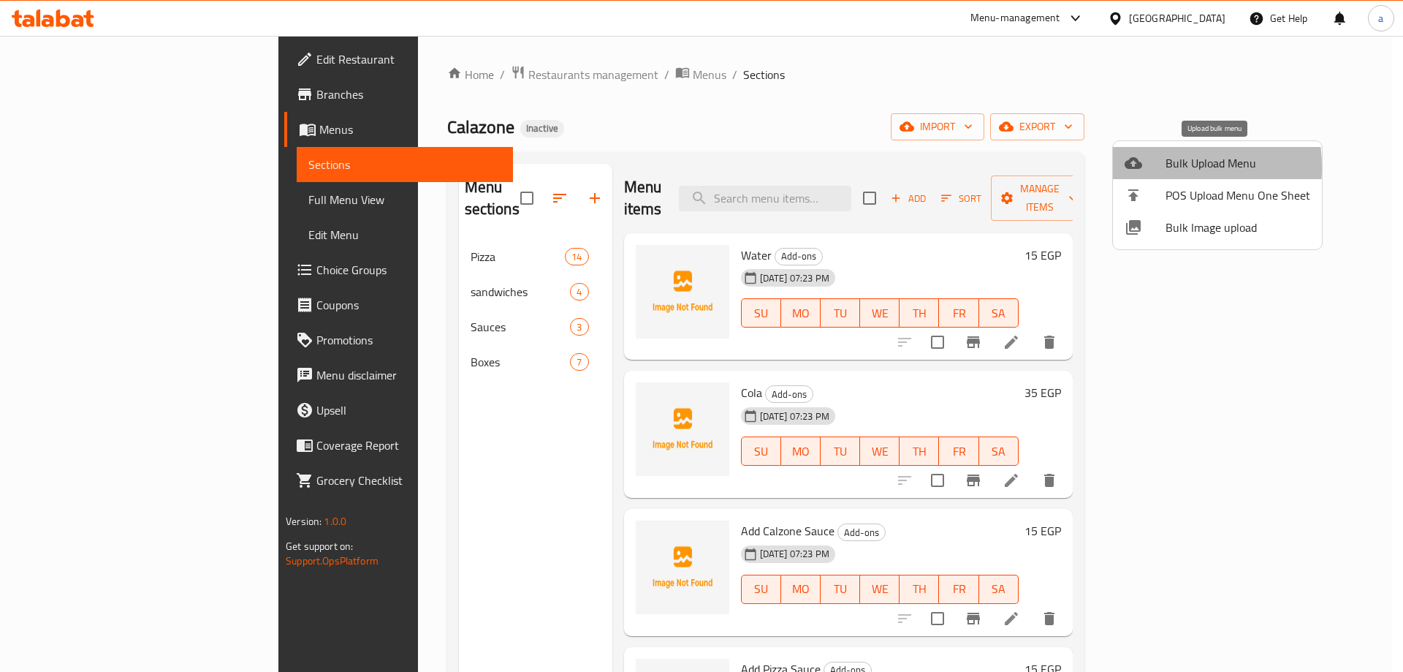
click at [1131, 168] on icon at bounding box center [1134, 163] width 18 height 12
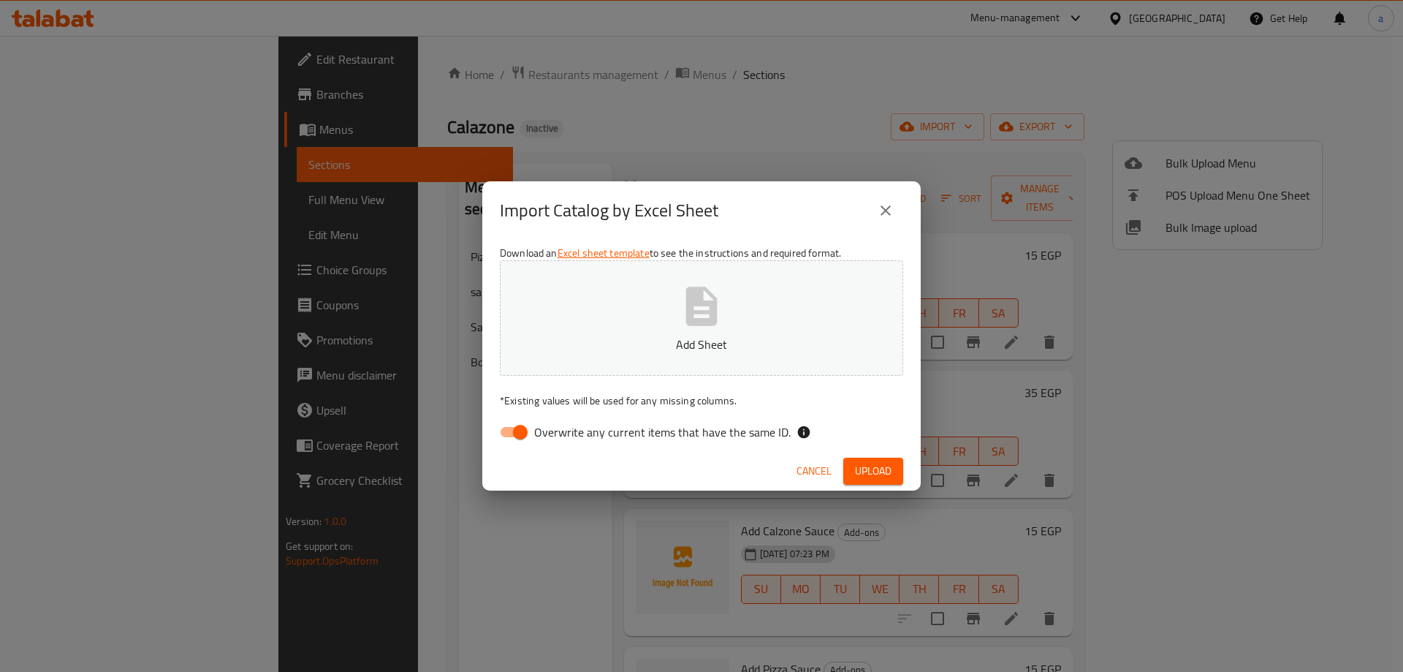
click at [553, 455] on div "Cancel Upload" at bounding box center [701, 471] width 439 height 39
click at [556, 443] on label "Overwrite any current items that have the same ID." at bounding box center [641, 432] width 299 height 28
click at [556, 443] on input "Overwrite any current items that have the same ID." at bounding box center [520, 432] width 83 height 28
checkbox input "false"
click at [576, 376] on div "Download an Excel sheet template to see the instructions and required format. A…" at bounding box center [701, 346] width 439 height 212
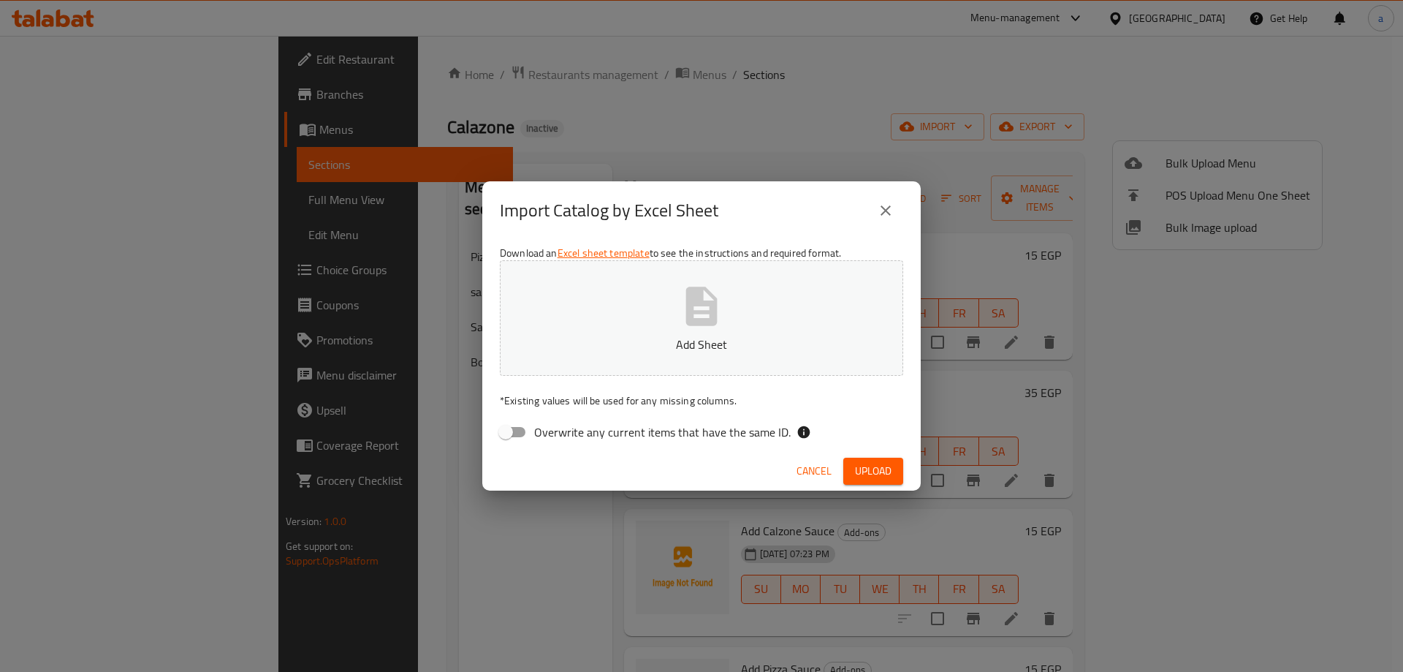
click at [561, 340] on p "Add Sheet" at bounding box center [702, 345] width 358 height 18
click at [879, 463] on span "Upload" at bounding box center [873, 471] width 37 height 18
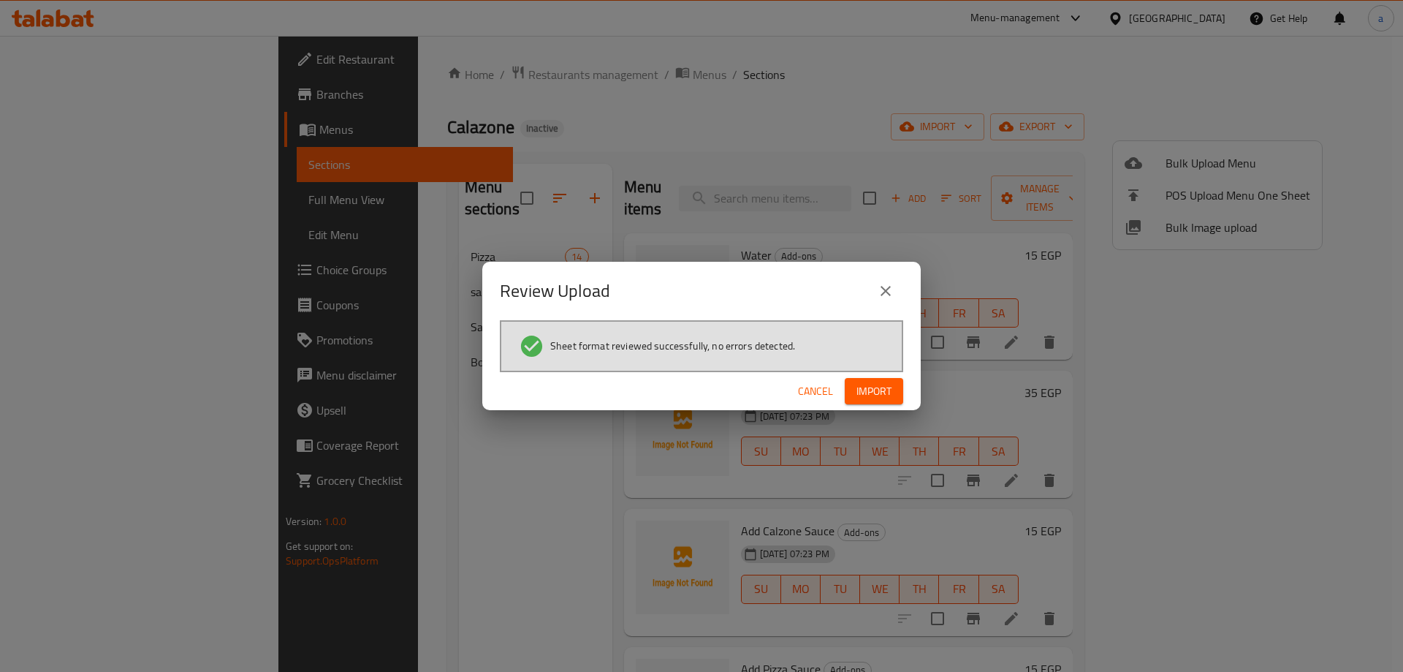
click at [880, 399] on span "Import" at bounding box center [874, 391] width 35 height 18
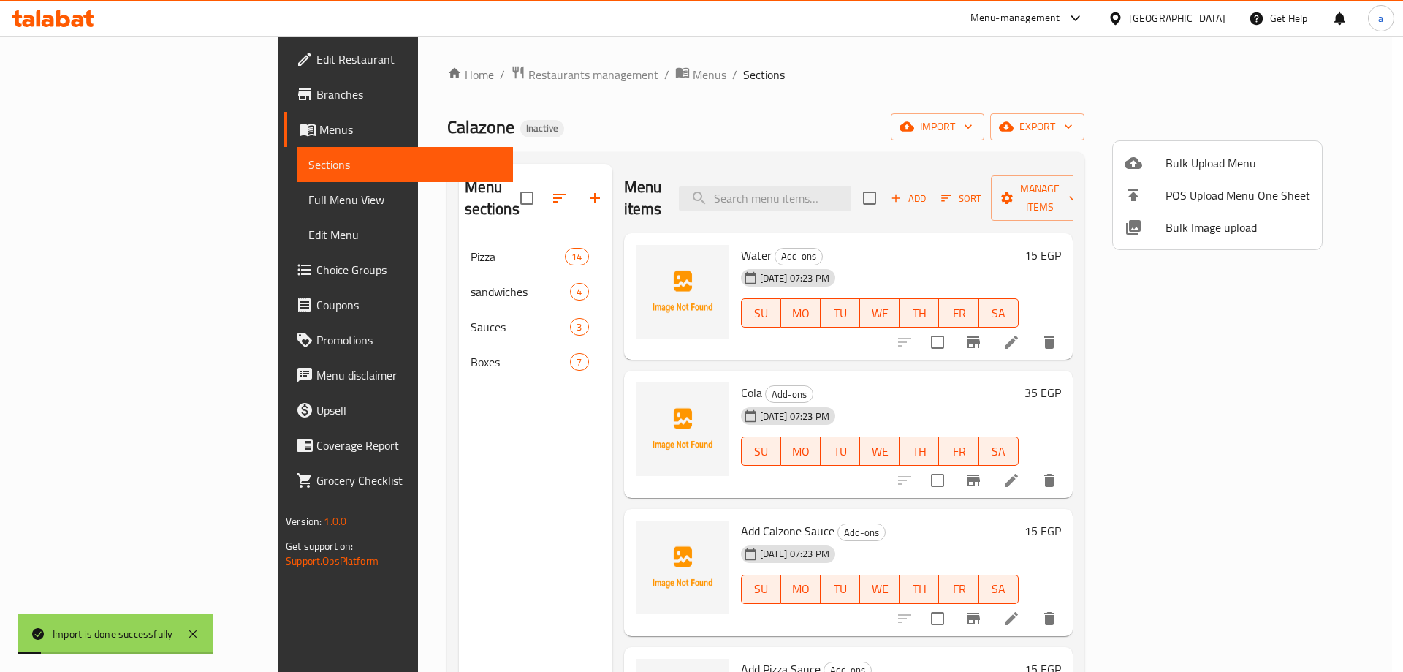
click at [348, 317] on div at bounding box center [701, 336] width 1403 height 672
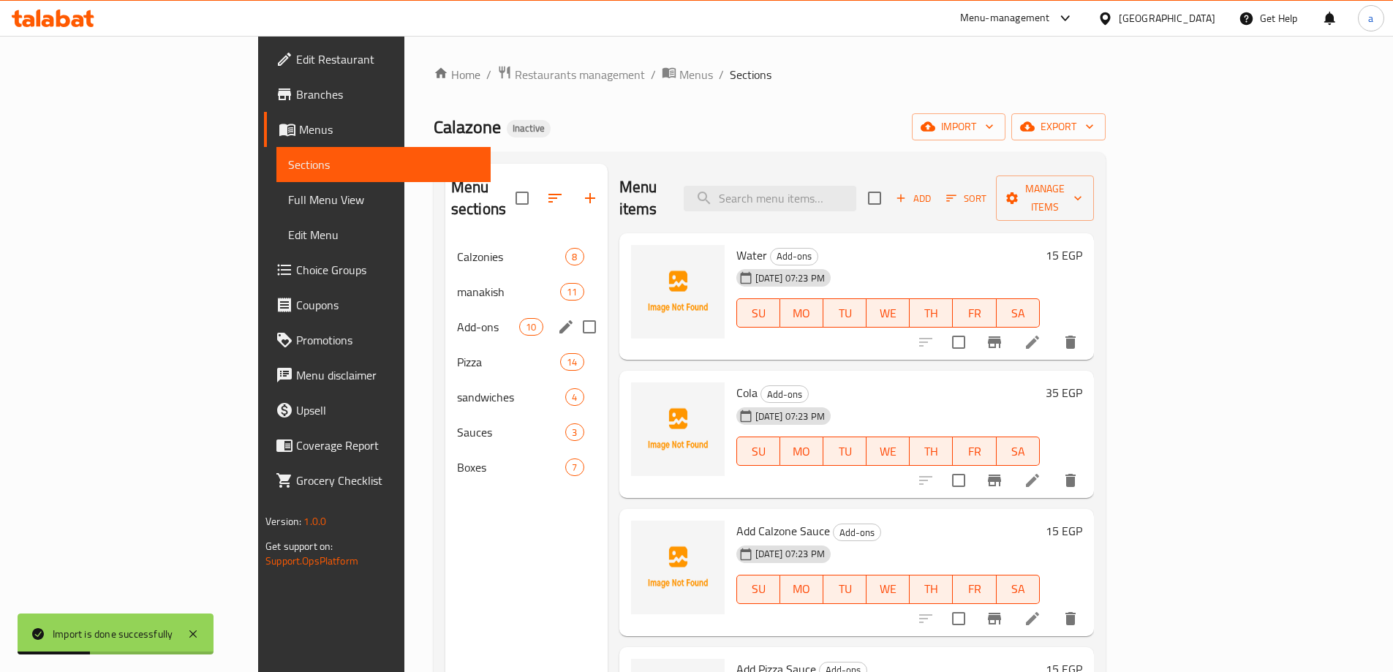
click at [457, 318] on span "Add-ons" at bounding box center [488, 327] width 62 height 18
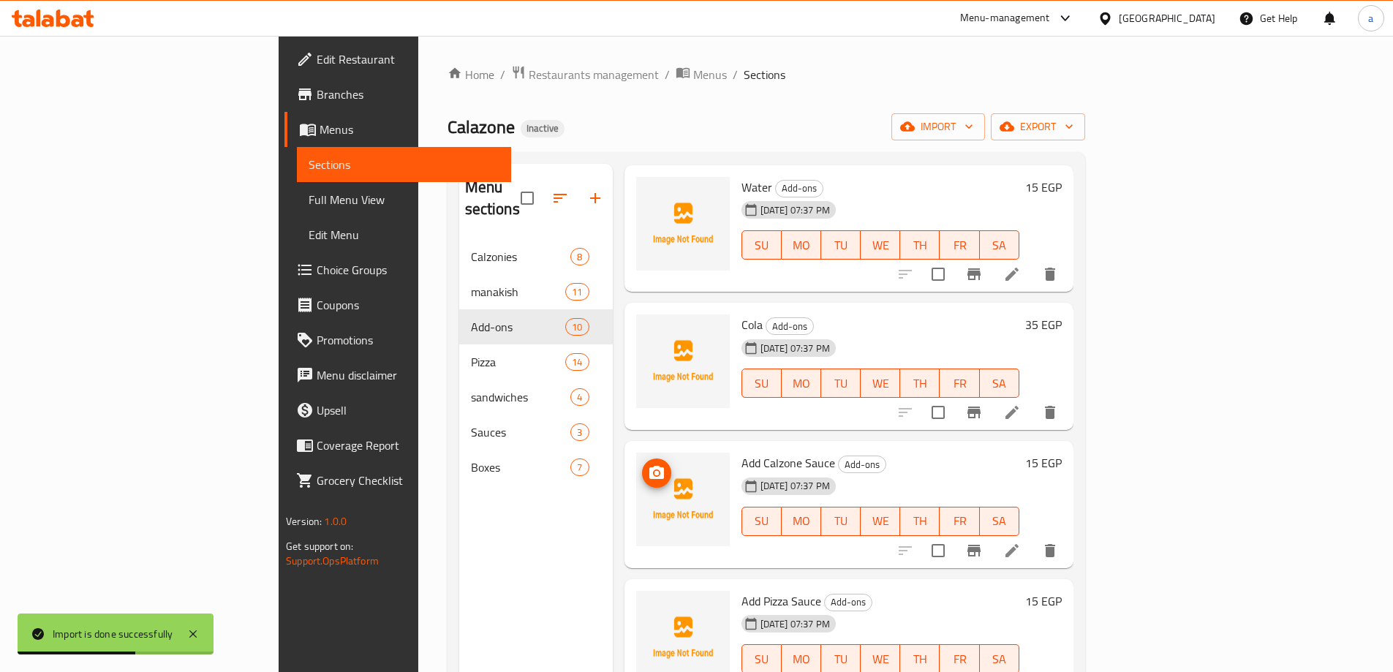
scroll to position [219, 0]
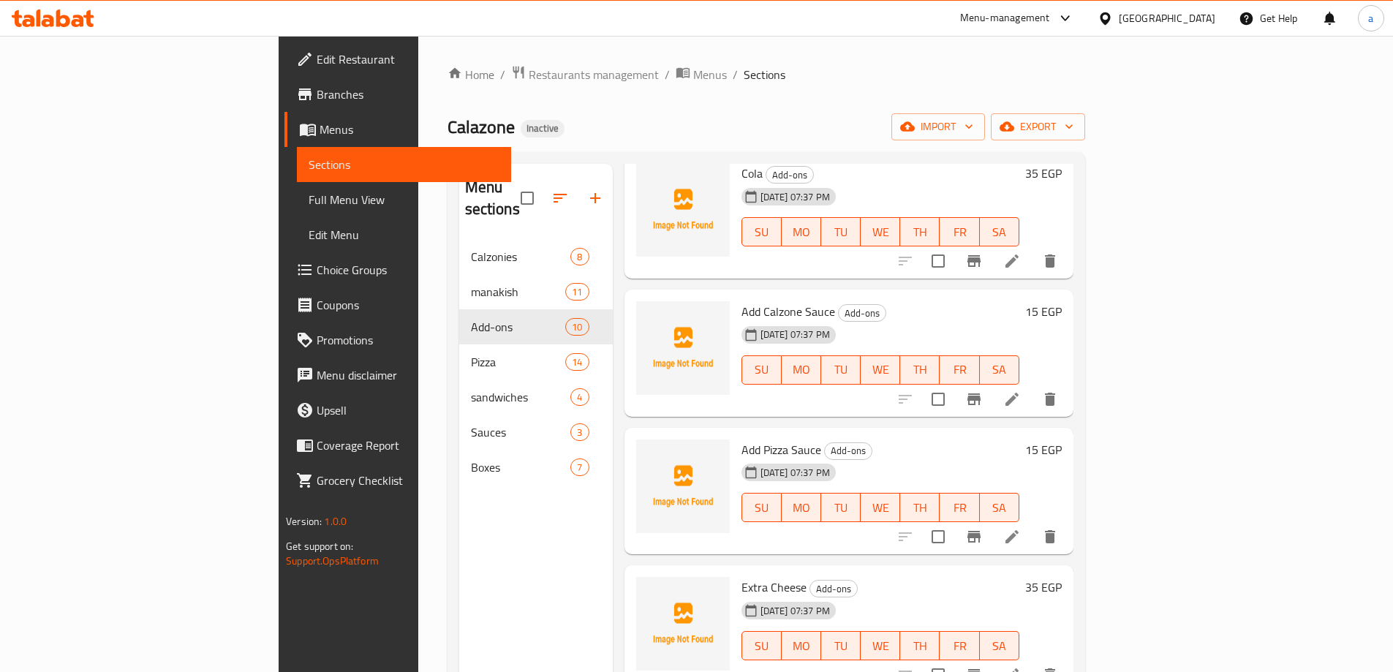
click at [308, 205] on span "Full Menu View" at bounding box center [403, 200] width 191 height 18
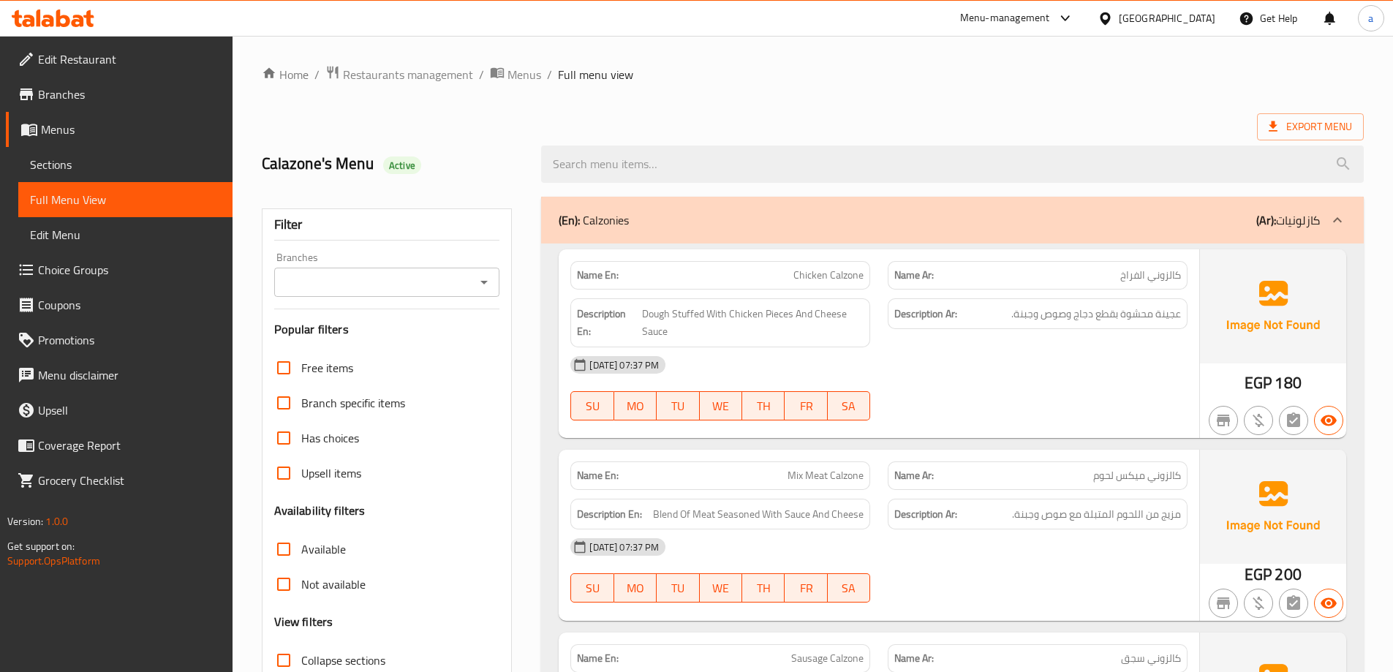
scroll to position [73, 0]
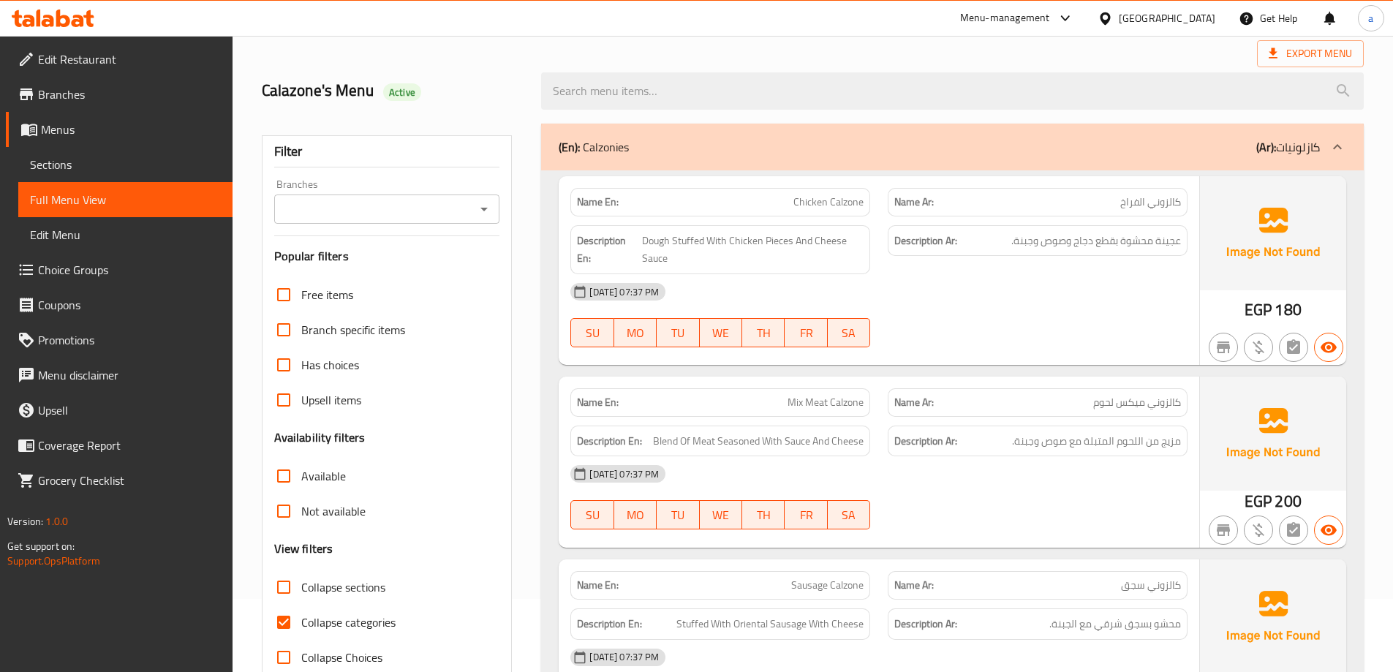
click at [333, 617] on span "Collapse categories" at bounding box center [348, 622] width 94 height 18
click at [301, 617] on input "Collapse categories" at bounding box center [283, 622] width 35 height 35
checkbox input "false"
click at [1345, 149] on icon at bounding box center [1337, 147] width 18 height 18
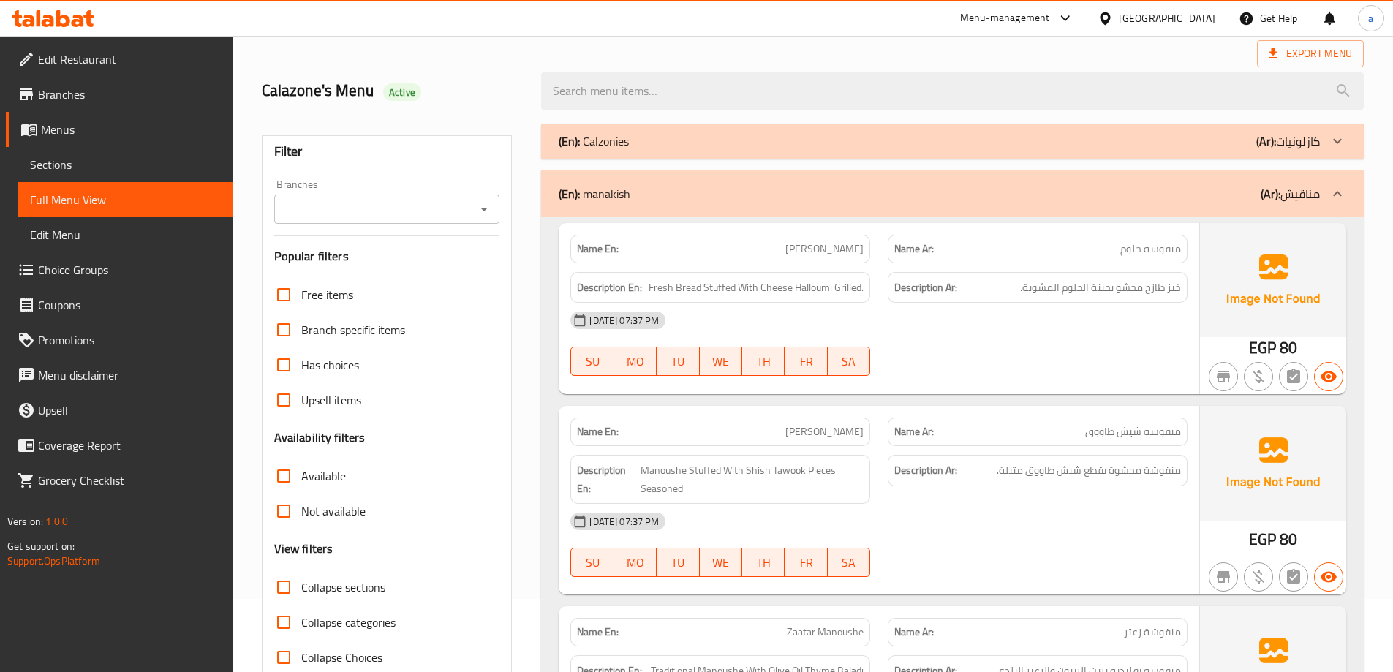
click at [1334, 194] on icon at bounding box center [1337, 193] width 9 height 5
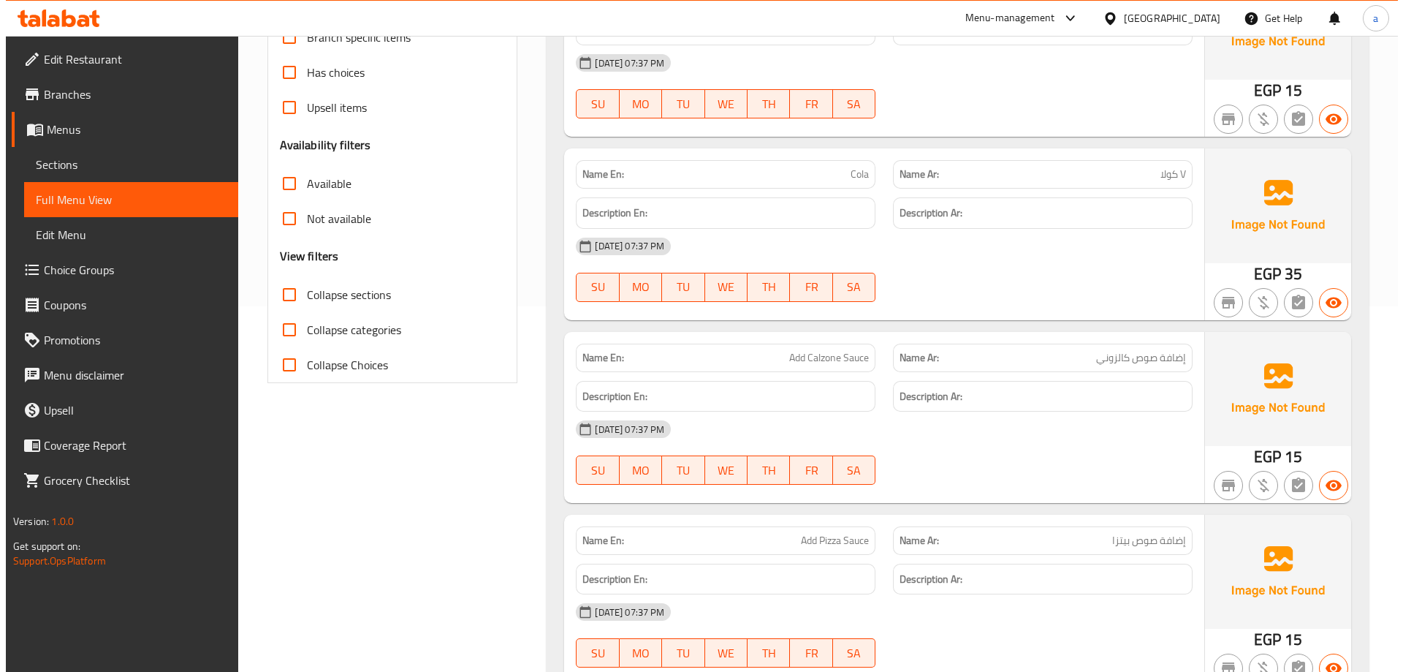
scroll to position [0, 0]
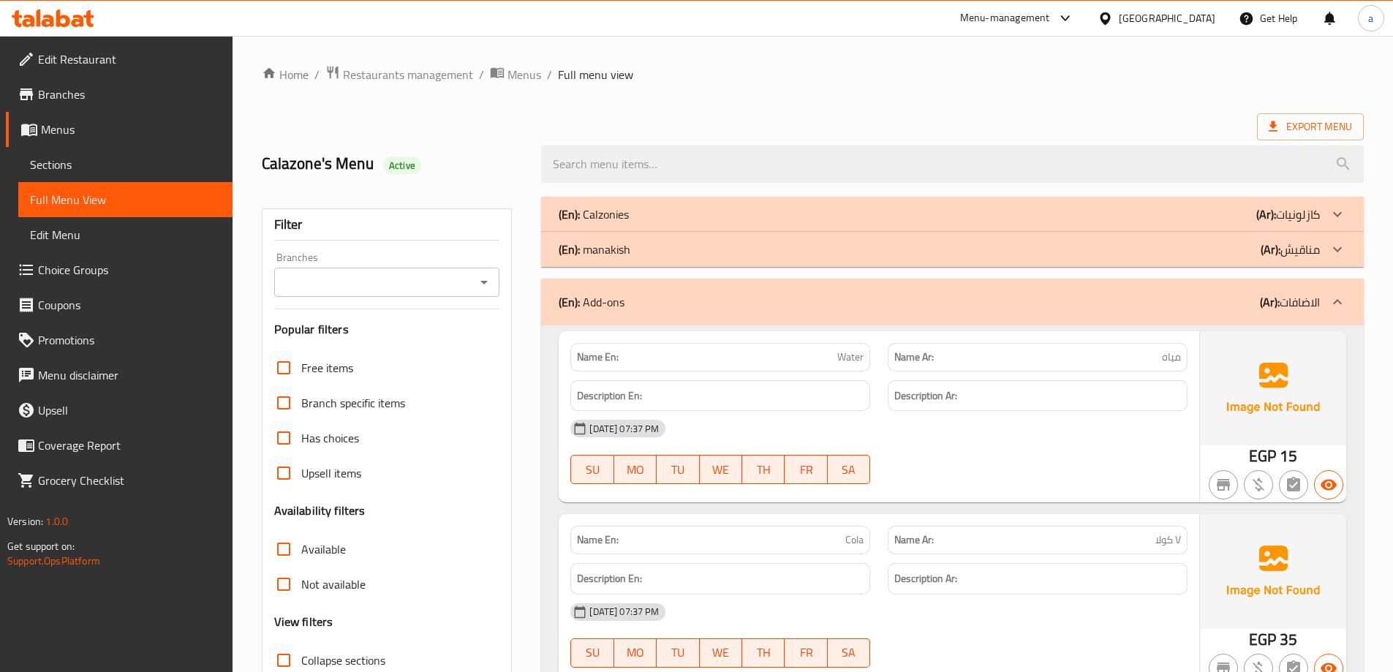
click at [1338, 247] on icon at bounding box center [1337, 249] width 18 height 18
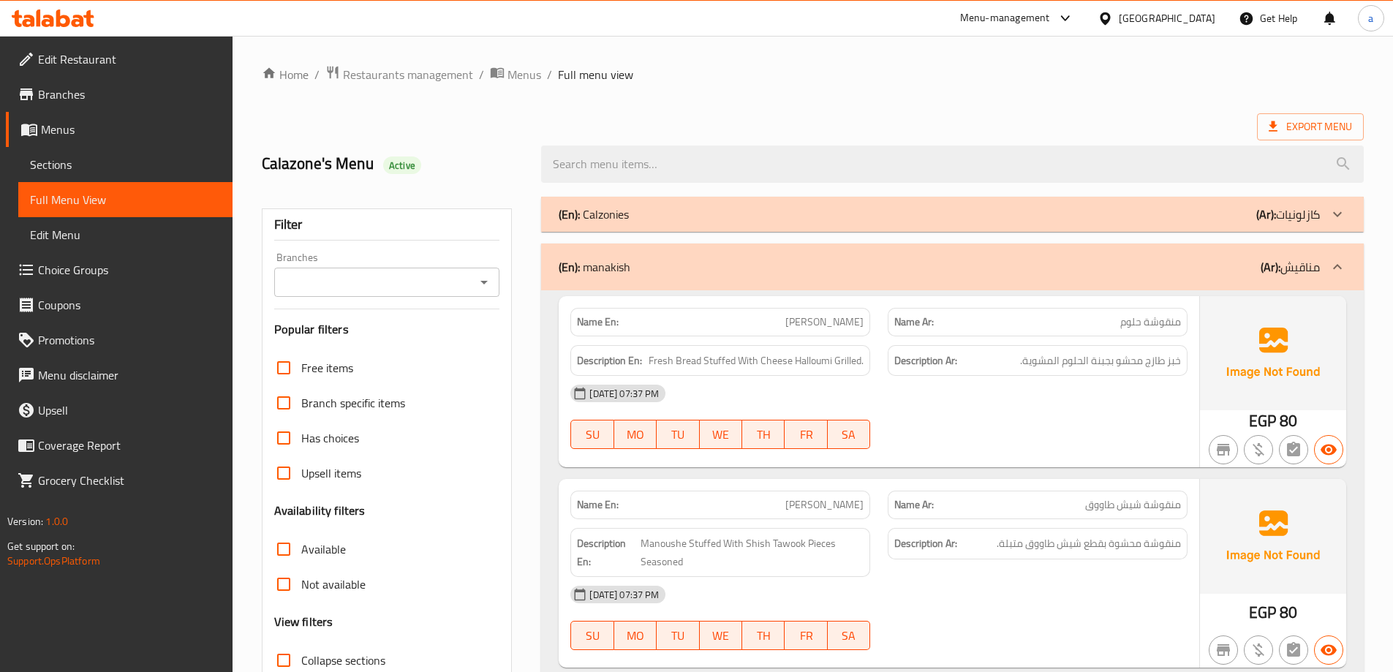
click at [1334, 216] on icon at bounding box center [1337, 214] width 18 height 18
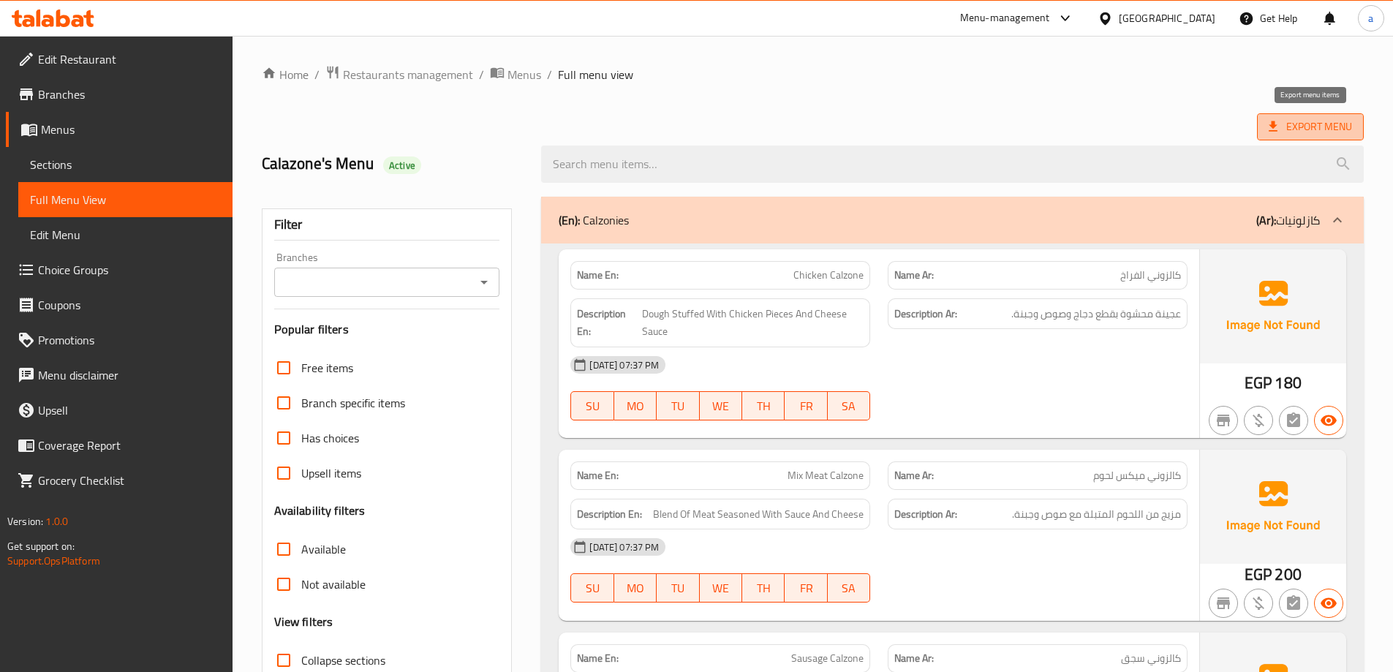
click at [1292, 127] on span "Export Menu" at bounding box center [1309, 127] width 83 height 18
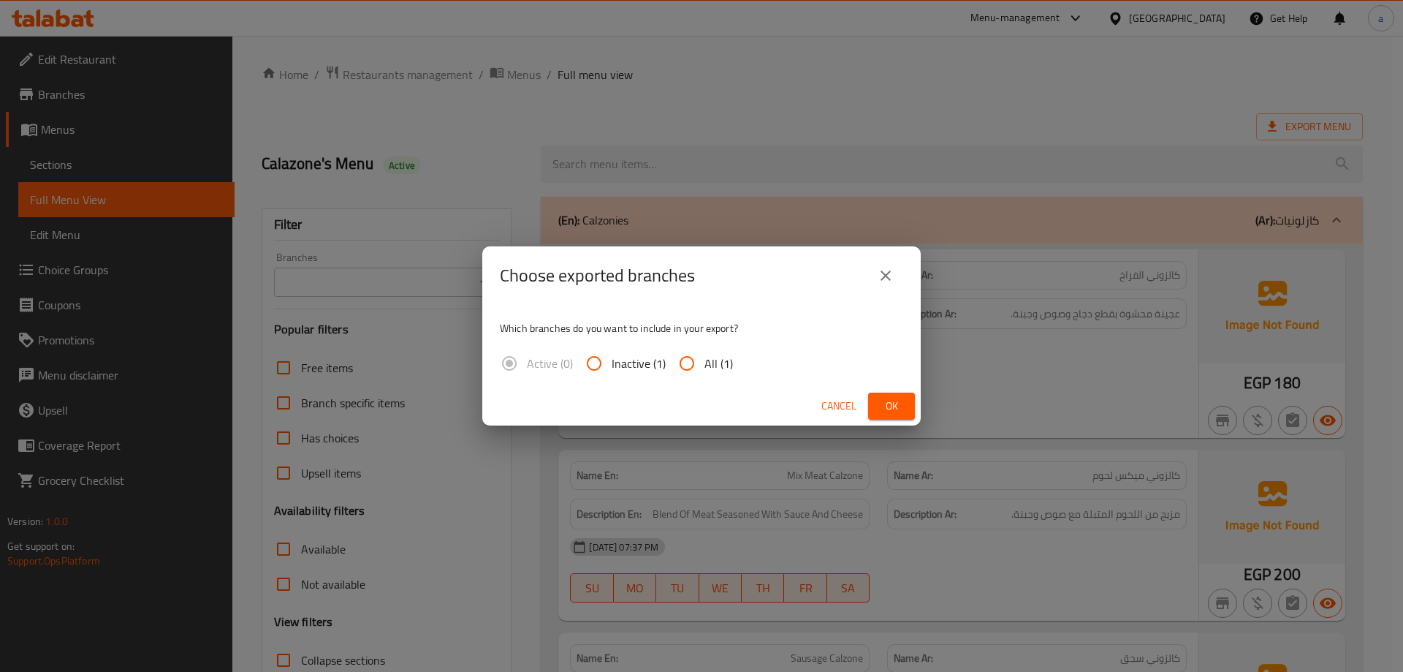
click at [721, 366] on span "All (1)" at bounding box center [719, 364] width 29 height 18
click at [705, 366] on input "All (1)" at bounding box center [687, 363] width 35 height 35
radio input "true"
click at [875, 407] on button "Ok" at bounding box center [891, 406] width 47 height 27
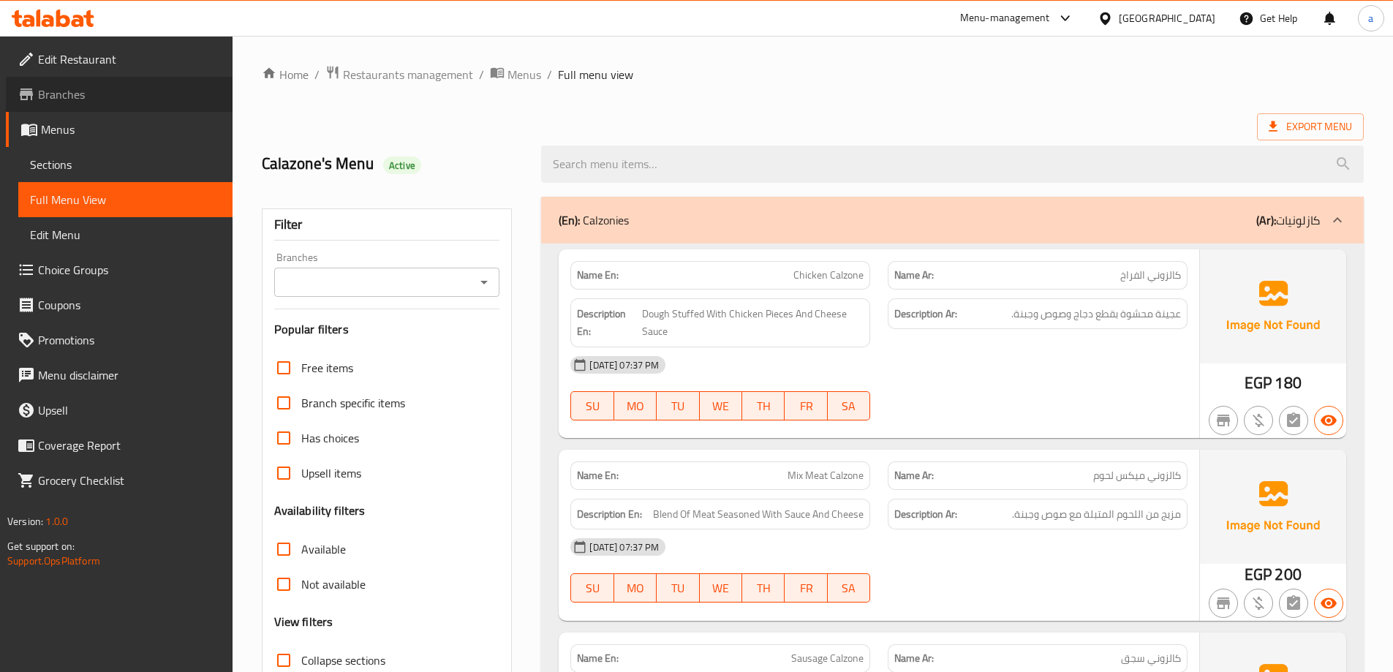
click at [122, 99] on span "Branches" at bounding box center [129, 95] width 183 height 18
